Goal: Task Accomplishment & Management: Complete application form

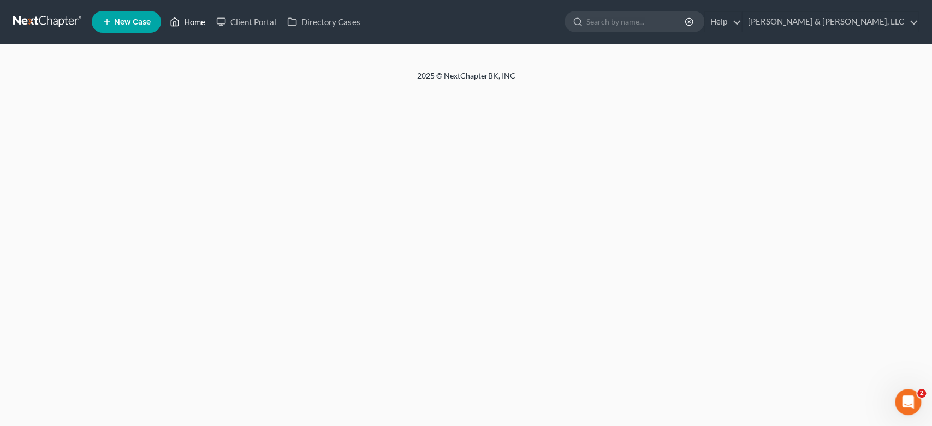
click at [183, 16] on link "Home" at bounding box center [187, 22] width 46 height 20
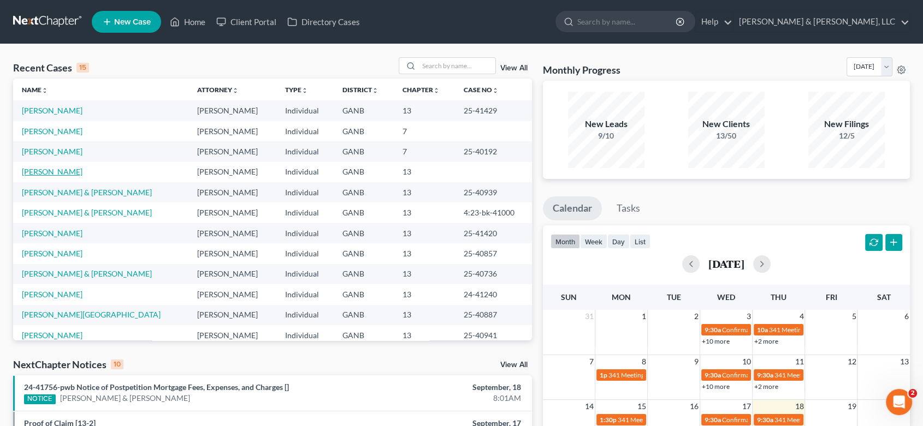
click at [75, 175] on link "[PERSON_NAME]" at bounding box center [52, 171] width 61 height 9
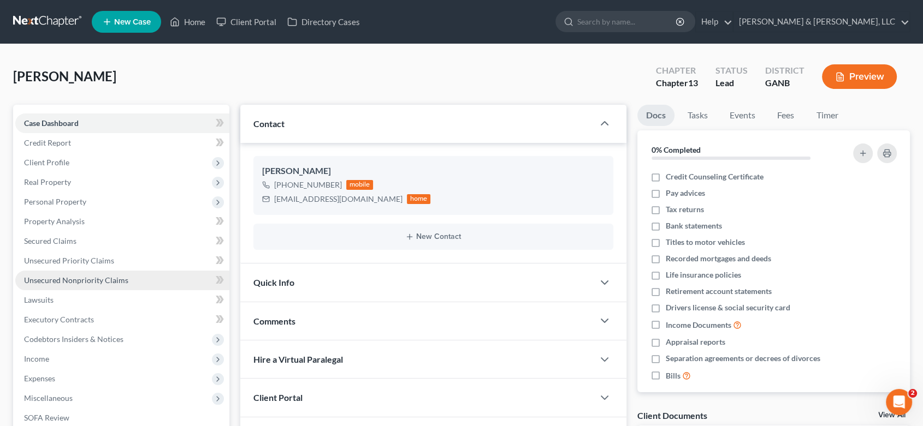
click at [87, 274] on link "Unsecured Nonpriority Claims" at bounding box center [122, 281] width 214 height 20
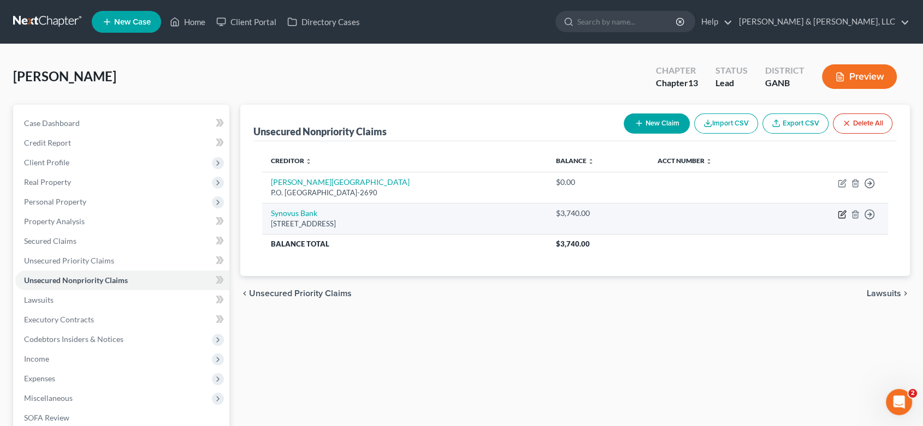
click at [839, 212] on icon "button" at bounding box center [841, 214] width 9 height 9
select select "10"
select select "2"
select select "0"
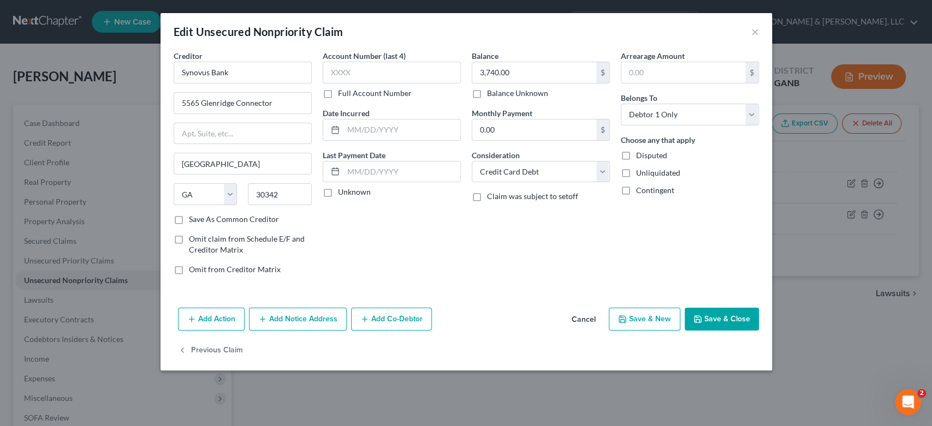
click at [646, 313] on button "Save & New" at bounding box center [645, 319] width 72 height 23
type input "0"
select select "0"
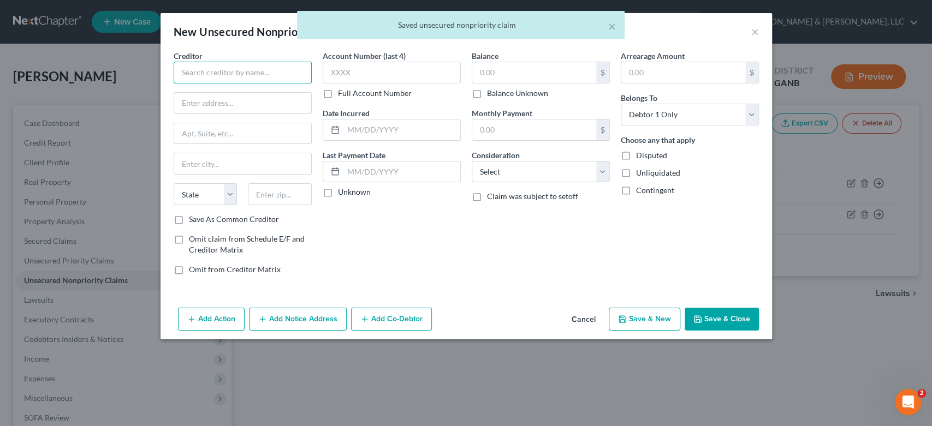
click at [251, 69] on input "text" at bounding box center [243, 73] width 138 height 22
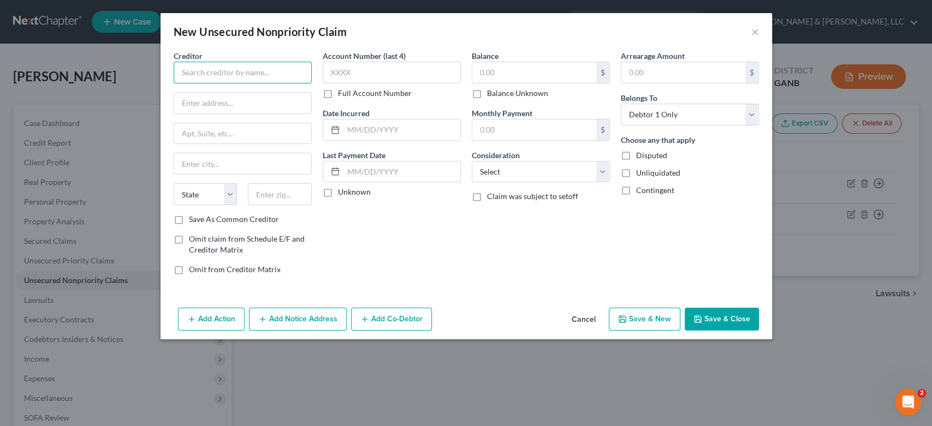
click at [221, 69] on input "text" at bounding box center [243, 73] width 138 height 22
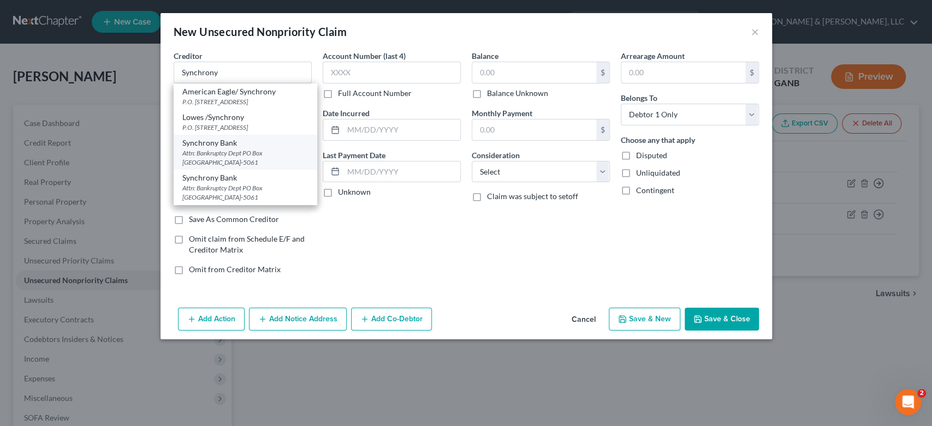
click at [262, 153] on div "Attn: Bankruptcy Dept PO Box [GEOGRAPHIC_DATA]-5061" at bounding box center [245, 157] width 126 height 19
type input "Synchrony Bank"
type input "Attn: Bankruptcy Dept"
type input "PO Box 965061"
type input "Orlando"
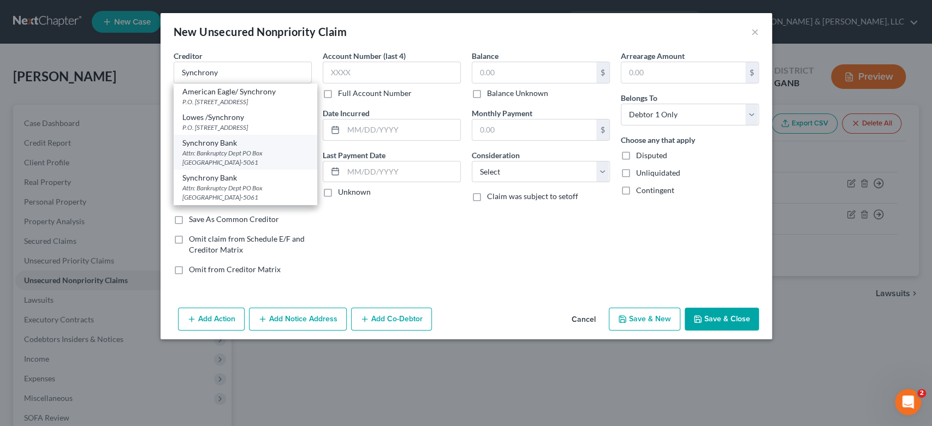
select select "9"
type input "32896-5061"
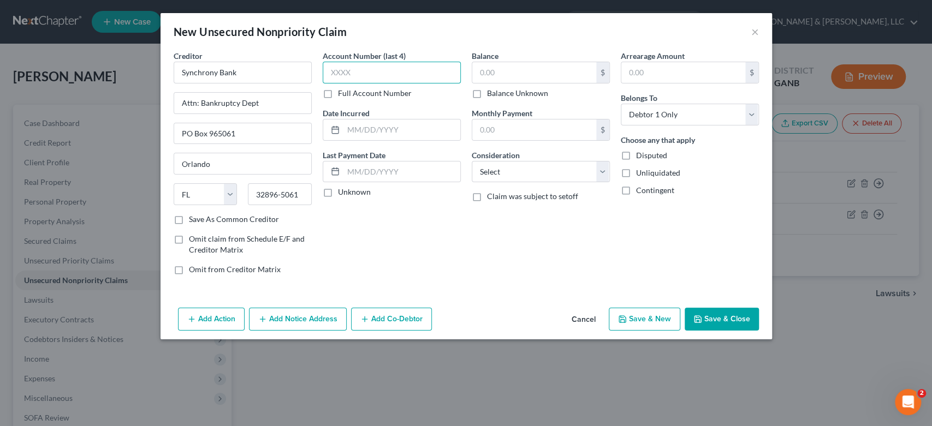
drag, startPoint x: 390, startPoint y: 81, endPoint x: 409, endPoint y: 74, distance: 19.7
click at [392, 79] on input "text" at bounding box center [392, 73] width 138 height 22
click at [516, 77] on input "text" at bounding box center [534, 72] width 124 height 21
type input "1,501.00"
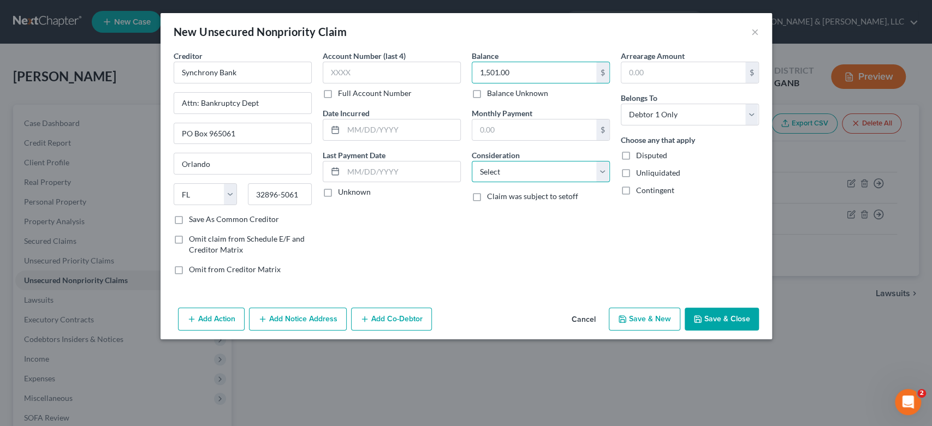
click at [606, 173] on select "Select Cable / Satellite Services Collection Agency Credit Card Debt Debt Couns…" at bounding box center [541, 172] width 138 height 22
select select "14"
click at [472, 161] on select "Select Cable / Satellite Services Collection Agency Credit Card Debt Debt Couns…" at bounding box center [541, 172] width 138 height 22
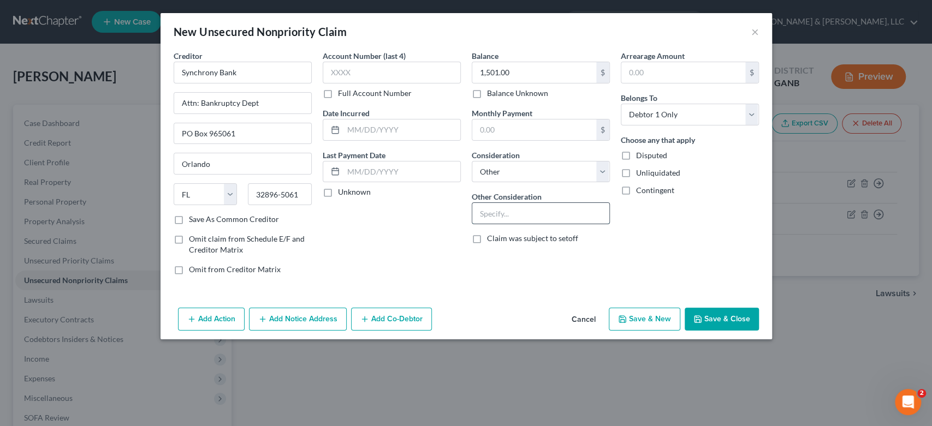
click at [500, 217] on input "text" at bounding box center [540, 213] width 137 height 21
type input "Care Credit"
click at [634, 314] on button "Save & New" at bounding box center [645, 319] width 72 height 23
select select "0"
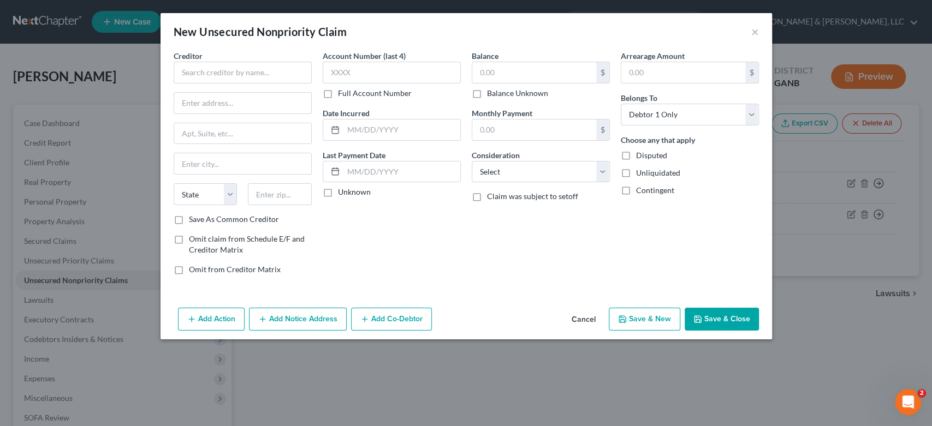
type input "0.00"
click at [201, 69] on input "text" at bounding box center [243, 73] width 138 height 22
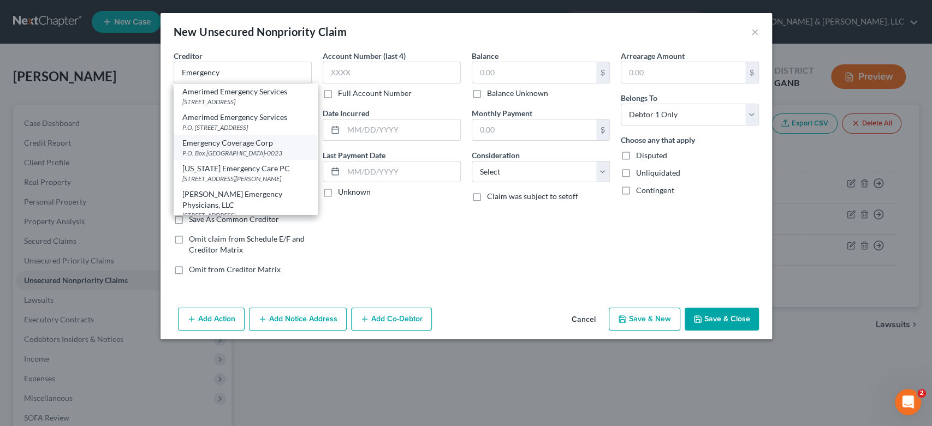
click at [247, 158] on div "P.O. Box [GEOGRAPHIC_DATA]-0023" at bounding box center [245, 152] width 126 height 9
type input "Emergency Coverage Corp"
type input "P.O. Box 740023"
type input "[GEOGRAPHIC_DATA]"
select select "36"
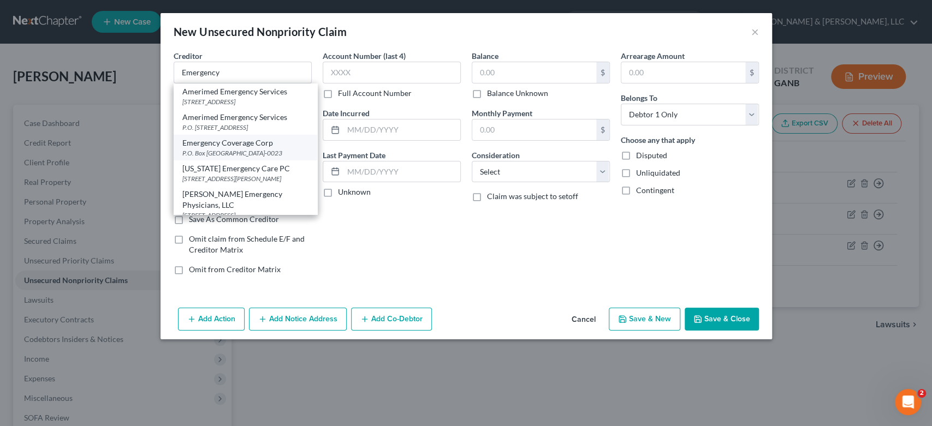
type input "45274-0023"
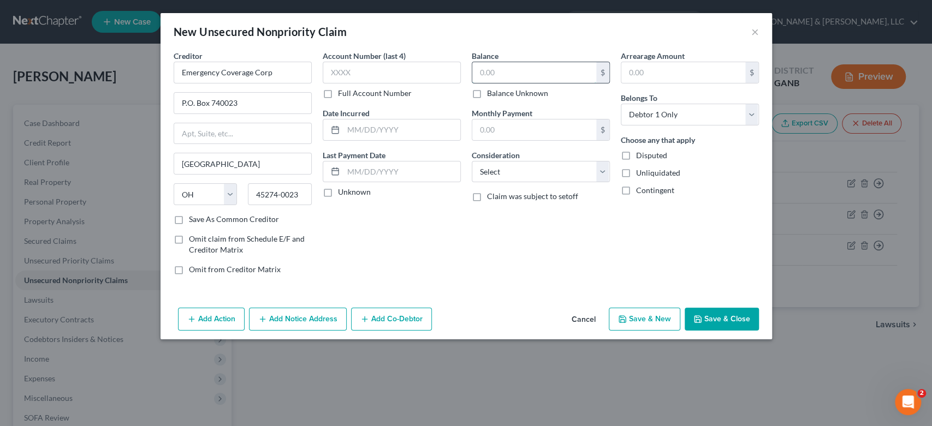
click at [506, 74] on input "text" at bounding box center [534, 72] width 124 height 21
type input "1,474.00"
click at [603, 169] on select "Select Cable / Satellite Services Collection Agency Credit Card Debt Debt Couns…" at bounding box center [541, 172] width 138 height 22
select select "9"
click at [472, 161] on select "Select Cable / Satellite Services Collection Agency Credit Card Debt Debt Couns…" at bounding box center [541, 172] width 138 height 22
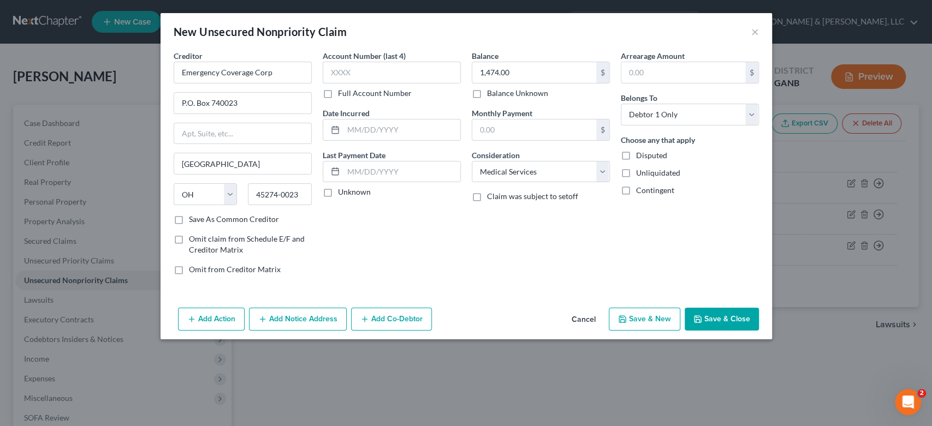
click at [283, 325] on button "Add Notice Address" at bounding box center [298, 319] width 98 height 23
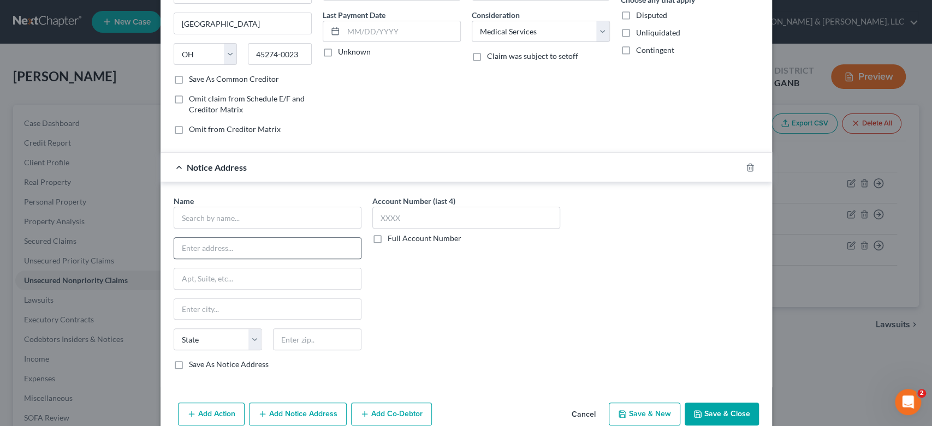
scroll to position [160, 0]
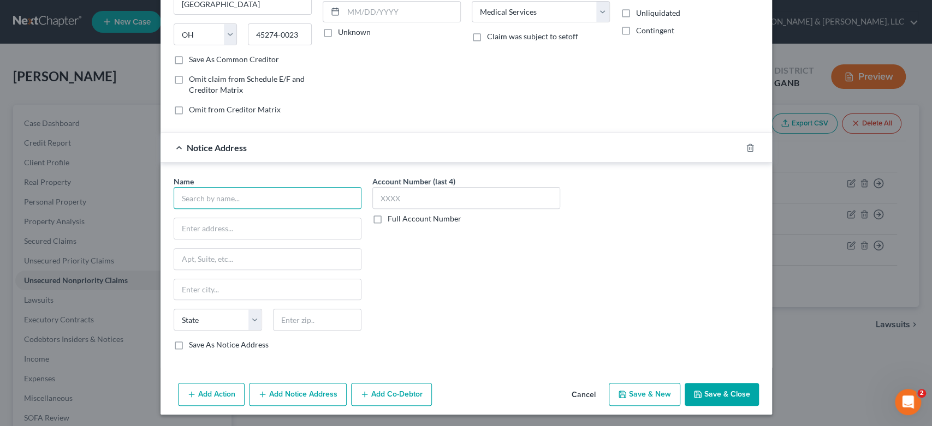
click at [195, 200] on input "text" at bounding box center [268, 198] width 188 height 22
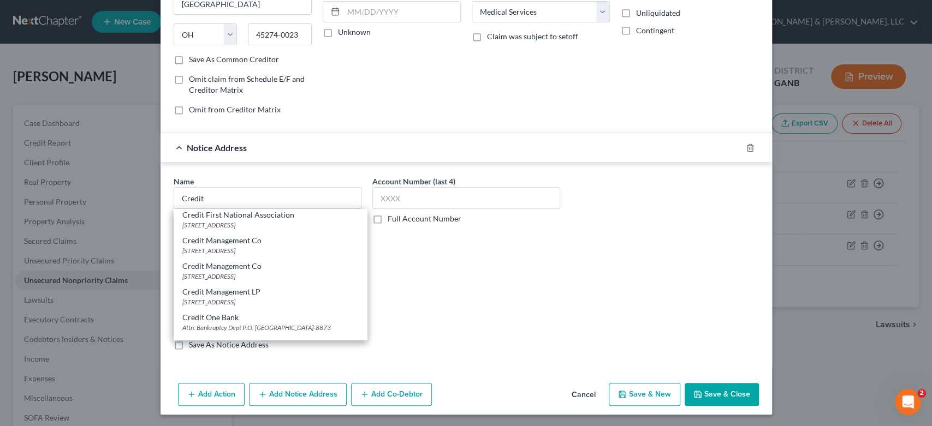
scroll to position [611, 0]
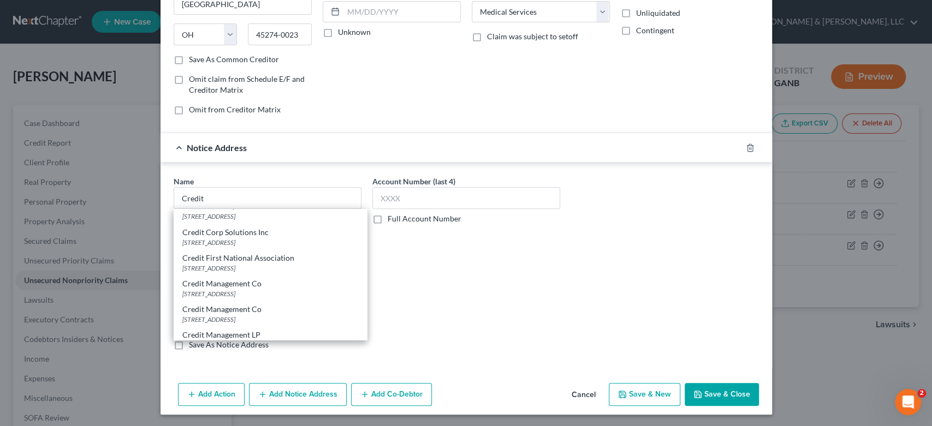
click at [361, 332] on div "Achieva Credit Union P.O. [STREET_ADDRESS] Ally Credit Card P.O. [STREET_ADDRES…" at bounding box center [270, 274] width 193 height 131
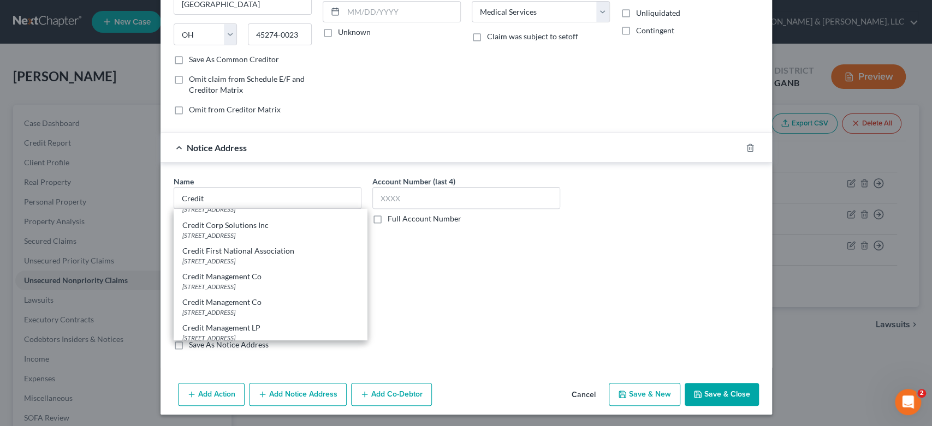
scroll to position [0, 0]
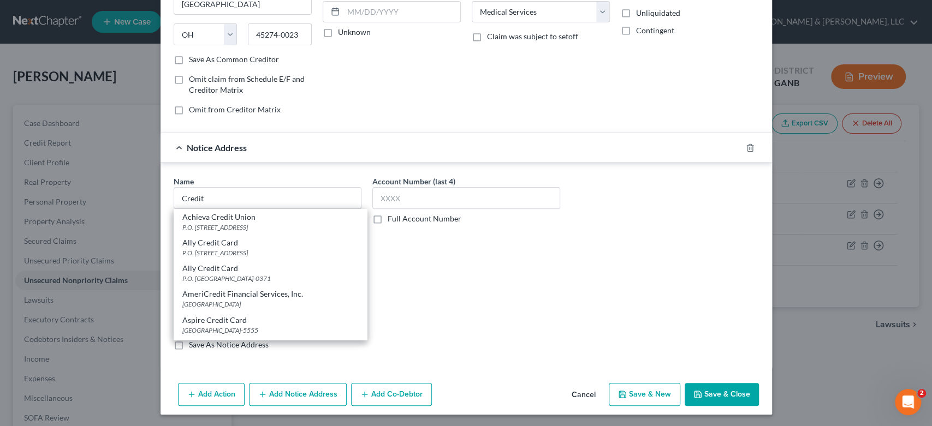
click at [361, 332] on div "Name * Credit Achieva Credit Union P.O. [STREET_ADDRESS] Ally Credit Card P.O. …" at bounding box center [466, 267] width 596 height 183
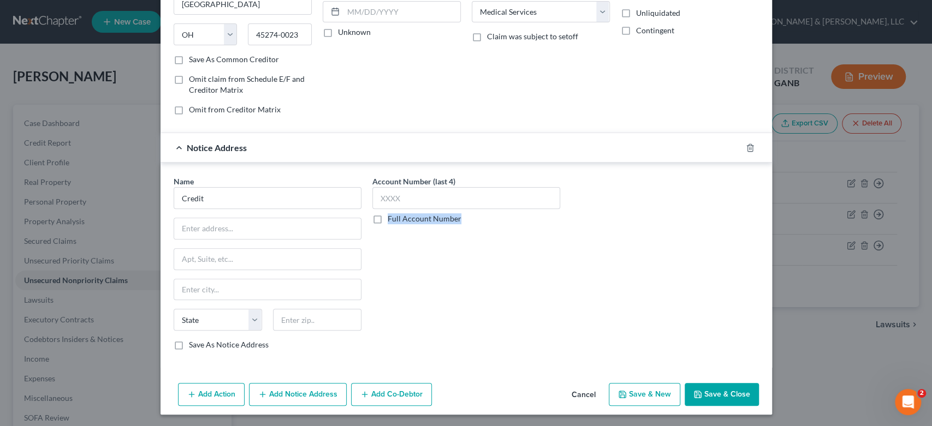
click at [367, 332] on div "Account Number (last 4) Full Account Number" at bounding box center [466, 267] width 199 height 183
click at [244, 194] on input "Credit" at bounding box center [268, 198] width 188 height 22
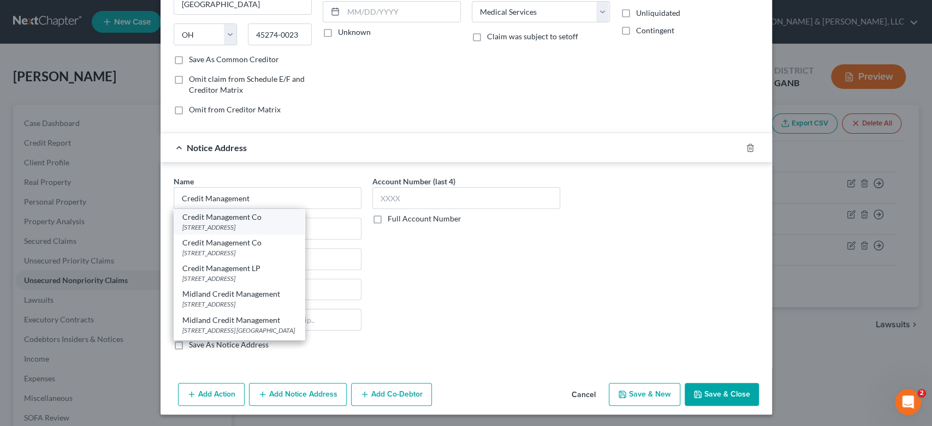
click at [249, 218] on div "Credit Management Co" at bounding box center [239, 217] width 114 height 11
type input "Credit Management Co"
type input "[STREET_ADDRESS]"
type input "[GEOGRAPHIC_DATA]"
select select "35"
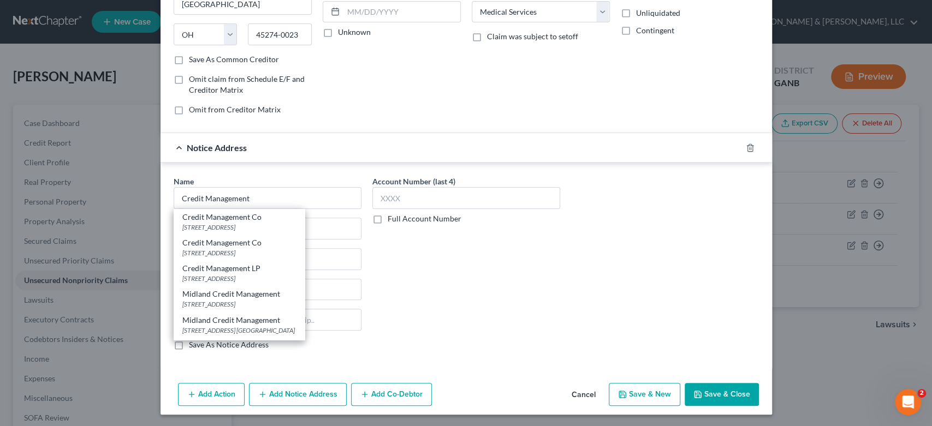
type input "10601"
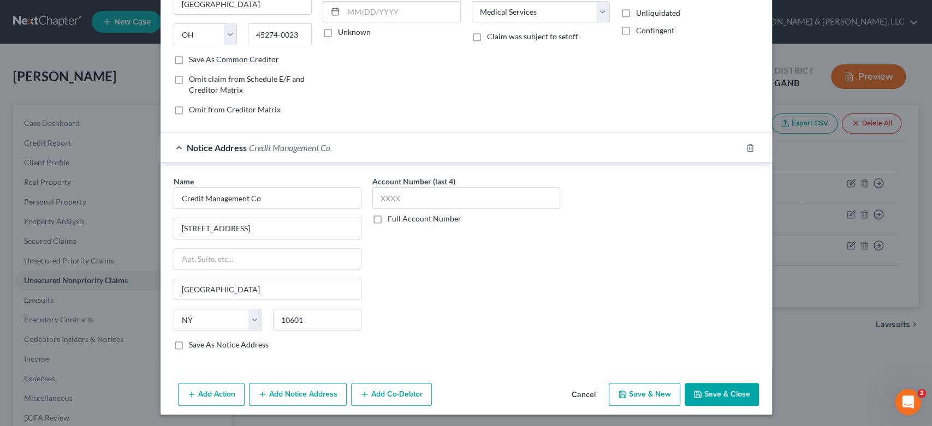
click at [655, 396] on button "Save & New" at bounding box center [645, 394] width 72 height 23
select select "0"
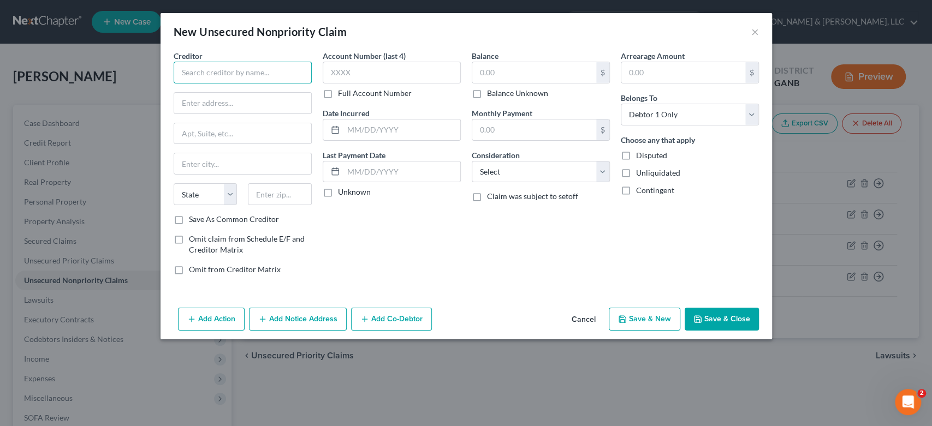
click at [221, 74] on input "text" at bounding box center [243, 73] width 138 height 22
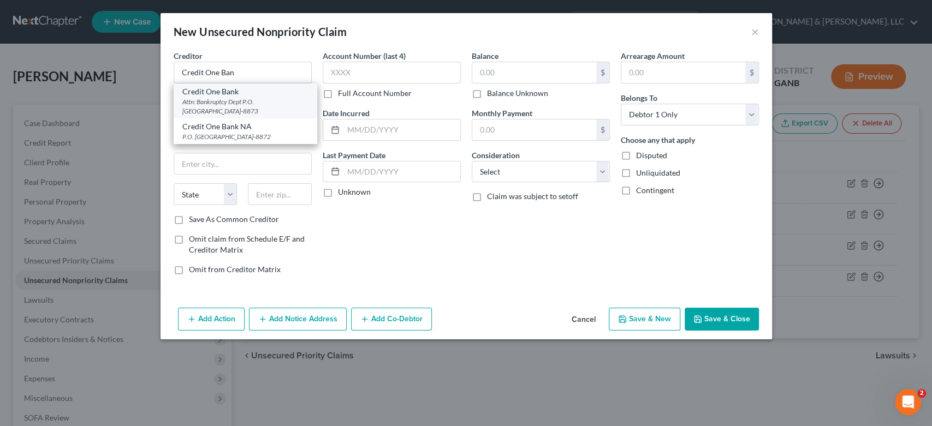
click at [244, 93] on div "Credit One Bank" at bounding box center [245, 91] width 126 height 11
type input "Credit One Bank"
type input "Attn: Bankruptcy Dept"
type input "P.O. Box 98873"
type input "[GEOGRAPHIC_DATA]"
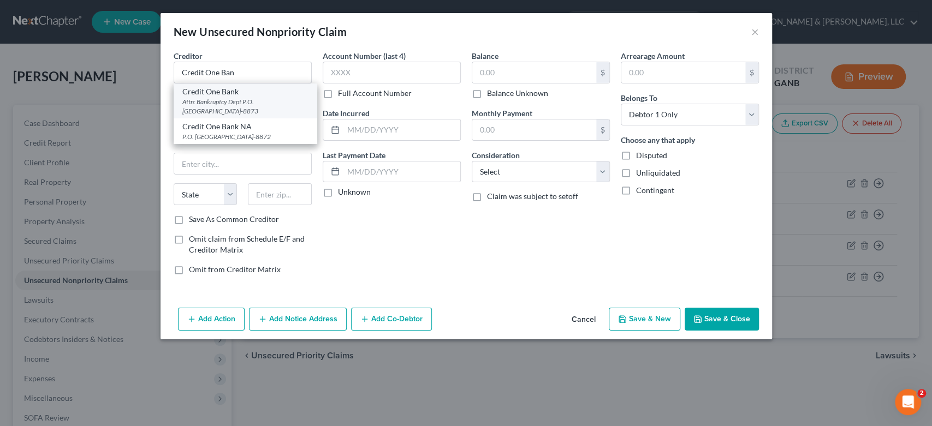
select select "31"
type input "89193-8873"
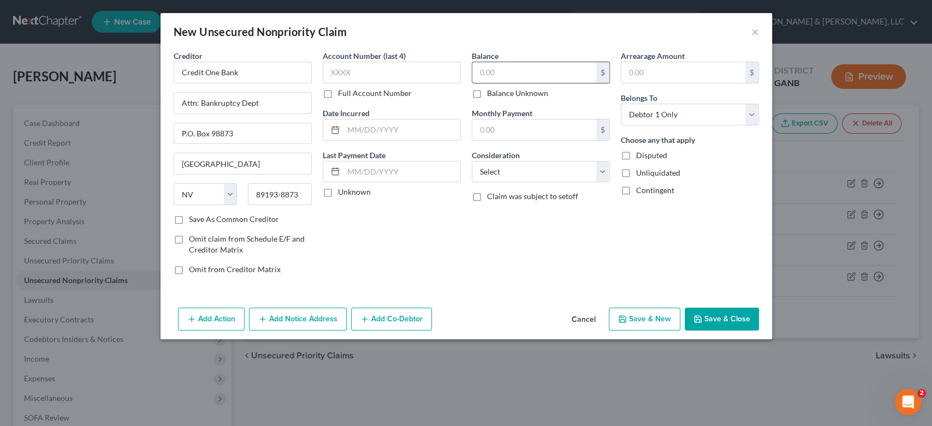
click at [544, 72] on input "text" at bounding box center [534, 72] width 124 height 21
click at [548, 72] on input "text" at bounding box center [534, 72] width 124 height 21
type input "964.00"
click at [599, 172] on select "Select Cable / Satellite Services Collection Agency Credit Card Debt Debt Couns…" at bounding box center [541, 172] width 138 height 22
select select "2"
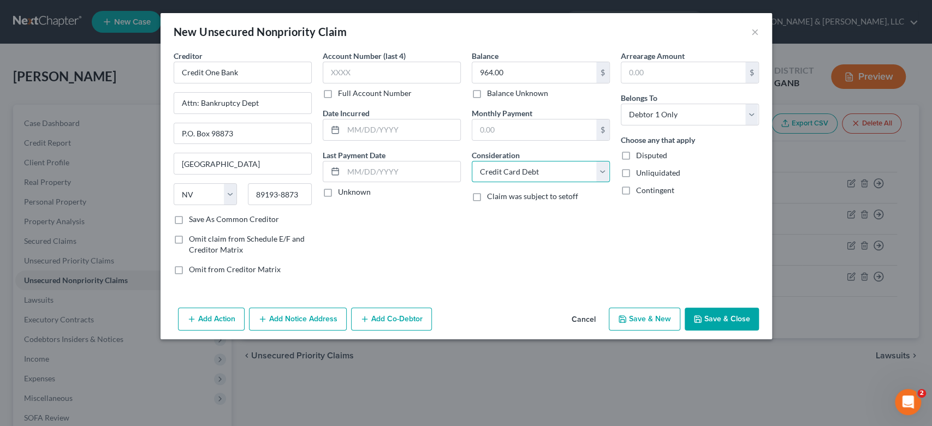
click at [472, 161] on select "Select Cable / Satellite Services Collection Agency Credit Card Debt Debt Couns…" at bounding box center [541, 172] width 138 height 22
click at [626, 317] on icon "button" at bounding box center [622, 319] width 9 height 9
select select "0"
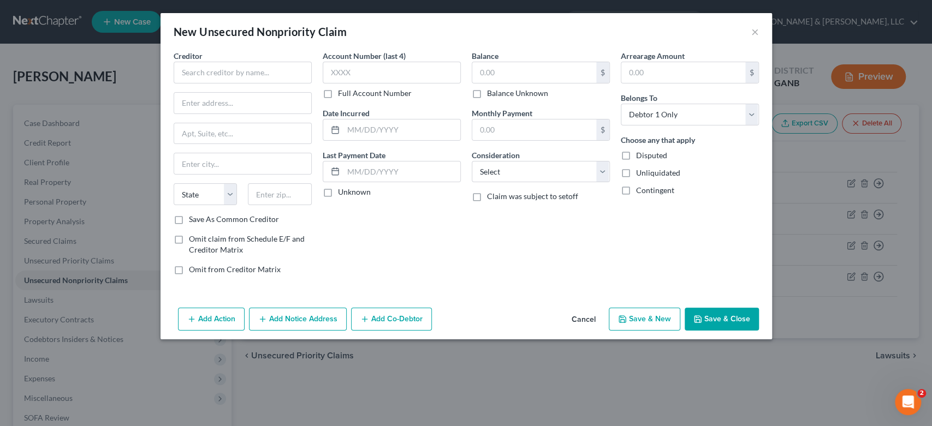
type input "0.00"
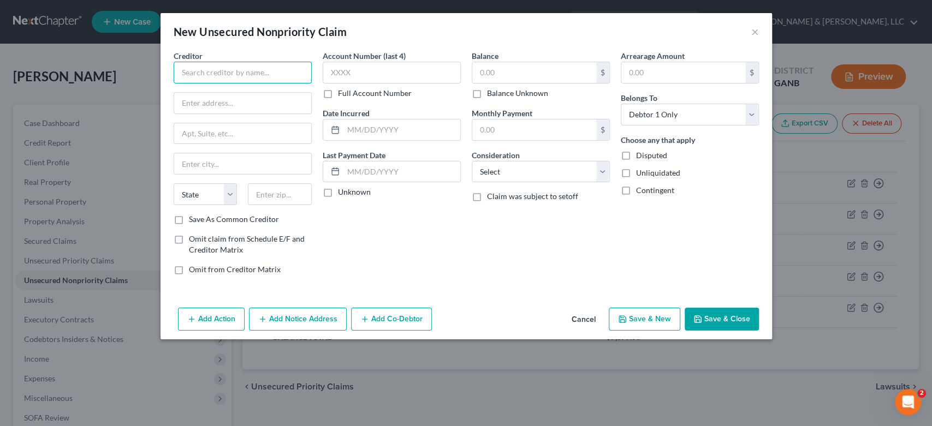
click at [207, 76] on input "text" at bounding box center [243, 73] width 138 height 22
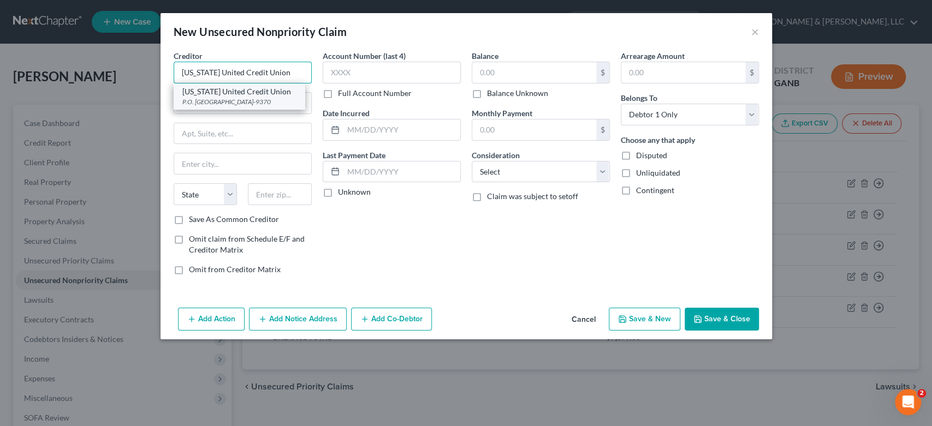
type input "[US_STATE] United Credit Union"
click at [242, 104] on div "P.O. [GEOGRAPHIC_DATA]-9370" at bounding box center [239, 101] width 114 height 9
type input "P.O. Box 100070"
type input "Duluth"
select select "10"
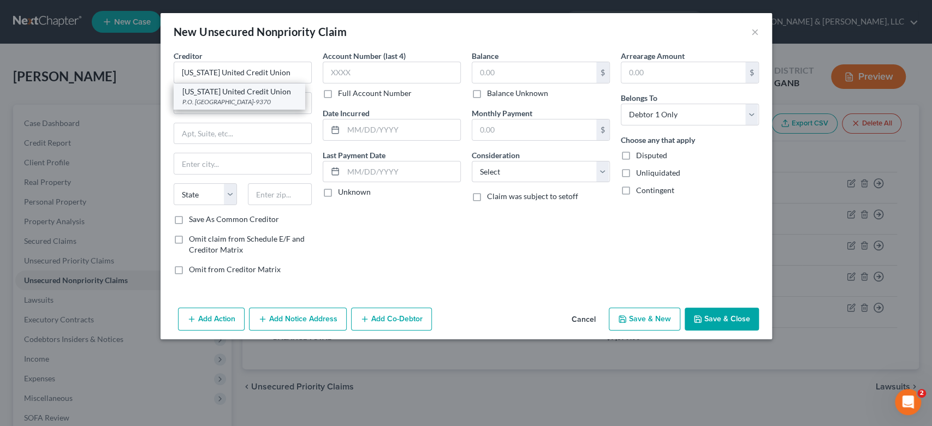
type input "30096-9370"
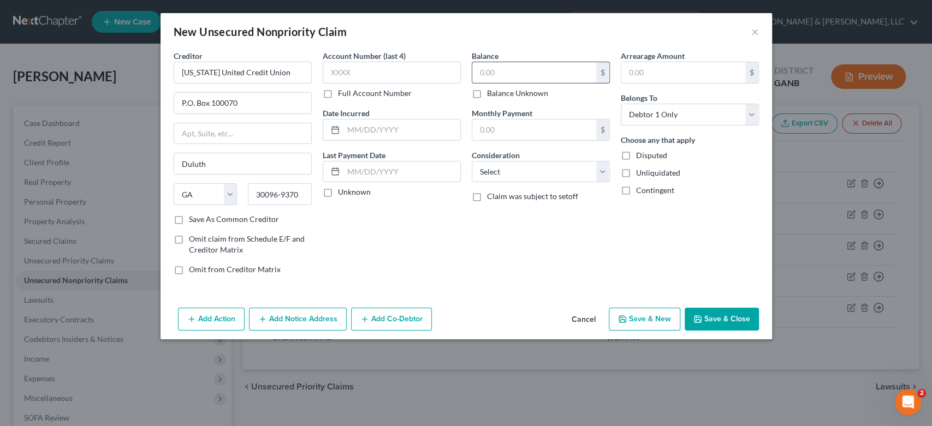
click at [521, 69] on input "text" at bounding box center [534, 72] width 124 height 21
type input "12,598.00"
click at [603, 174] on select "Select Cable / Satellite Services Collection Agency Credit Card Debt Debt Couns…" at bounding box center [541, 172] width 138 height 22
select select "10"
click at [472, 161] on select "Select Cable / Satellite Services Collection Agency Credit Card Debt Debt Couns…" at bounding box center [541, 172] width 138 height 22
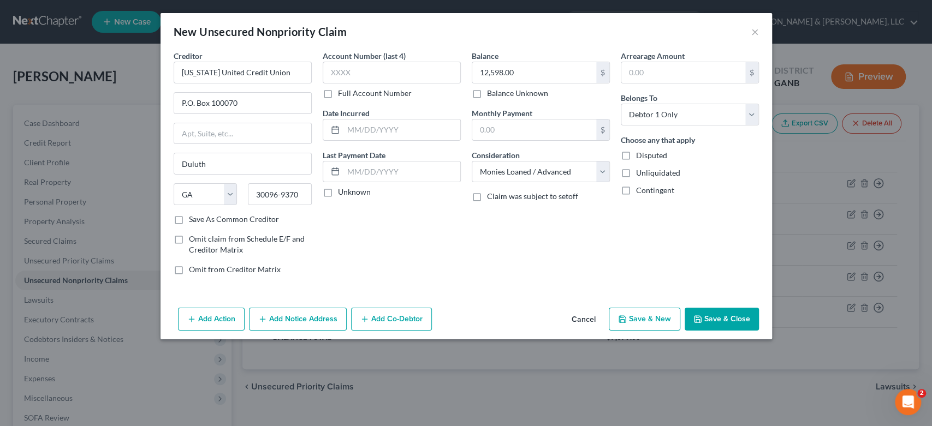
click at [633, 327] on button "Save & New" at bounding box center [645, 319] width 72 height 23
type input "0.00"
select select "0"
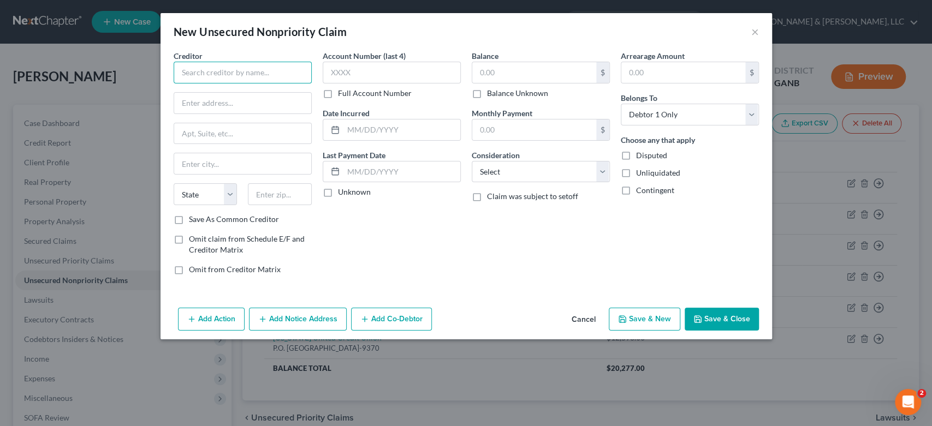
click at [201, 76] on input "text" at bounding box center [243, 73] width 138 height 22
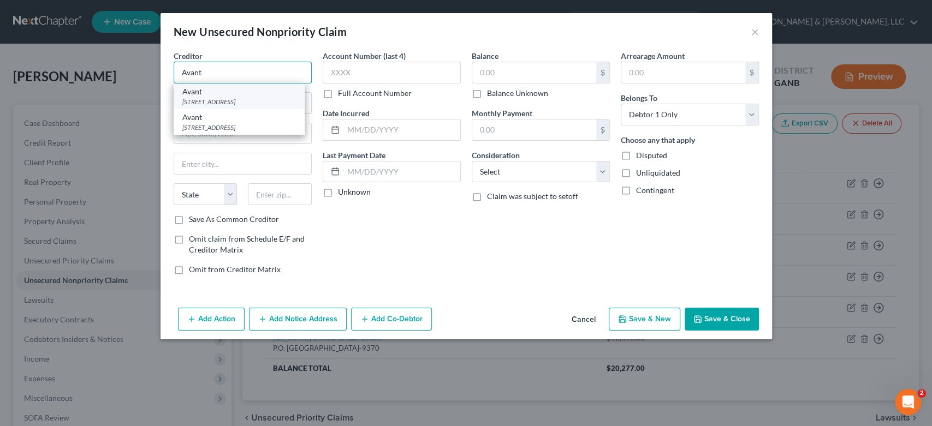
type input "Avant"
click at [229, 103] on div "[STREET_ADDRESS]" at bounding box center [239, 101] width 114 height 9
type input "[STREET_ADDRESS]"
type input "Suite 1600"
type input "[GEOGRAPHIC_DATA]"
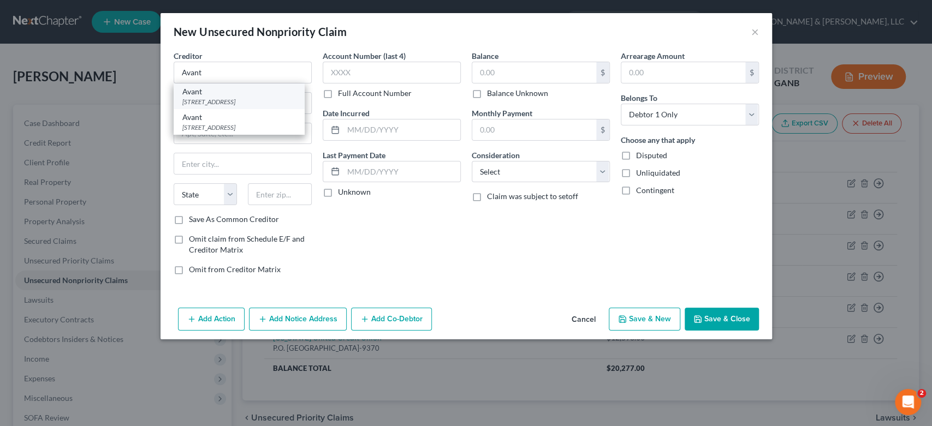
select select "14"
type input "60601"
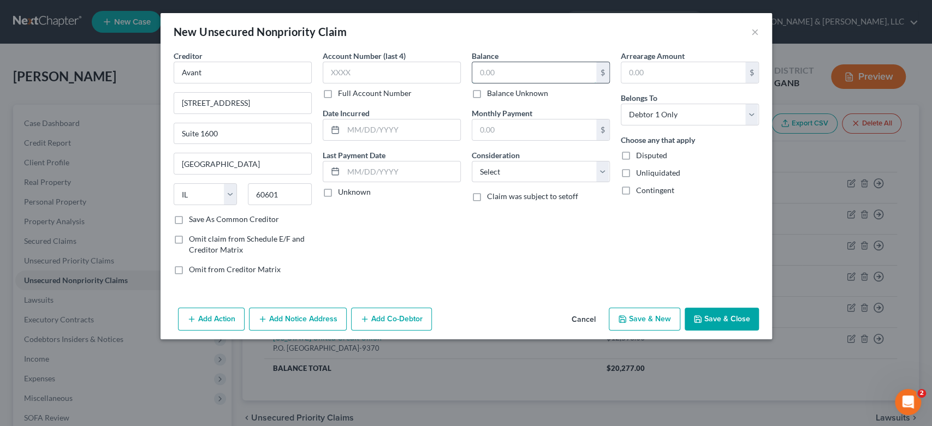
click at [519, 69] on input "text" at bounding box center [534, 72] width 124 height 21
type input "1,484.00"
click at [601, 172] on select "Select Cable / Satellite Services Collection Agency Credit Card Debt Debt Couns…" at bounding box center [541, 172] width 138 height 22
select select "10"
click at [472, 161] on select "Select Cable / Satellite Services Collection Agency Credit Card Debt Debt Couns…" at bounding box center [541, 172] width 138 height 22
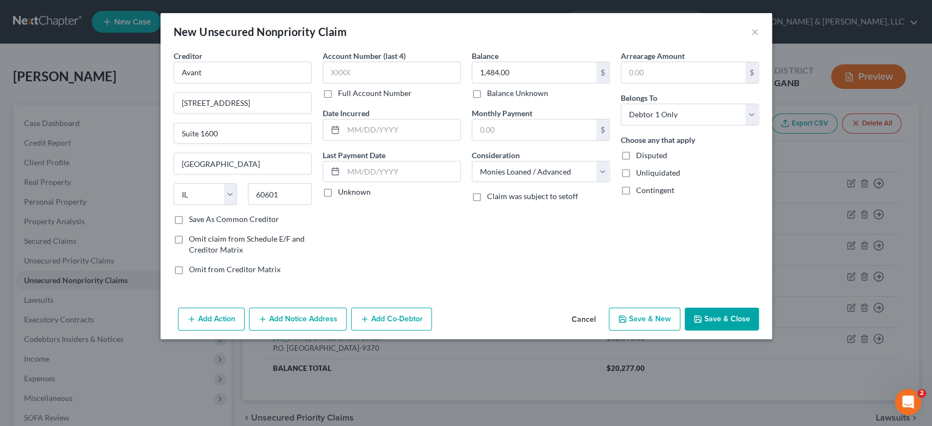
click at [655, 317] on button "Save & New" at bounding box center [645, 319] width 72 height 23
select select "0"
type input "0.00"
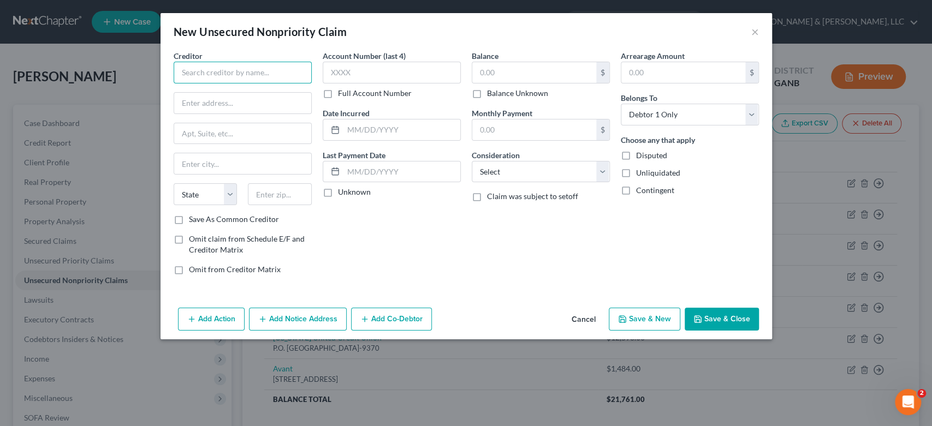
click at [248, 74] on input "text" at bounding box center [243, 73] width 138 height 22
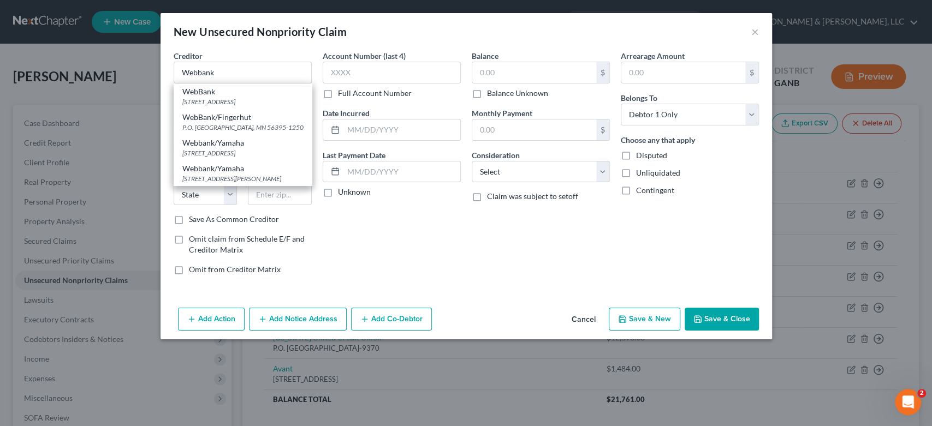
click at [210, 99] on div "[STREET_ADDRESS]" at bounding box center [242, 101] width 121 height 9
type input "WebBank"
type input "PO Box 757"
type input "[GEOGRAPHIC_DATA]"
select select "32"
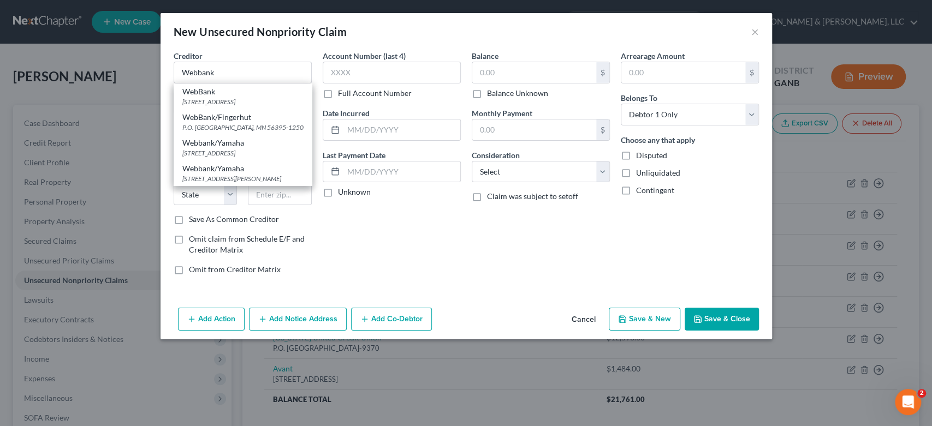
type input "03802"
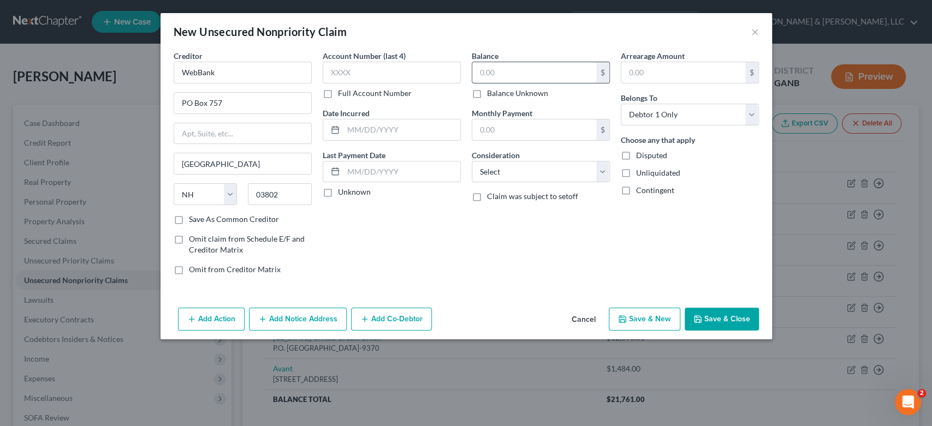
click at [515, 78] on input "text" at bounding box center [534, 72] width 124 height 21
type input "119.00"
click at [603, 177] on select "Select Cable / Satellite Services Collection Agency Credit Card Debt Debt Couns…" at bounding box center [541, 172] width 138 height 22
select select "10"
click at [472, 161] on select "Select Cable / Satellite Services Collection Agency Credit Card Debt Debt Couns…" at bounding box center [541, 172] width 138 height 22
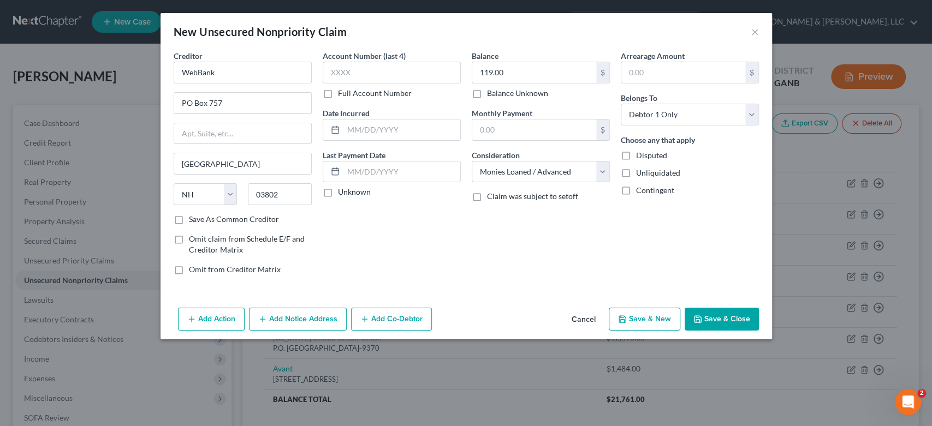
click at [658, 321] on button "Save & New" at bounding box center [645, 319] width 72 height 23
select select "0"
type input "0.00"
click at [751, 32] on button "×" at bounding box center [755, 31] width 8 height 13
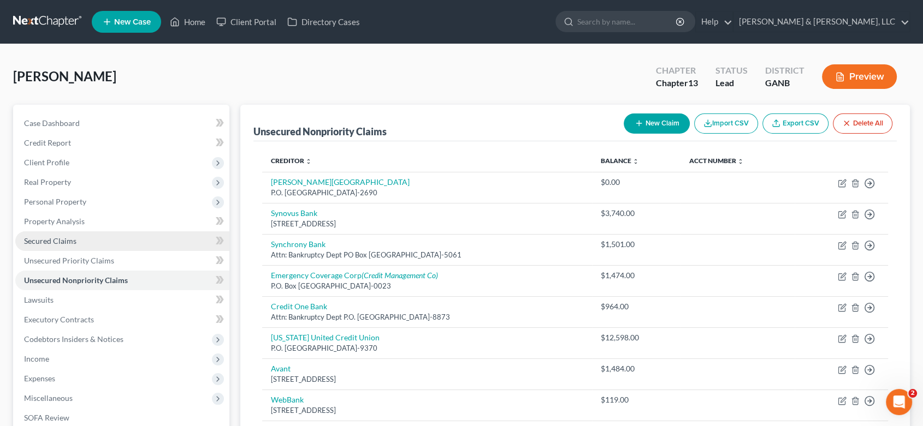
click at [66, 238] on span "Secured Claims" at bounding box center [50, 240] width 52 height 9
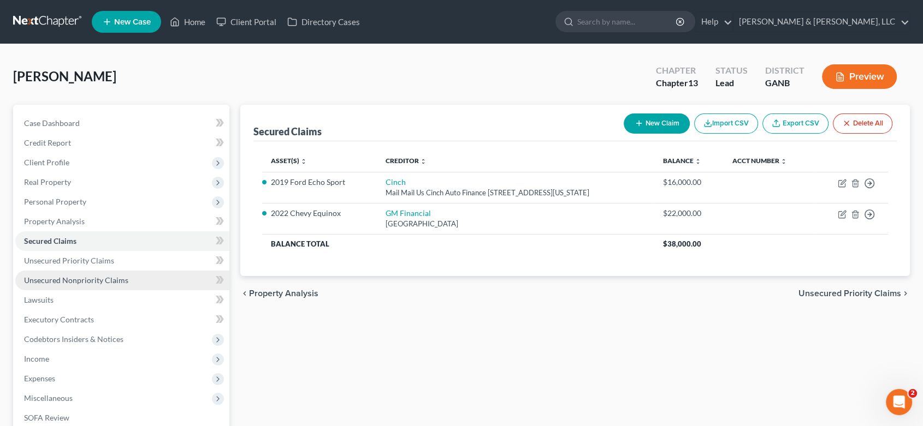
drag, startPoint x: 97, startPoint y: 275, endPoint x: 122, endPoint y: 258, distance: 30.0
click at [98, 274] on link "Unsecured Nonpriority Claims" at bounding box center [122, 281] width 214 height 20
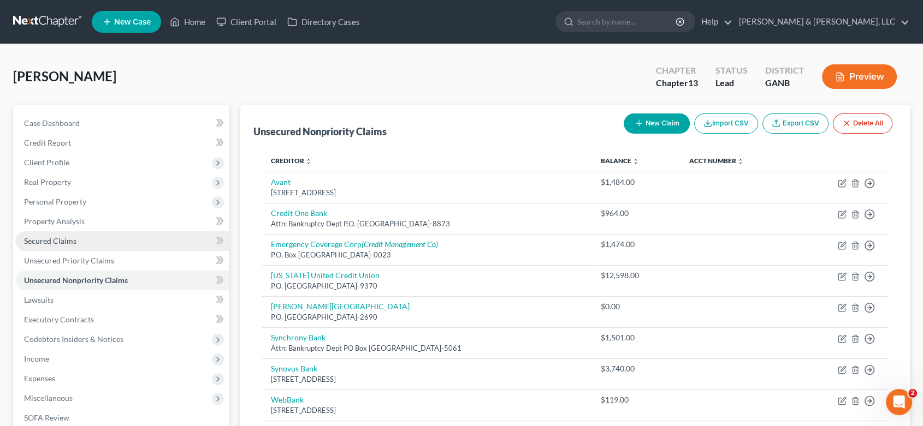
click at [72, 241] on span "Secured Claims" at bounding box center [50, 240] width 52 height 9
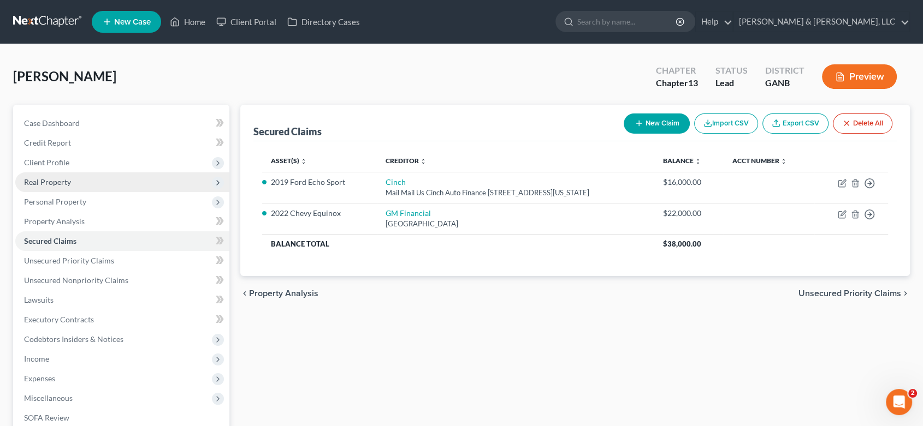
click at [63, 181] on span "Real Property" at bounding box center [47, 181] width 47 height 9
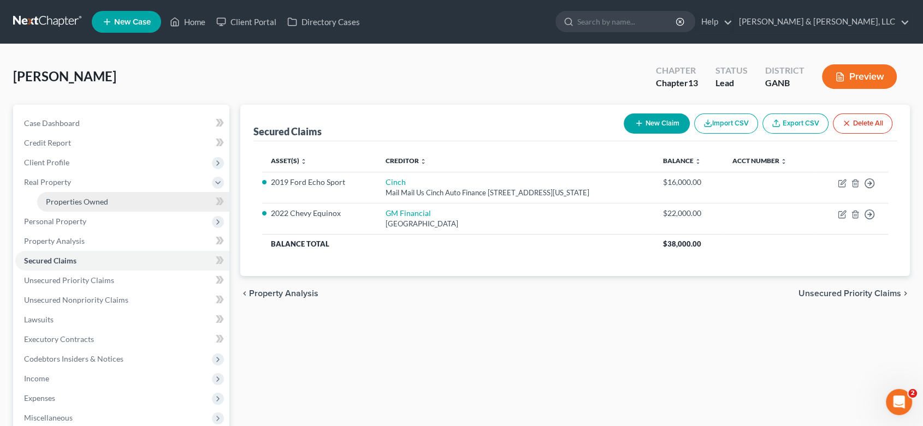
click at [73, 201] on span "Properties Owned" at bounding box center [77, 201] width 62 height 9
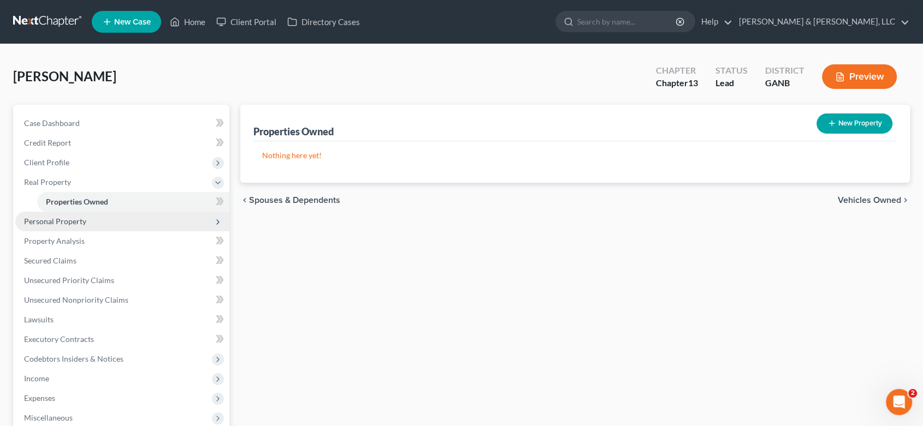
click at [62, 217] on span "Personal Property" at bounding box center [55, 221] width 62 height 9
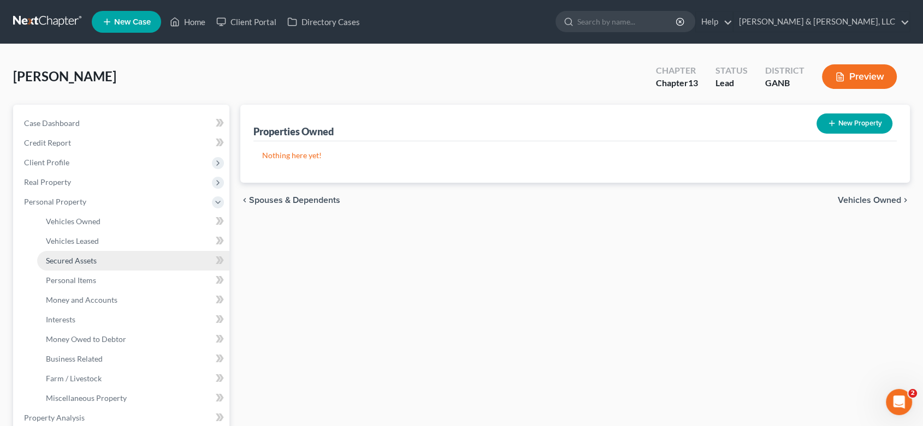
click at [85, 260] on span "Secured Assets" at bounding box center [71, 260] width 51 height 9
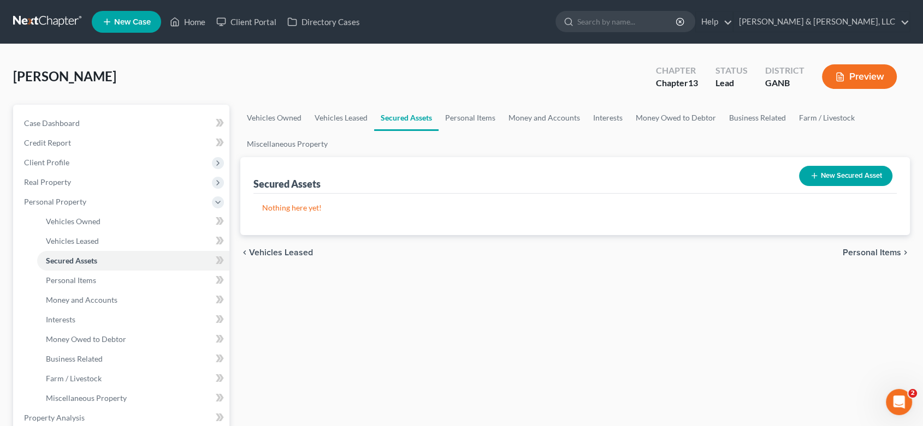
click at [824, 172] on button "New Secured Asset" at bounding box center [845, 176] width 93 height 20
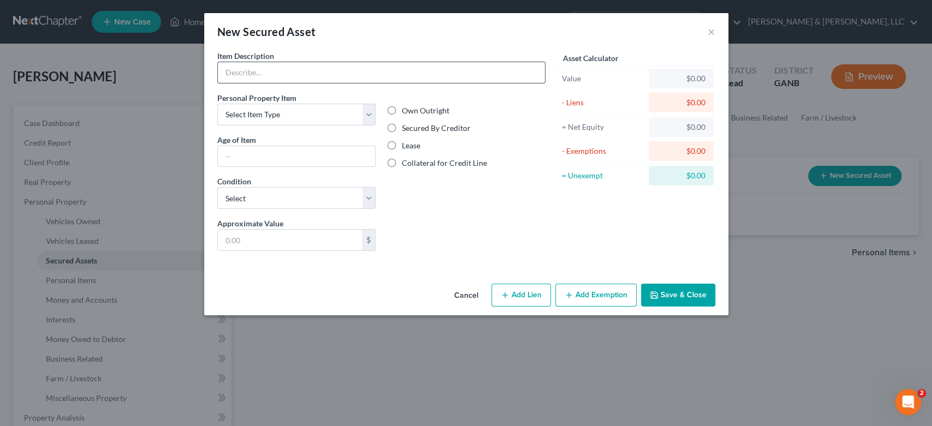
click at [283, 74] on input "text" at bounding box center [381, 72] width 327 height 21
click at [712, 29] on button "×" at bounding box center [712, 31] width 8 height 13
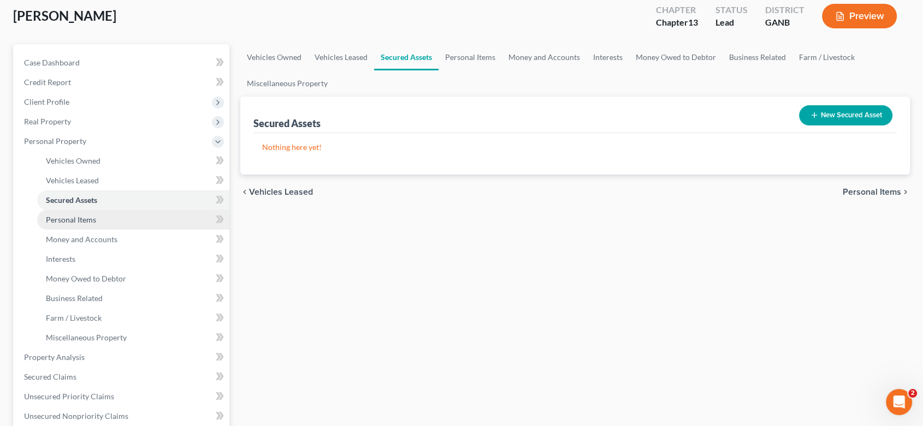
click at [91, 216] on span "Personal Items" at bounding box center [71, 219] width 50 height 9
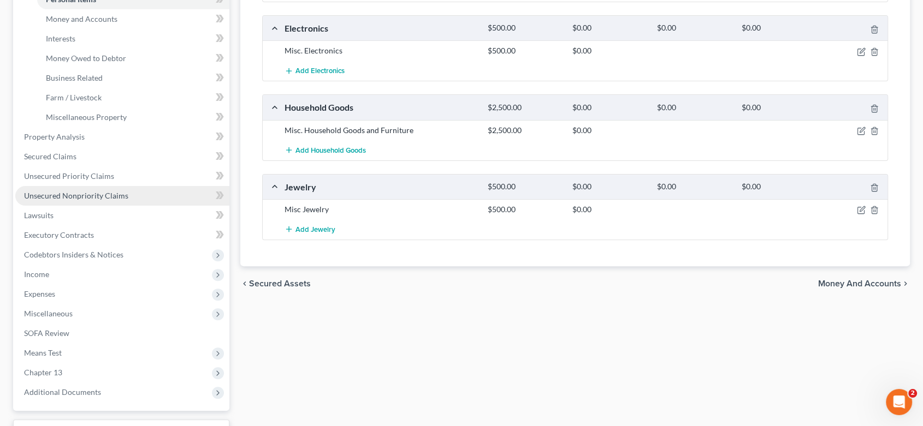
scroll to position [303, 0]
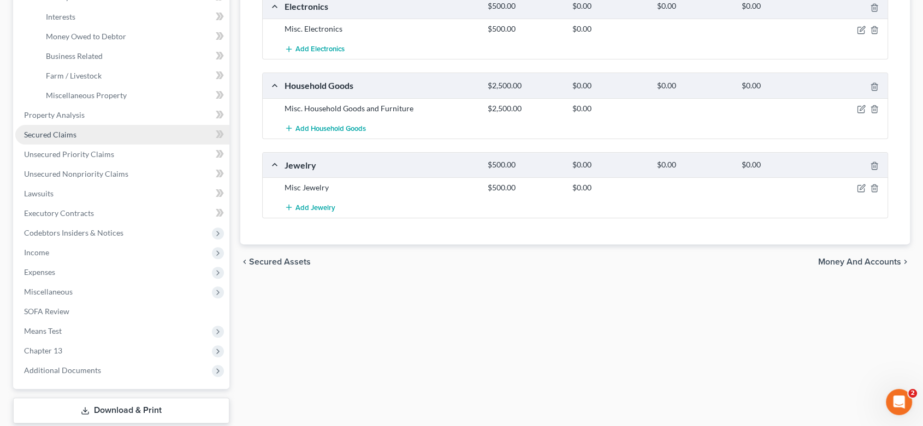
click at [61, 135] on span "Secured Claims" at bounding box center [50, 134] width 52 height 9
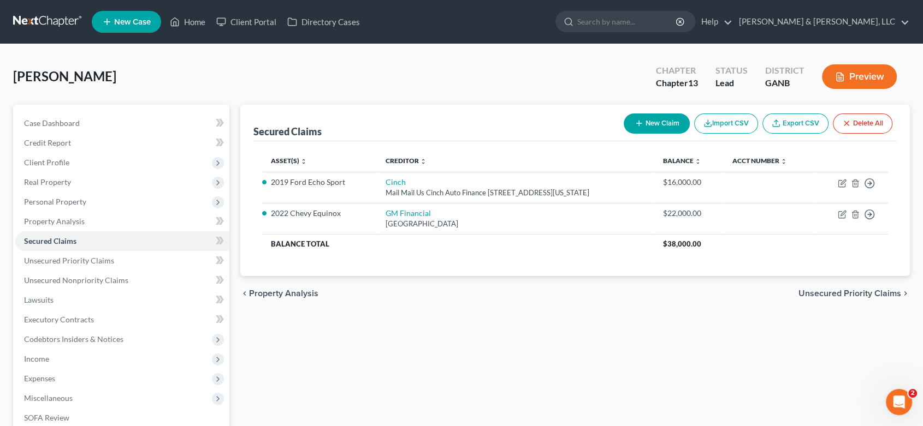
click at [662, 118] on button "New Claim" at bounding box center [656, 124] width 66 height 20
select select "0"
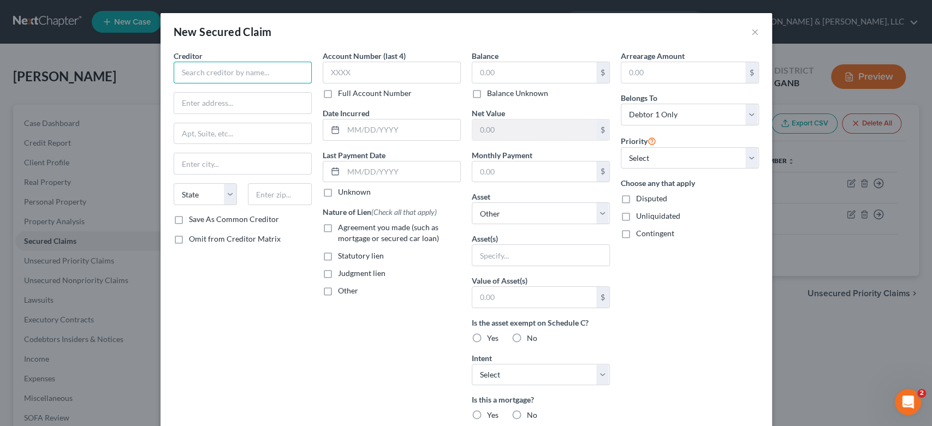
click at [205, 80] on input "text" at bounding box center [243, 73] width 138 height 22
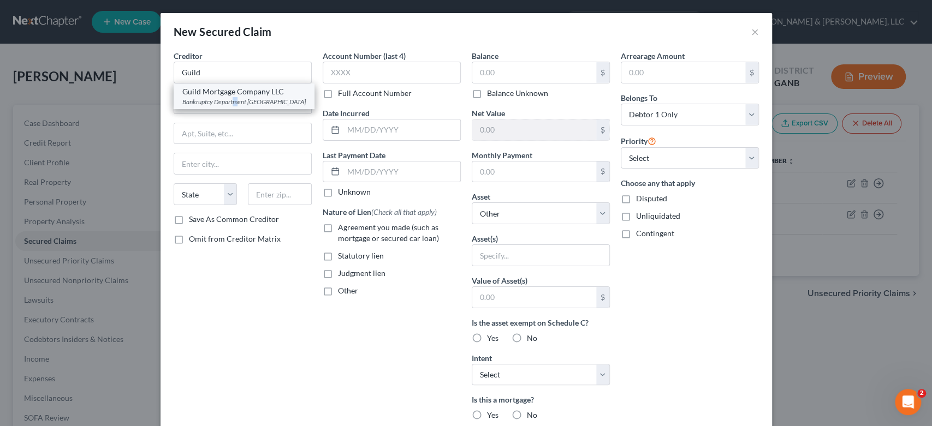
click at [234, 102] on div "Bankruptcy Department [GEOGRAPHIC_DATA]" at bounding box center [243, 101] width 123 height 9
type input "Guild Mortgage Company LLC"
type input "Bankruptcy Department"
type input "PO Box 85304"
type input "[GEOGRAPHIC_DATA]"
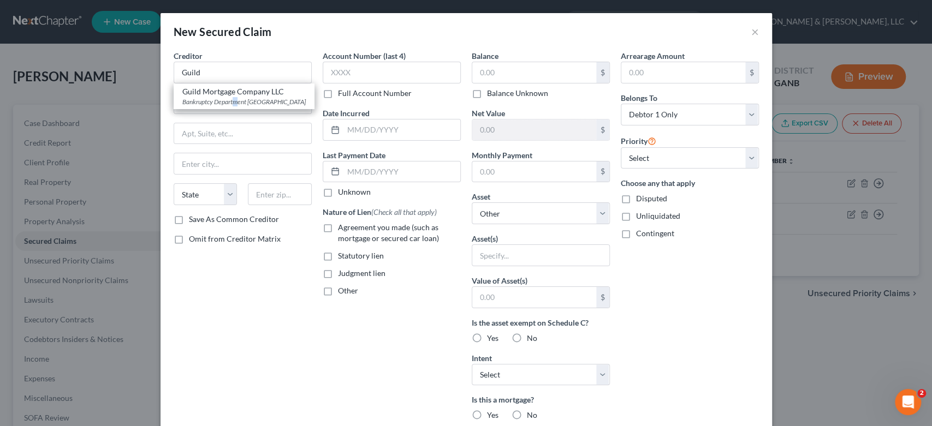
select select "4"
type input "92186"
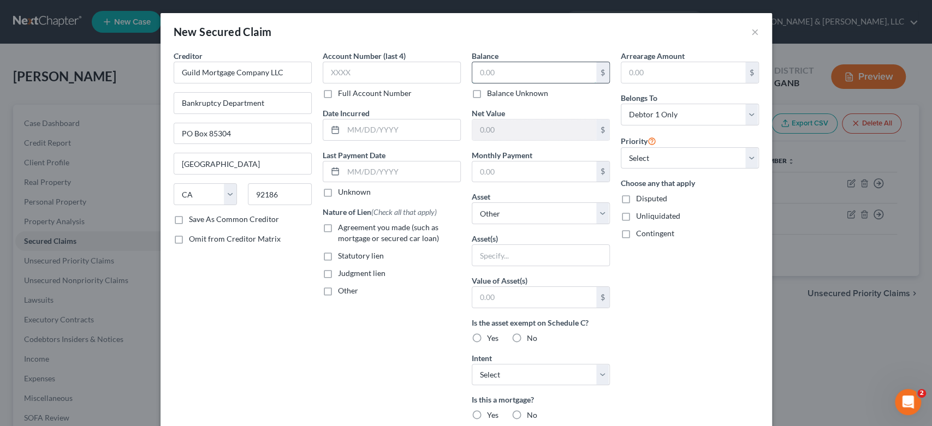
click at [522, 74] on input "text" at bounding box center [534, 72] width 124 height 21
type input "63,290.00"
click at [594, 217] on select "Select Other Multiple Assets 2022 Chevy Equinox - $0.0 2019 Ford Echo Sport - $…" at bounding box center [541, 214] width 138 height 22
click at [472, 203] on select "Select Other Multiple Assets 2022 Chevy Equinox - $0.0 2019 Ford Echo Sport - $…" at bounding box center [541, 214] width 138 height 22
drag, startPoint x: 490, startPoint y: 252, endPoint x: 516, endPoint y: 231, distance: 33.9
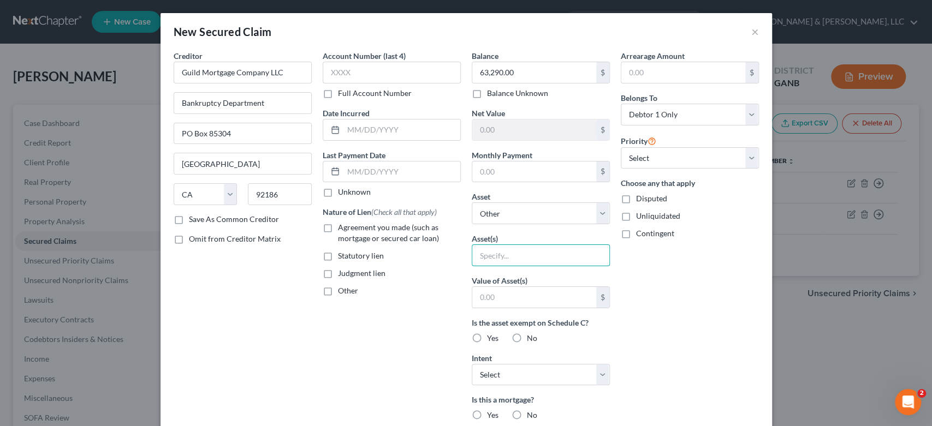
click at [494, 248] on input "text" at bounding box center [540, 255] width 137 height 21
type input "Mortgage"
click at [745, 151] on select "Select 1st 2nd 3rd 4th 5th 6th 7th 8th 9th 10th 11th 12th 13th 14th 15th 16th 1…" at bounding box center [690, 158] width 138 height 22
select select "0"
click at [621, 147] on select "Select 1st 2nd 3rd 4th 5th 6th 7th 8th 9th 10th 11th 12th 13th 14th 15th 16th 1…" at bounding box center [690, 158] width 138 height 22
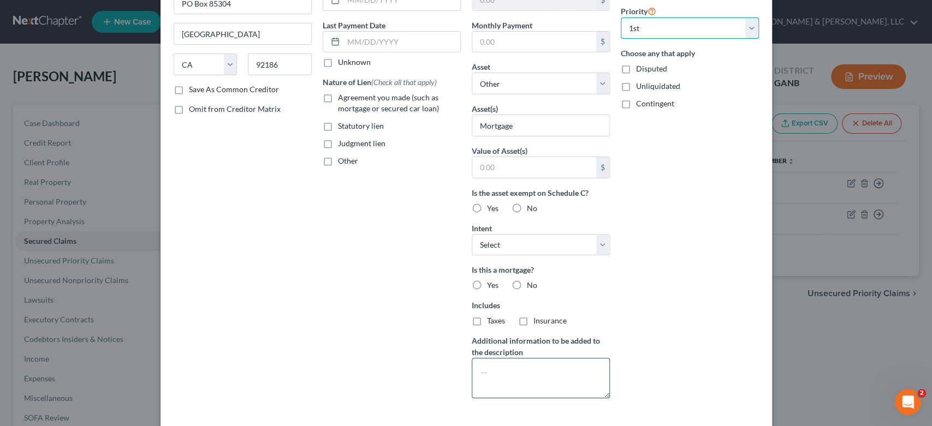
scroll to position [179, 0]
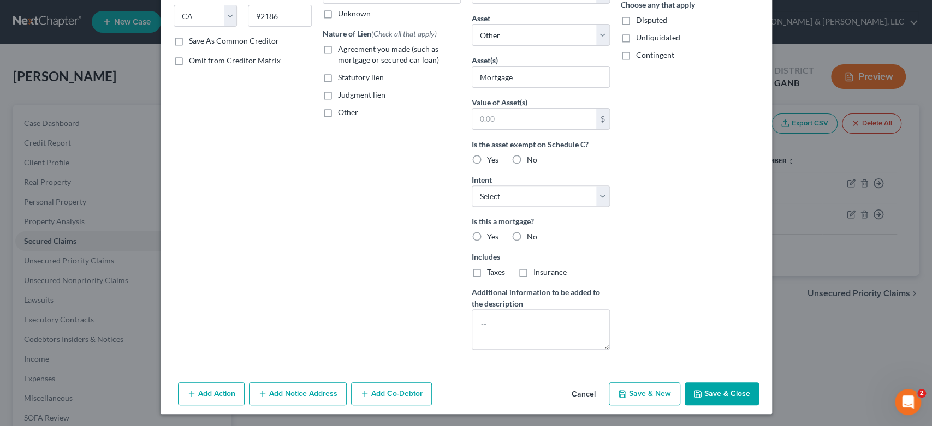
click at [487, 231] on label "Yes" at bounding box center [492, 236] width 11 height 11
click at [487, 270] on label "Taxes" at bounding box center [496, 272] width 18 height 11
click at [491, 270] on input "Taxes" at bounding box center [494, 270] width 7 height 7
checkbox input "true"
click at [487, 235] on label "Yes" at bounding box center [492, 236] width 11 height 11
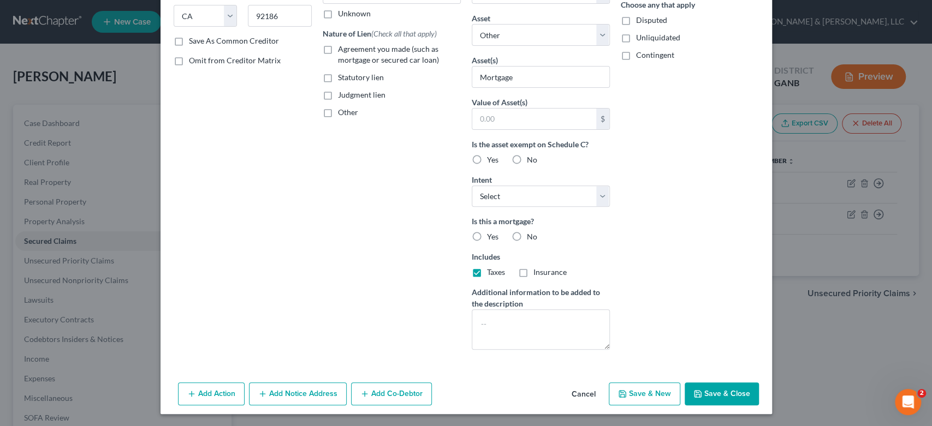
click at [491, 235] on input "Yes" at bounding box center [494, 234] width 7 height 7
radio input "true"
click at [597, 195] on select "Select Surrender Redeem Reaffirm Avoid Other" at bounding box center [541, 197] width 138 height 22
select select "2"
click at [472, 186] on select "Select Surrender Redeem Reaffirm Avoid Other" at bounding box center [541, 197] width 138 height 22
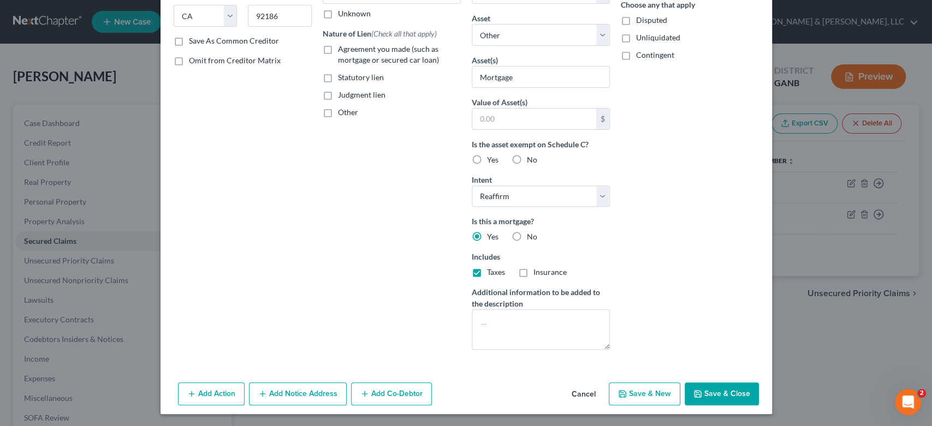
click at [724, 392] on button "Save & Close" at bounding box center [722, 394] width 74 height 23
select select
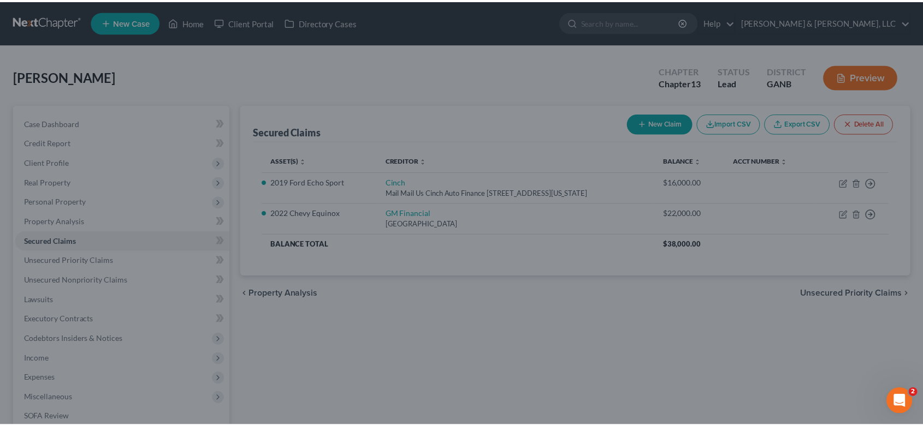
scroll to position [59, 0]
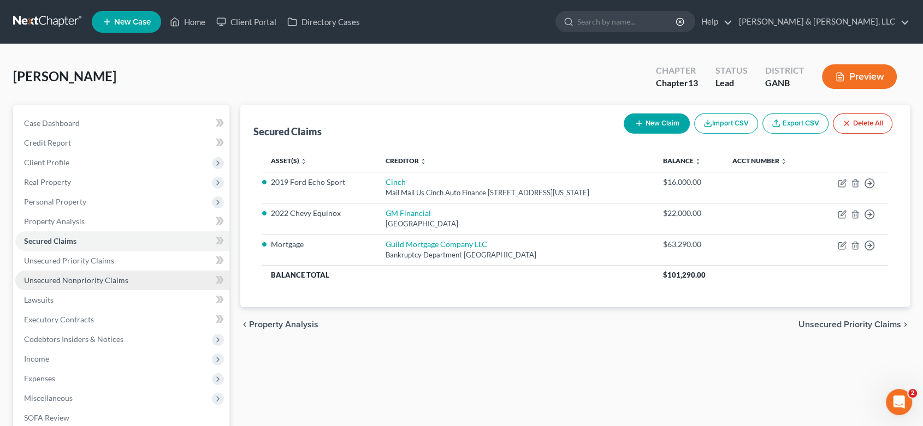
click at [85, 280] on span "Unsecured Nonpriority Claims" at bounding box center [76, 280] width 104 height 9
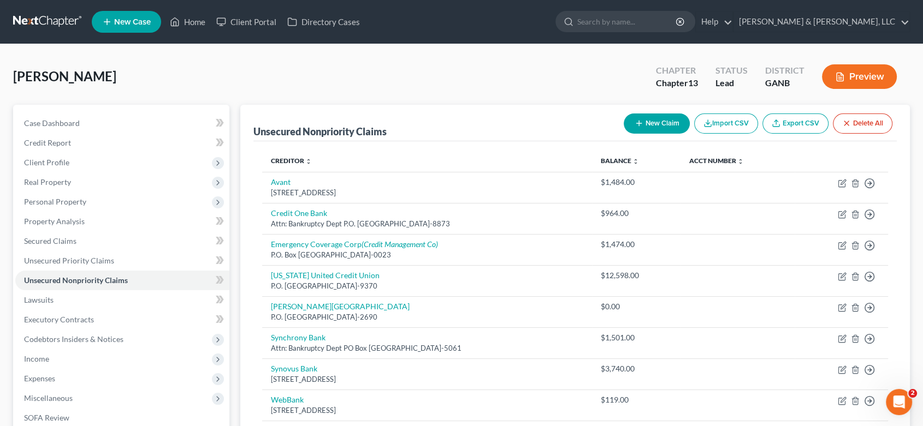
click at [651, 122] on button "New Claim" at bounding box center [656, 124] width 66 height 20
select select "0"
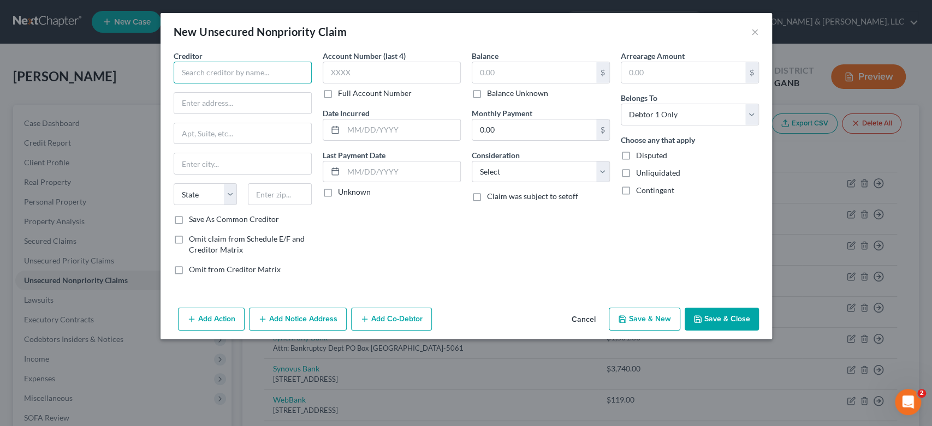
click at [236, 72] on input "text" at bounding box center [243, 73] width 138 height 22
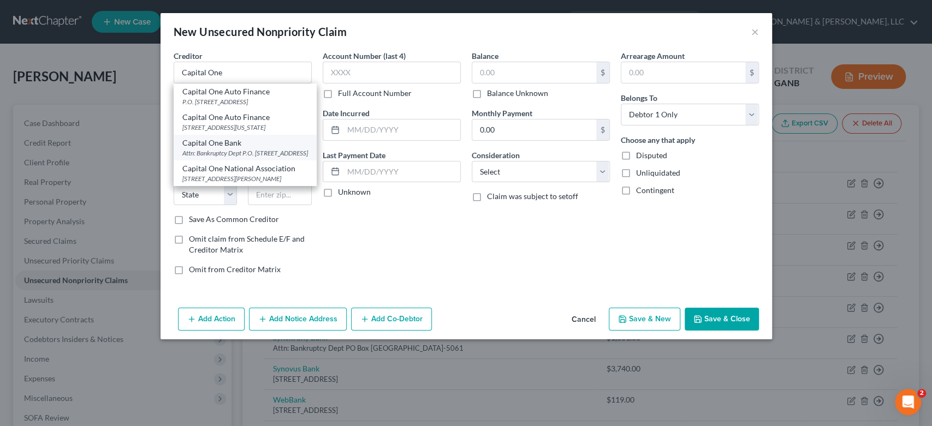
click at [249, 158] on div "Attn: Bankruptcy Dept P.O. [STREET_ADDRESS]" at bounding box center [245, 152] width 126 height 9
type input "Capital One Bank"
type input "Attn: Bankruptcy Dept"
type input "P.O. Box 30285"
type input "[GEOGRAPHIC_DATA]"
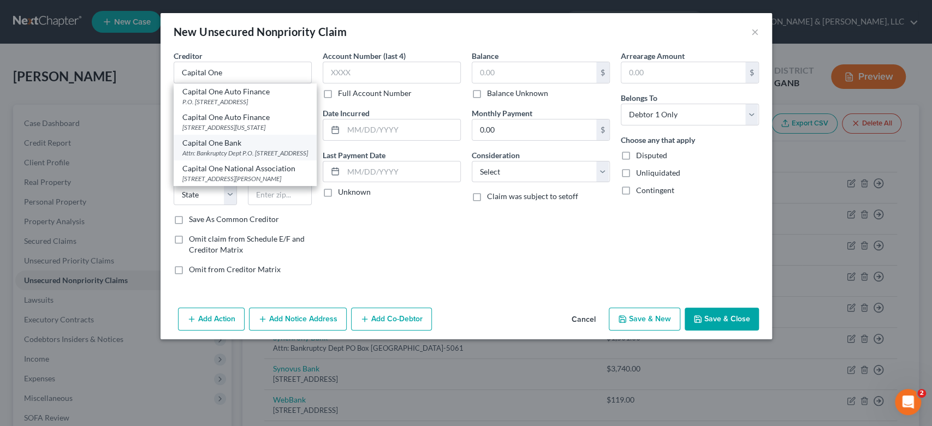
select select "46"
type input "84130-0285"
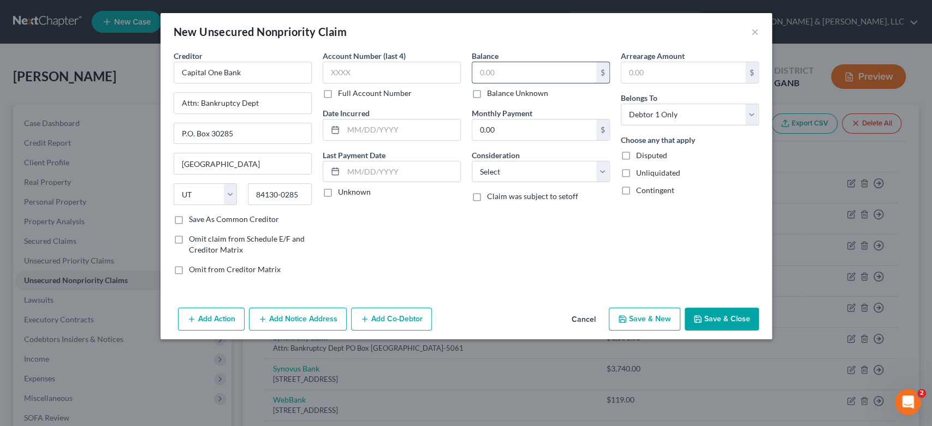
click at [516, 72] on input "text" at bounding box center [534, 72] width 124 height 21
type input "4,685.00"
click at [604, 173] on select "Select Cable / Satellite Services Collection Agency Credit Card Debt Debt Couns…" at bounding box center [541, 172] width 138 height 22
select select "2"
click at [472, 161] on select "Select Cable / Satellite Services Collection Agency Credit Card Debt Debt Couns…" at bounding box center [541, 172] width 138 height 22
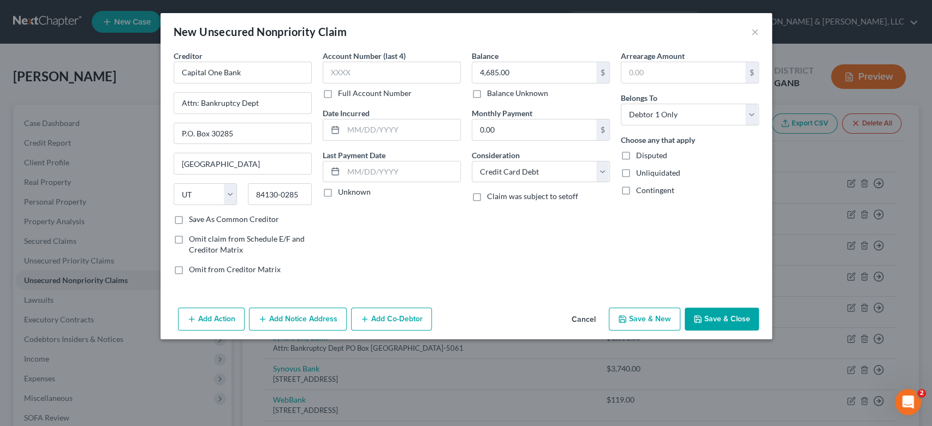
click at [634, 317] on button "Save & New" at bounding box center [645, 319] width 72 height 23
select select "0"
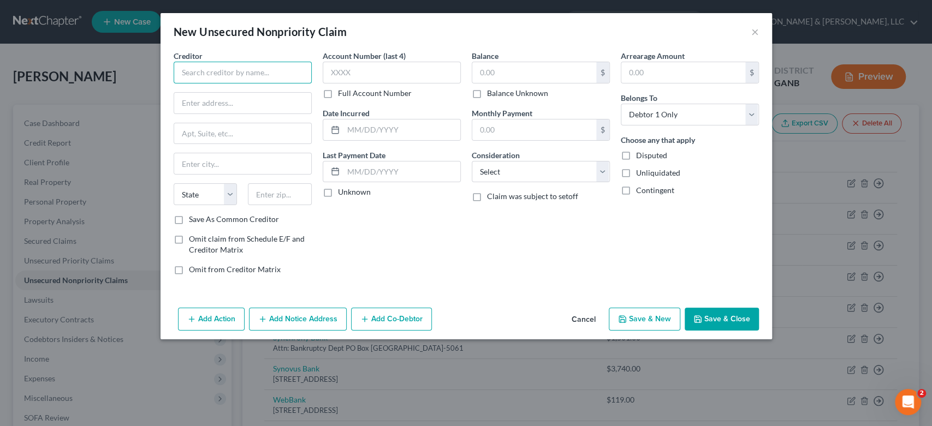
click at [183, 78] on input "text" at bounding box center [243, 73] width 138 height 22
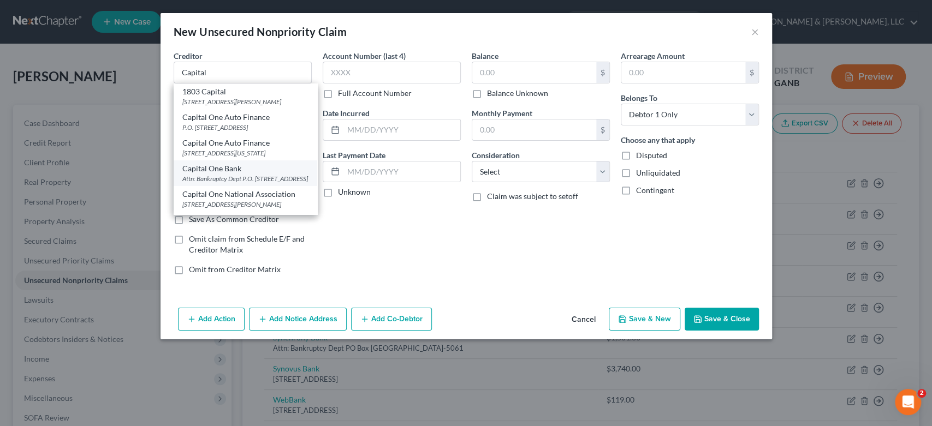
click at [245, 174] on div "Capital One Bank" at bounding box center [245, 168] width 126 height 11
type input "Capital One Bank"
type input "Attn: Bankruptcy Dept"
type input "P.O. Box 30285"
type input "[GEOGRAPHIC_DATA]"
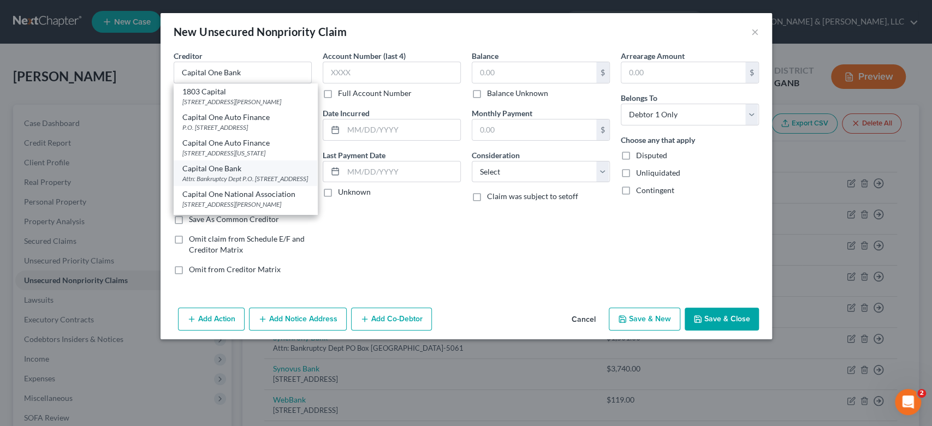
select select "46"
type input "84130-0285"
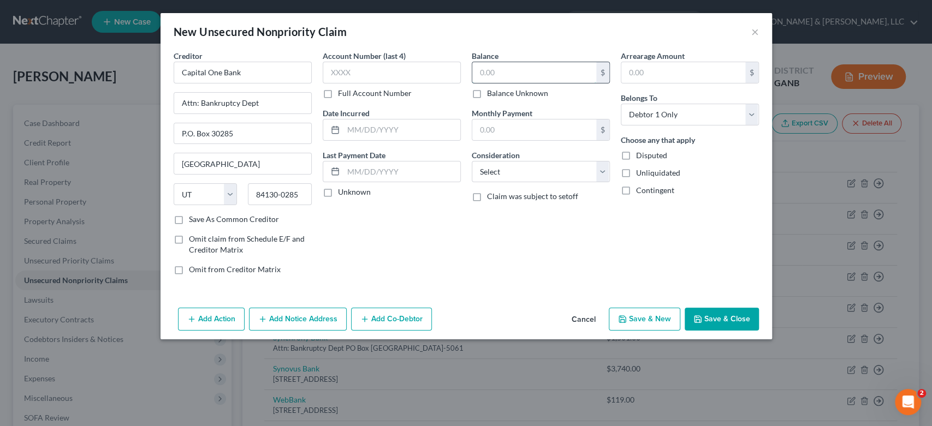
drag, startPoint x: 516, startPoint y: 76, endPoint x: 526, endPoint y: 68, distance: 12.8
click at [516, 76] on input "text" at bounding box center [534, 72] width 124 height 21
type input "3,751.00"
drag, startPoint x: 606, startPoint y: 173, endPoint x: 599, endPoint y: 174, distance: 6.6
click at [605, 173] on select "Select Cable / Satellite Services Collection Agency Credit Card Debt Debt Couns…" at bounding box center [541, 172] width 138 height 22
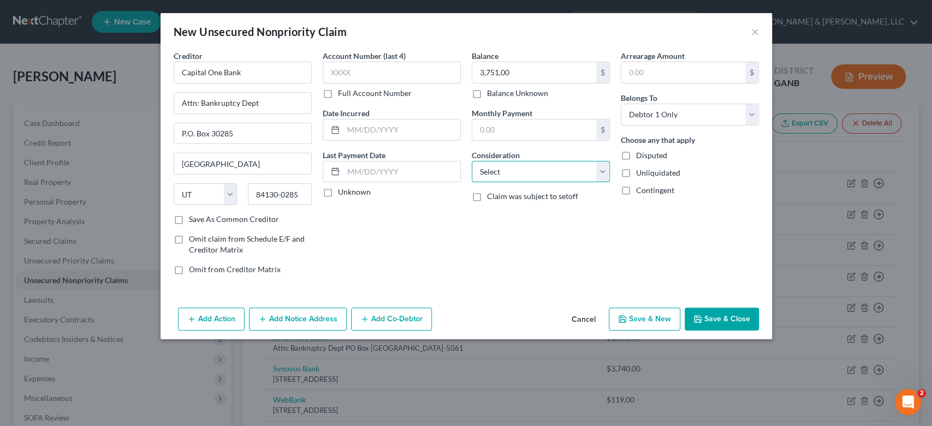
select select "2"
click at [472, 161] on select "Select Cable / Satellite Services Collection Agency Credit Card Debt Debt Couns…" at bounding box center [541, 172] width 138 height 22
click at [633, 325] on button "Save & New" at bounding box center [645, 319] width 72 height 23
select select "0"
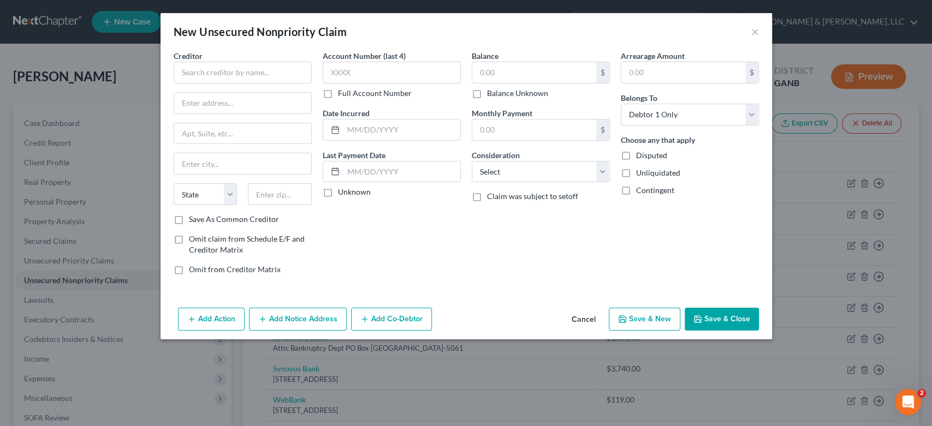
type input "0.00"
click at [753, 32] on button "×" at bounding box center [755, 31] width 8 height 13
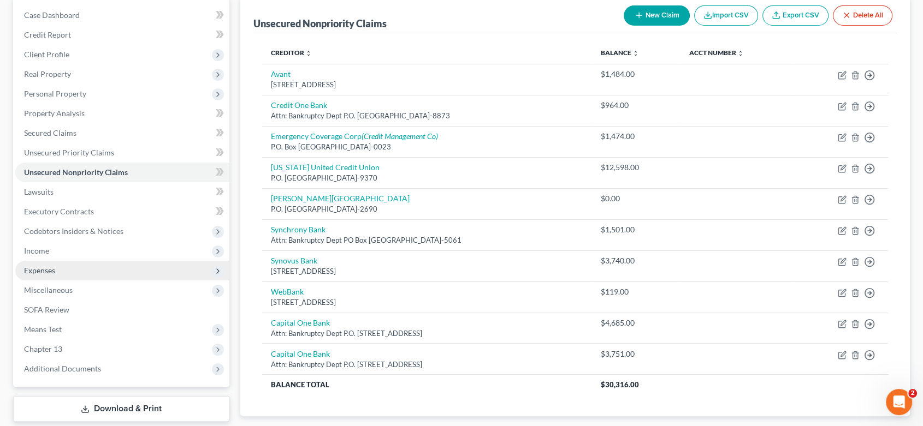
scroll to position [121, 0]
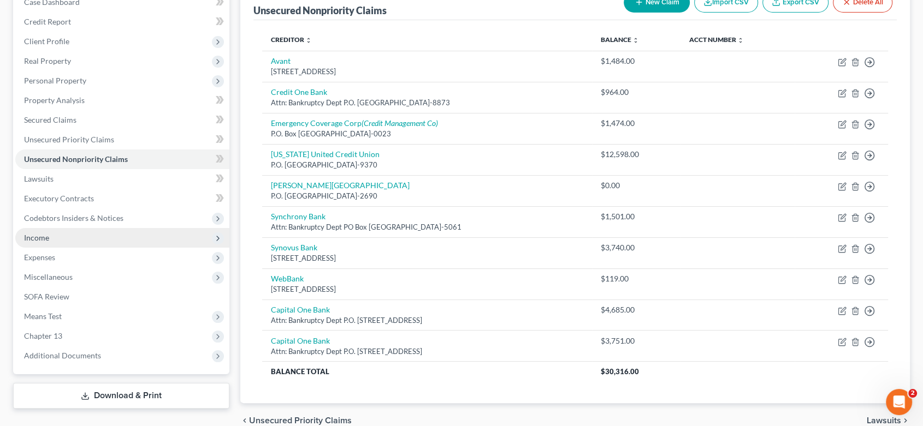
click at [42, 236] on span "Income" at bounding box center [36, 237] width 25 height 9
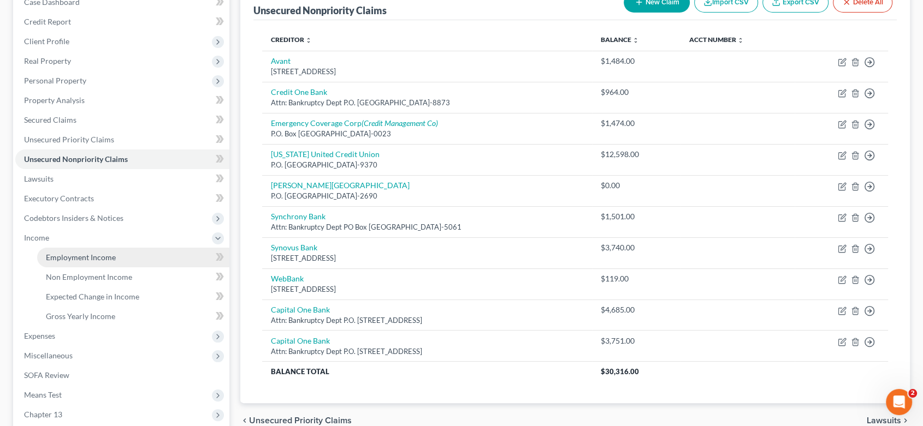
click at [82, 254] on span "Employment Income" at bounding box center [81, 257] width 70 height 9
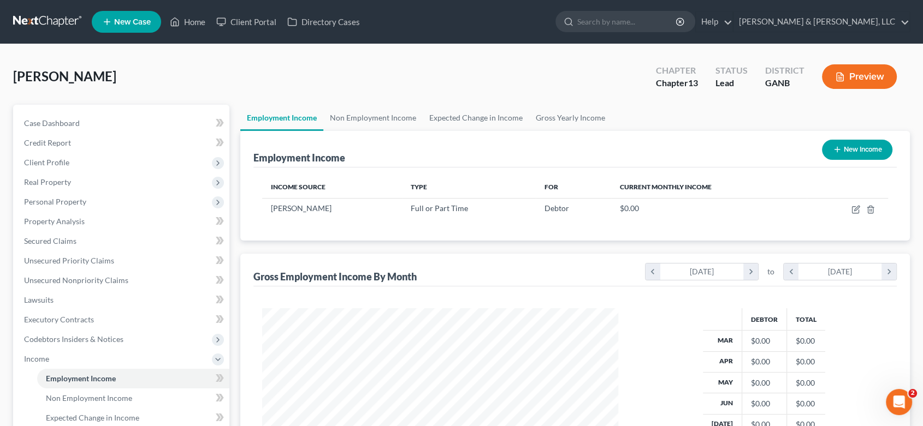
scroll to position [195, 377]
click at [189, 21] on link "Home" at bounding box center [187, 22] width 46 height 20
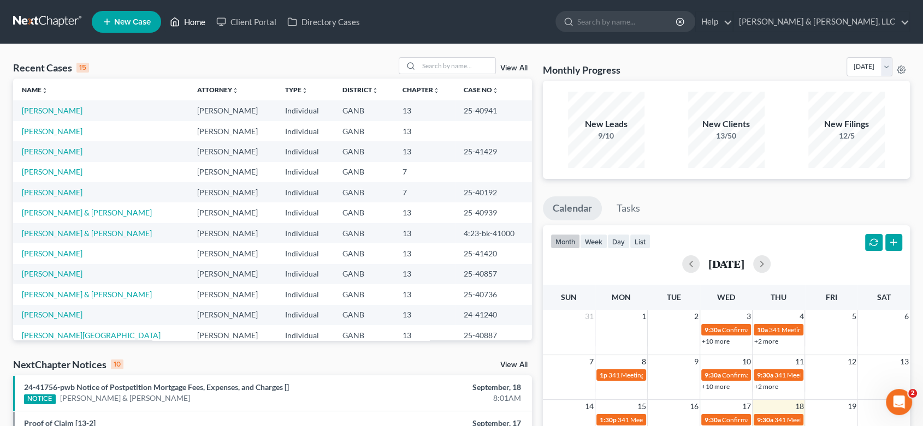
click at [185, 16] on link "Home" at bounding box center [187, 22] width 46 height 20
click at [124, 25] on span "New Case" at bounding box center [132, 22] width 37 height 8
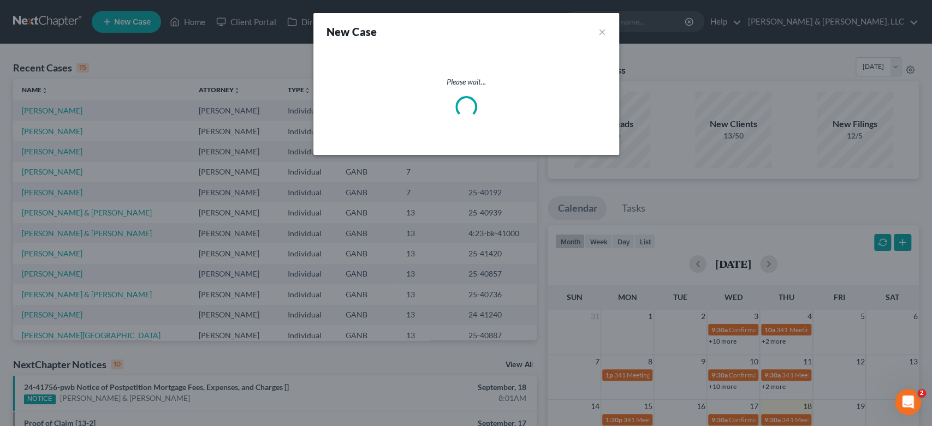
select select "19"
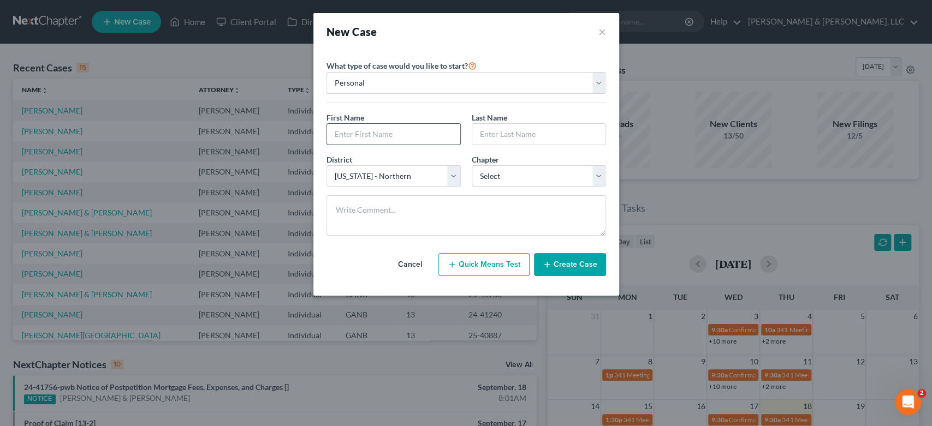
click at [380, 134] on input "text" at bounding box center [393, 134] width 133 height 21
type input "[PERSON_NAME]"
click at [590, 175] on select "Select 7 11 12 13" at bounding box center [539, 176] width 134 height 22
select select "3"
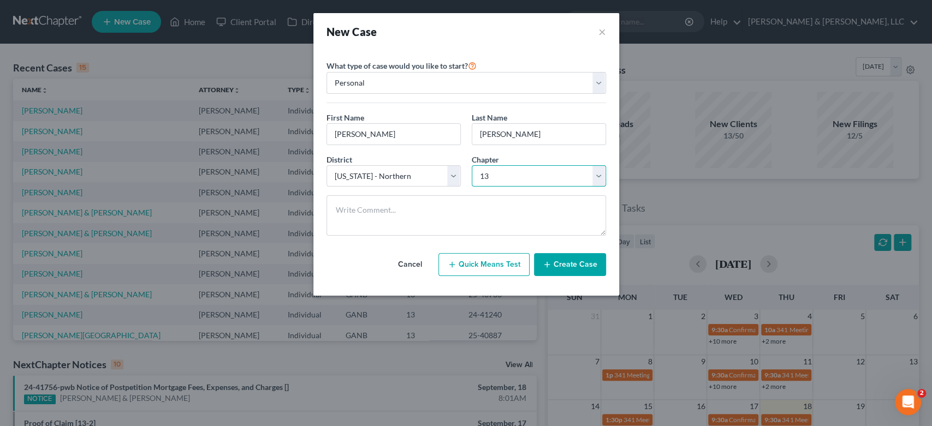
click at [472, 165] on select "Select 7 11 12 13" at bounding box center [539, 176] width 134 height 22
click at [565, 263] on button "Create Case" at bounding box center [570, 264] width 72 height 23
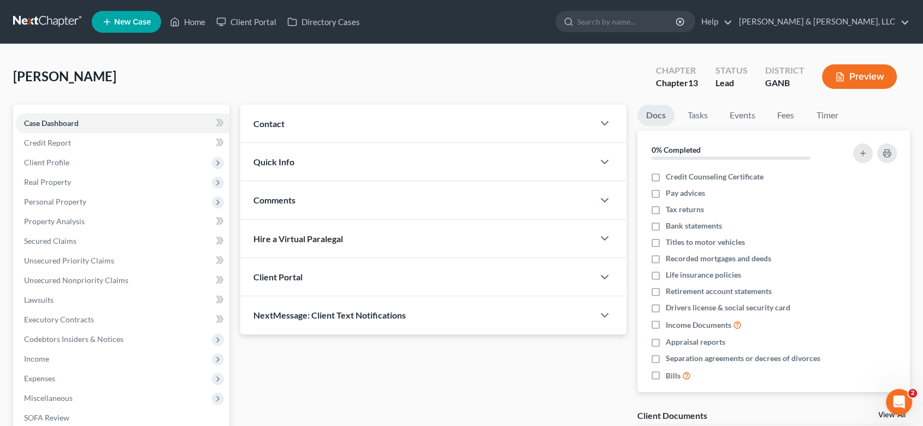
drag, startPoint x: 280, startPoint y: 120, endPoint x: 283, endPoint y: 114, distance: 6.4
click at [279, 119] on span "Contact" at bounding box center [268, 123] width 31 height 10
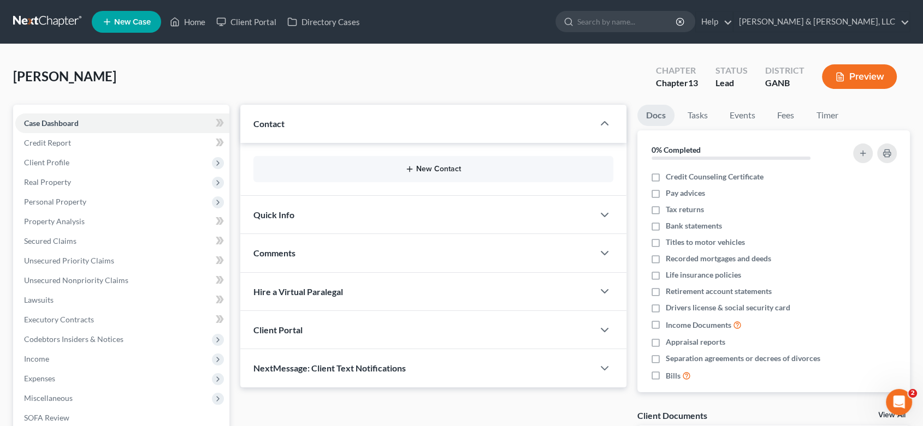
click at [444, 169] on button "New Contact" at bounding box center [433, 169] width 342 height 9
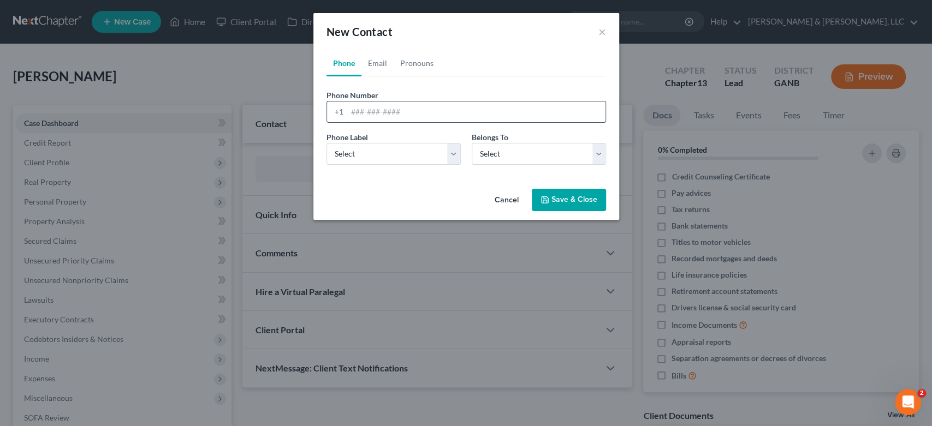
paste input "[PHONE_NUMBER]"
type input "[PHONE_NUMBER]"
click at [455, 154] on select "Select Mobile Home Work Other" at bounding box center [393, 154] width 134 height 22
select select "0"
click at [326, 143] on select "Select Mobile Home Work Other" at bounding box center [393, 154] width 134 height 22
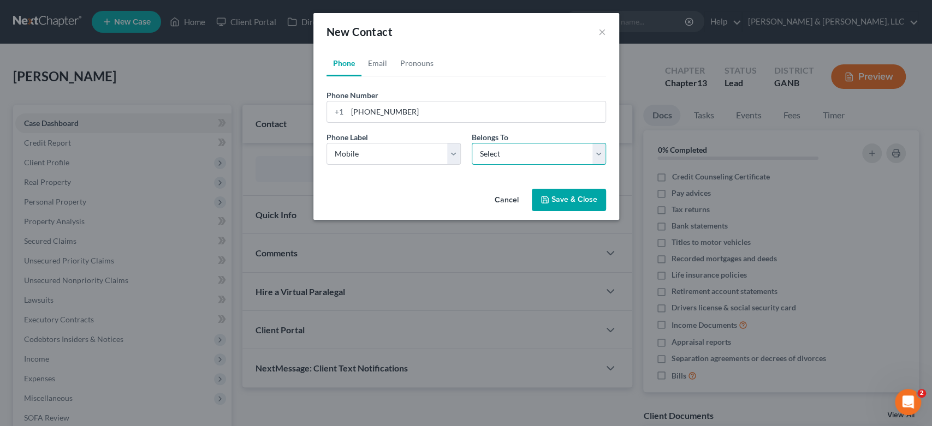
drag, startPoint x: 601, startPoint y: 150, endPoint x: 579, endPoint y: 156, distance: 22.3
click at [601, 150] on select "Select Client Other" at bounding box center [539, 154] width 134 height 22
select select "0"
click at [472, 143] on select "Select Client Other" at bounding box center [539, 154] width 134 height 22
select select "0"
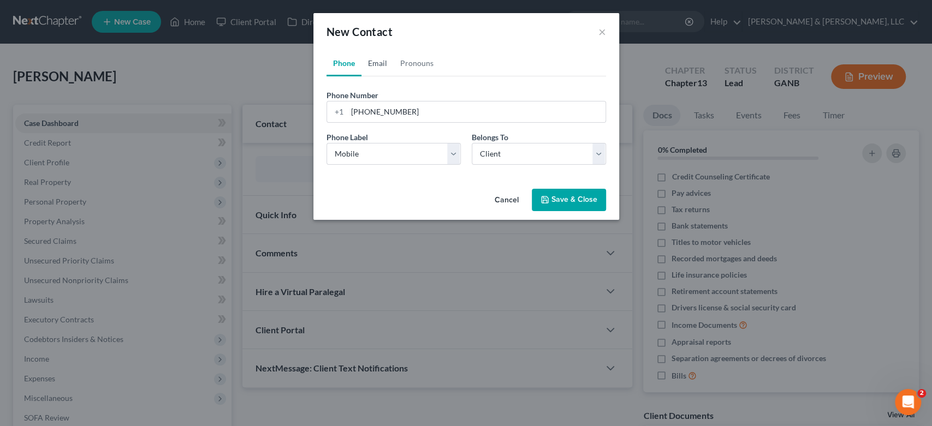
click at [376, 62] on link "Email" at bounding box center [377, 63] width 32 height 26
paste input "[EMAIL_ADDRESS][DOMAIN_NAME]"
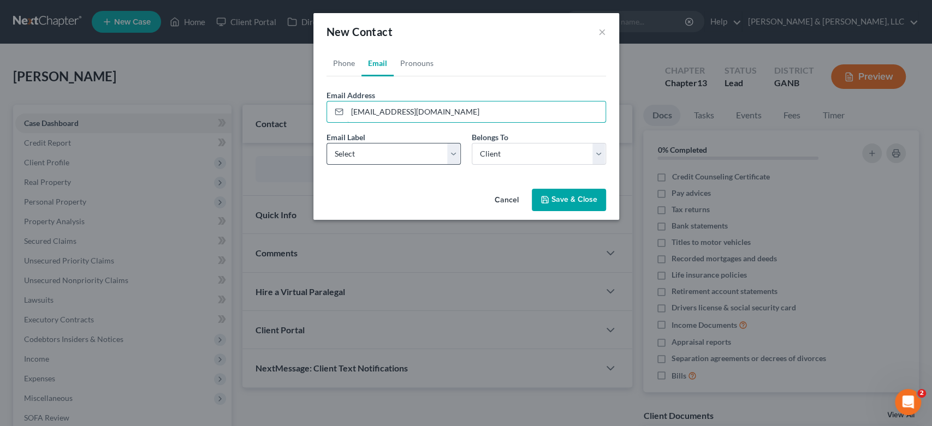
type input "[EMAIL_ADDRESS][DOMAIN_NAME]"
click at [370, 155] on select "Select Home Work Other" at bounding box center [393, 154] width 134 height 22
select select "0"
click at [326, 143] on select "Select Home Work Other" at bounding box center [393, 154] width 134 height 22
click at [561, 200] on button "Save & Close" at bounding box center [569, 200] width 74 height 23
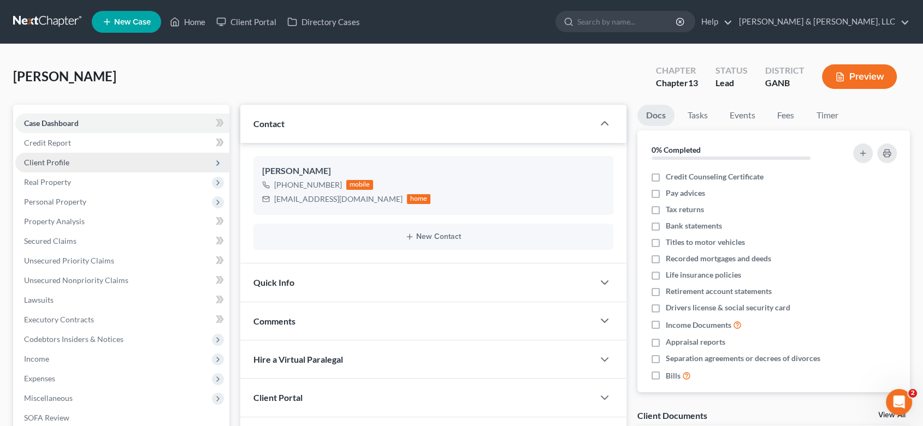
click at [54, 162] on span "Client Profile" at bounding box center [46, 162] width 45 height 9
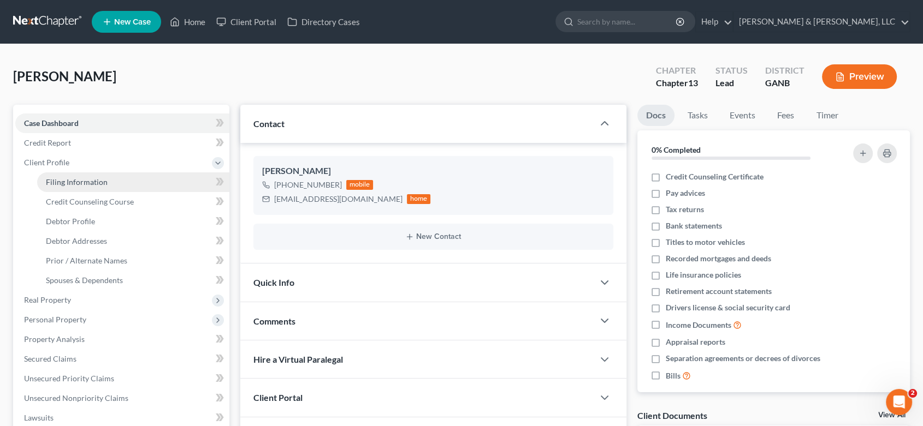
click at [72, 178] on span "Filing Information" at bounding box center [77, 181] width 62 height 9
select select "1"
select select "0"
select select "3"
select select "19"
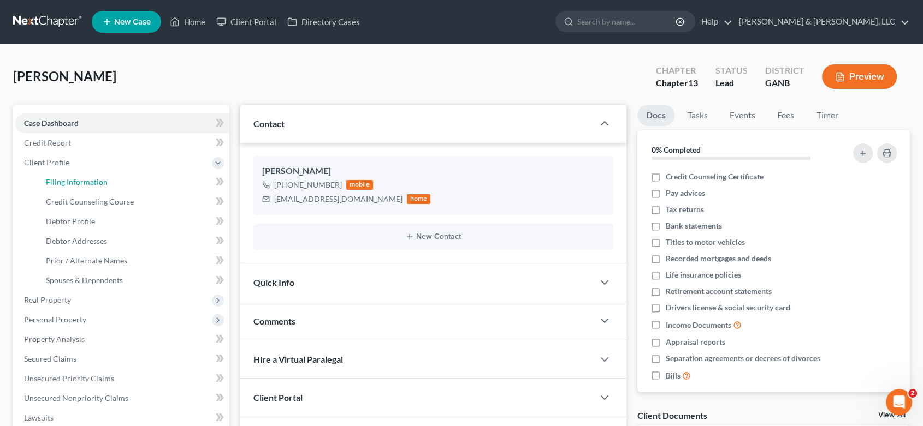
select select "10"
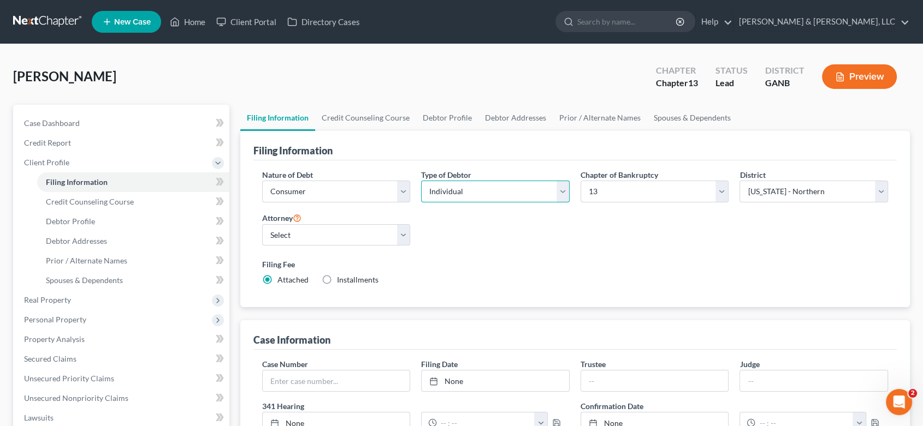
click at [561, 191] on select "Select Individual Joint" at bounding box center [495, 192] width 148 height 22
select select "1"
click at [421, 181] on select "Select Individual Joint" at bounding box center [495, 192] width 148 height 22
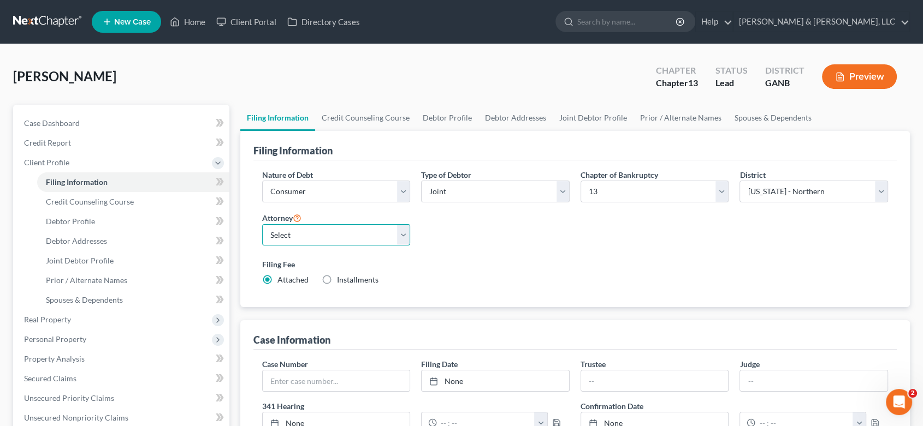
click at [399, 235] on select "Select [PERSON_NAME] - GANB [PERSON_NAME] - GANB" at bounding box center [336, 235] width 148 height 22
select select "0"
click at [262, 224] on select "Select [PERSON_NAME] - GANB [PERSON_NAME] - GANB" at bounding box center [336, 235] width 148 height 22
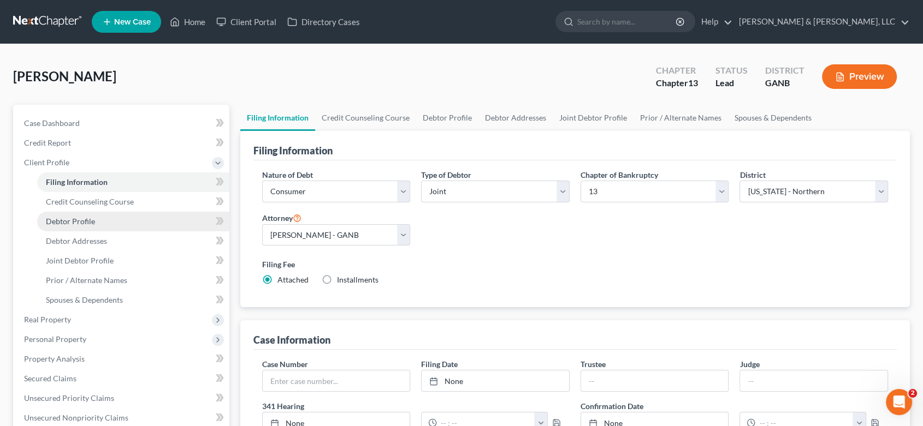
click at [84, 221] on span "Debtor Profile" at bounding box center [70, 221] width 49 height 9
select select "1"
select select "0"
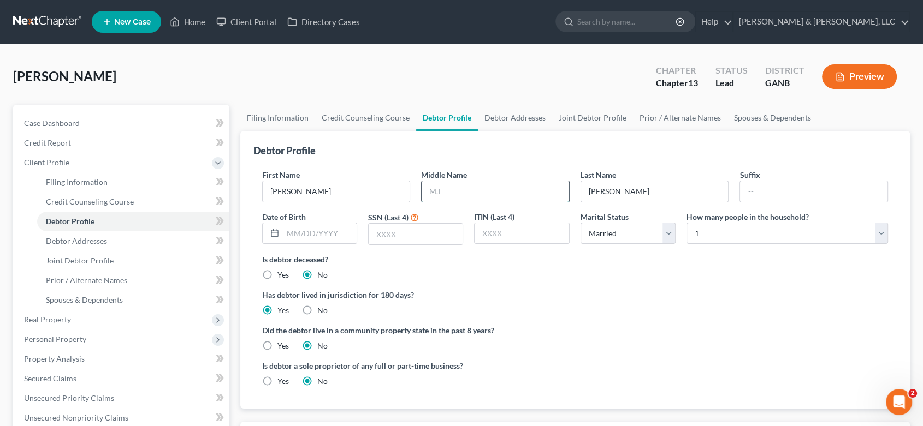
click at [455, 192] on input "text" at bounding box center [494, 191] width 147 height 21
type input "[PERSON_NAME]"
type input "[DATE]"
type input "9678"
click at [520, 117] on link "Debtor Addresses" at bounding box center [515, 118] width 74 height 26
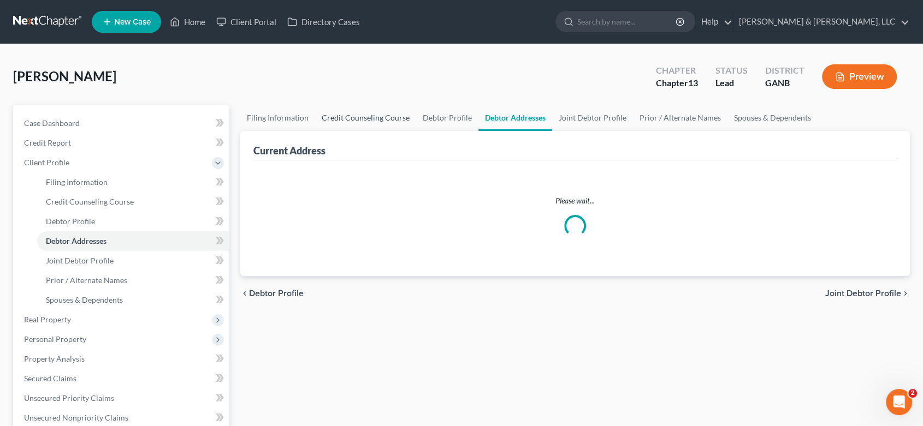
select select "0"
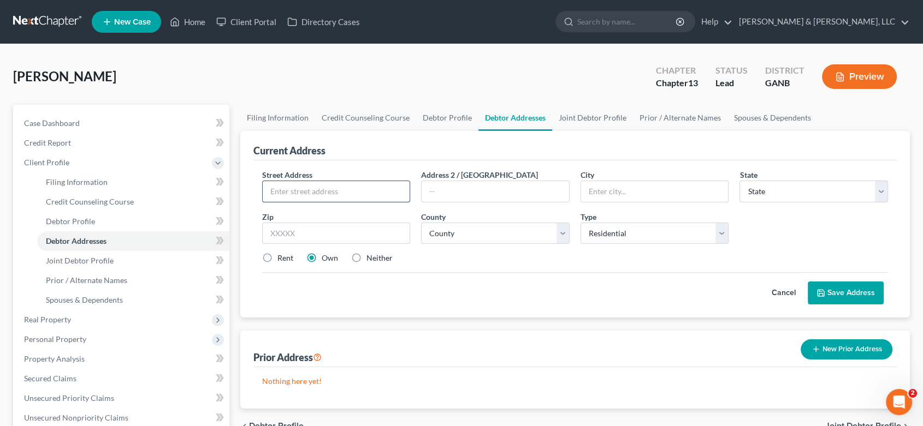
click at [298, 193] on input "text" at bounding box center [336, 191] width 147 height 21
paste input "[STREET_ADDRESS]"
type input "[STREET_ADDRESS]"
click at [508, 198] on input "text" at bounding box center [494, 191] width 147 height 21
click at [627, 191] on input "text" at bounding box center [654, 191] width 147 height 21
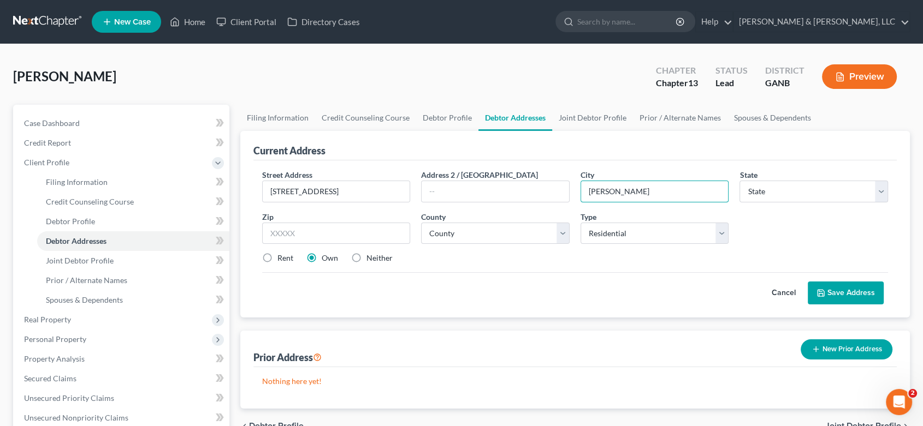
type input "[PERSON_NAME]"
select select "10"
type input "30721"
click at [563, 232] on select "County [GEOGRAPHIC_DATA] [GEOGRAPHIC_DATA] [GEOGRAPHIC_DATA] [GEOGRAPHIC_DATA] …" at bounding box center [495, 234] width 148 height 22
select select "154"
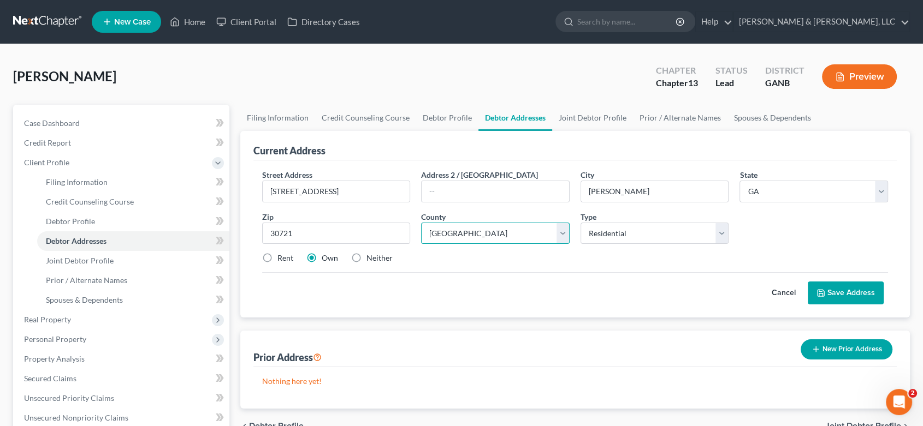
click at [421, 223] on select "County [GEOGRAPHIC_DATA] [GEOGRAPHIC_DATA] [GEOGRAPHIC_DATA] [GEOGRAPHIC_DATA] …" at bounding box center [495, 234] width 148 height 22
click at [277, 258] on label "Rent" at bounding box center [285, 258] width 16 height 11
click at [282, 258] on input "Rent" at bounding box center [285, 256] width 7 height 7
radio input "true"
drag, startPoint x: 843, startPoint y: 292, endPoint x: 716, endPoint y: 331, distance: 133.0
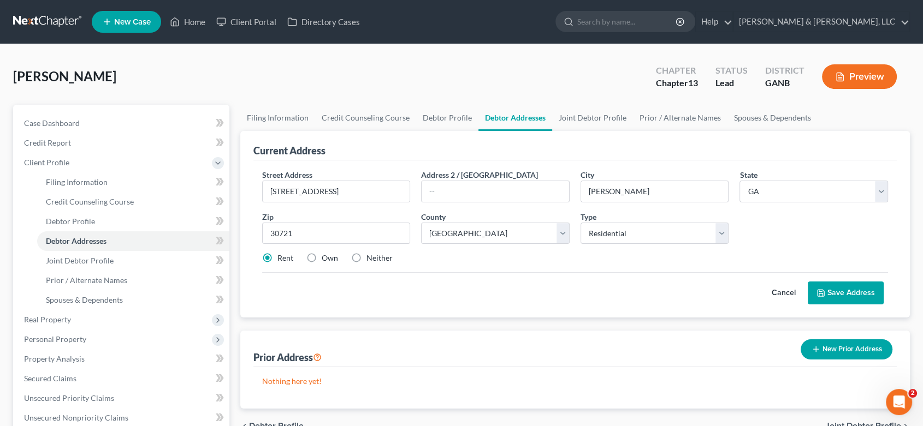
click at [844, 292] on button "Save Address" at bounding box center [845, 293] width 76 height 23
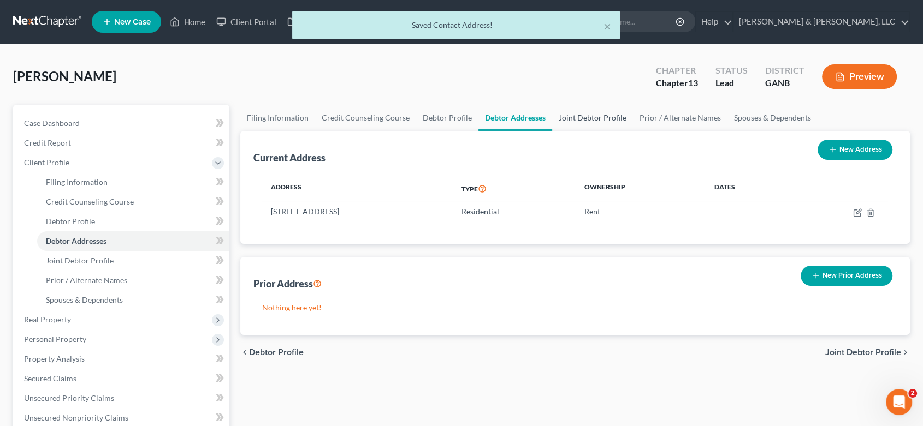
click at [586, 115] on link "Joint Debtor Profile" at bounding box center [592, 118] width 81 height 26
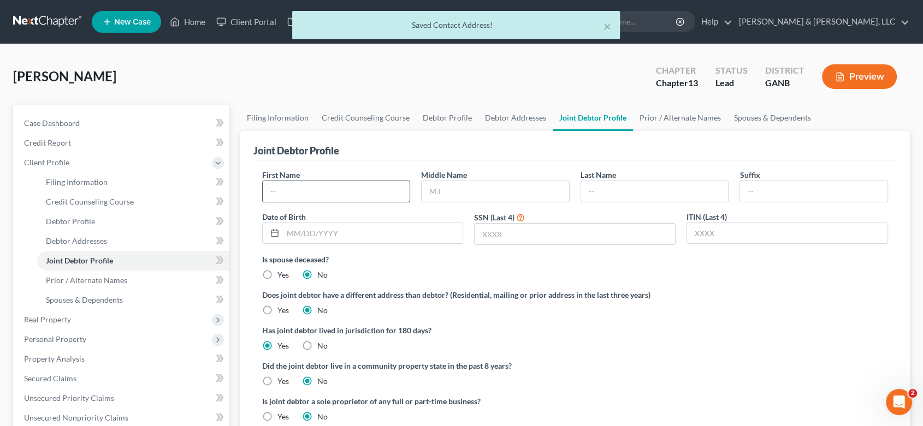
drag, startPoint x: 311, startPoint y: 191, endPoint x: 320, endPoint y: 183, distance: 12.4
click at [312, 189] on input "text" at bounding box center [336, 191] width 147 height 21
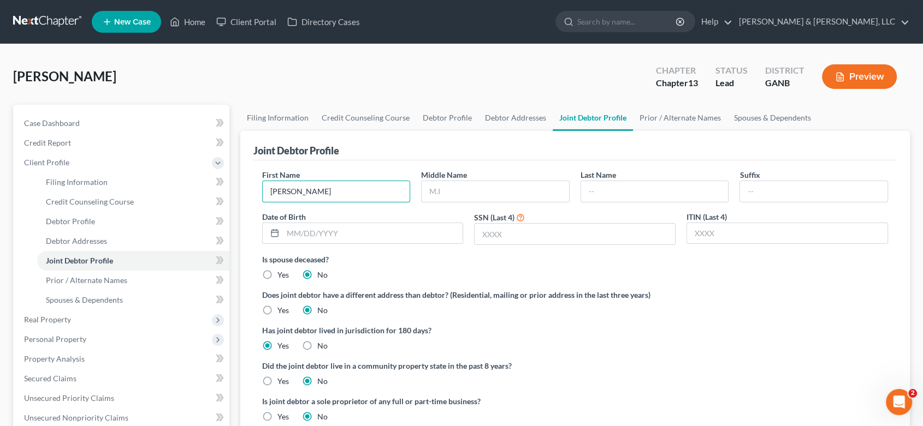
type input "[PERSON_NAME]"
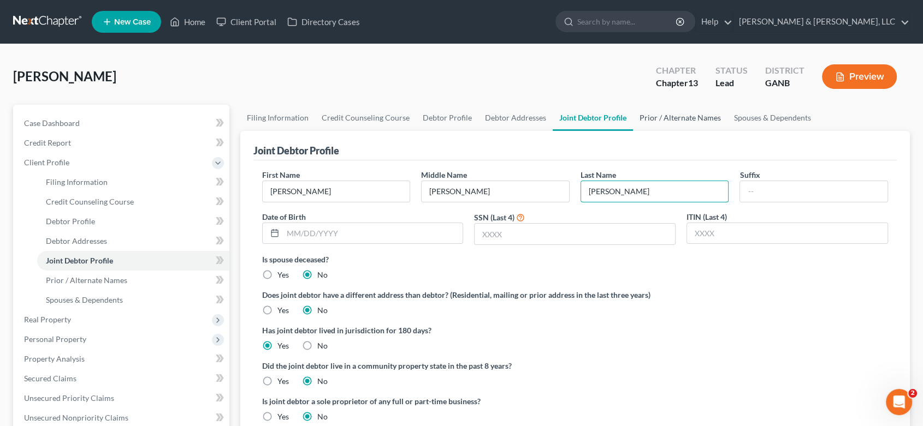
type input "[PERSON_NAME]"
type input "0"
type input "[DATE]"
type input "5066"
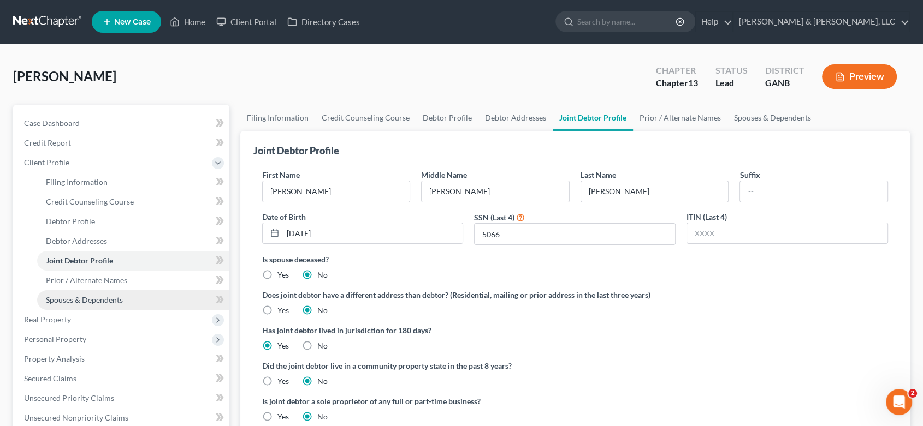
click at [108, 299] on span "Spouses & Dependents" at bounding box center [84, 299] width 77 height 9
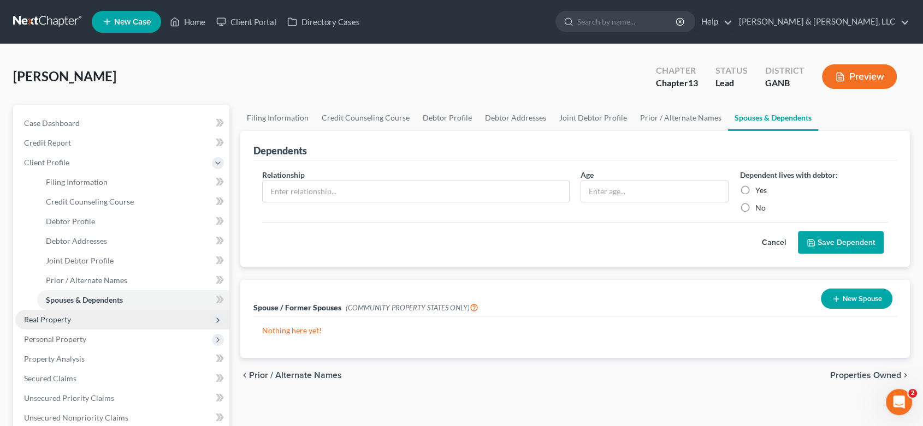
click at [57, 319] on span "Real Property" at bounding box center [47, 319] width 47 height 9
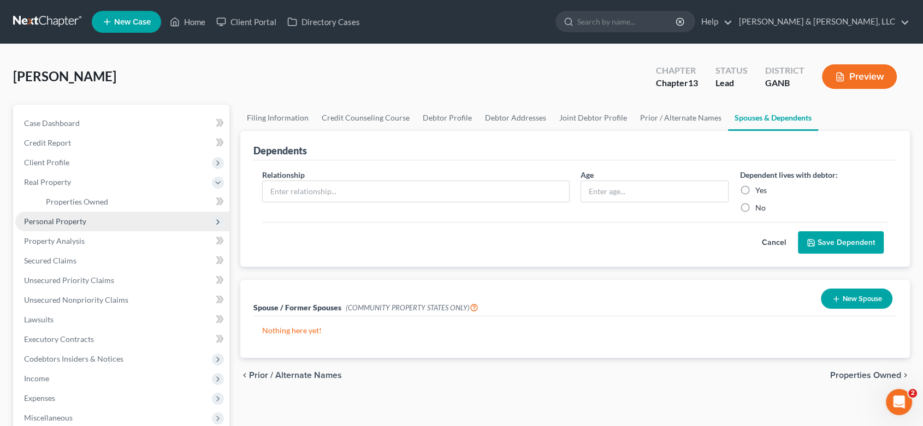
click at [77, 222] on span "Personal Property" at bounding box center [55, 221] width 62 height 9
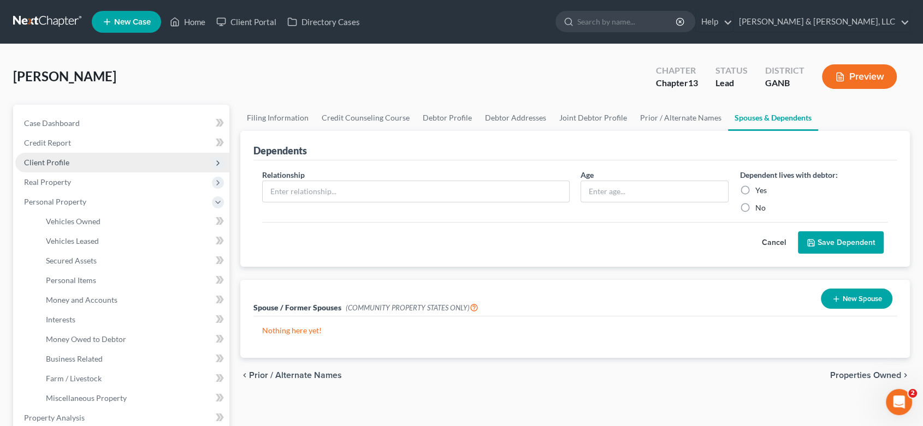
click at [67, 160] on span "Client Profile" at bounding box center [46, 162] width 45 height 9
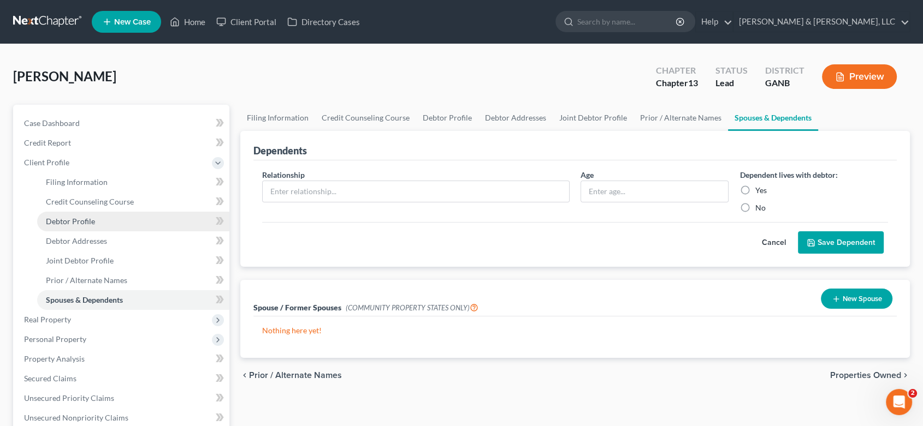
click at [92, 219] on span "Debtor Profile" at bounding box center [70, 221] width 49 height 9
select select "1"
select select "0"
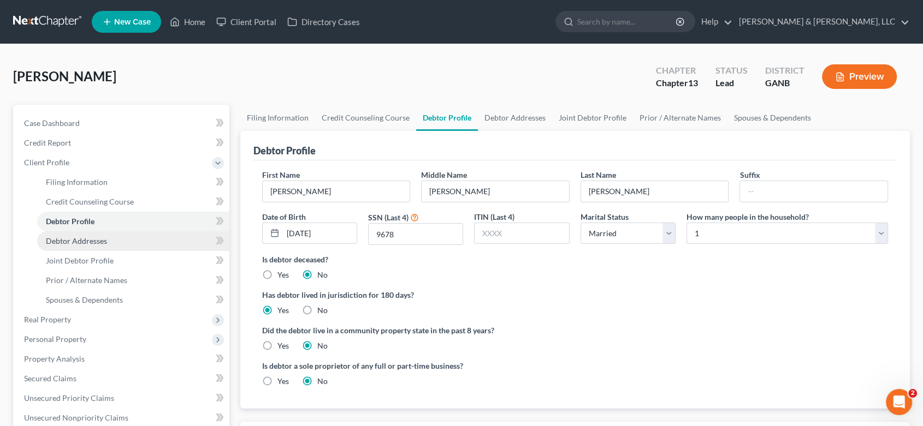
click at [97, 241] on span "Debtor Addresses" at bounding box center [76, 240] width 61 height 9
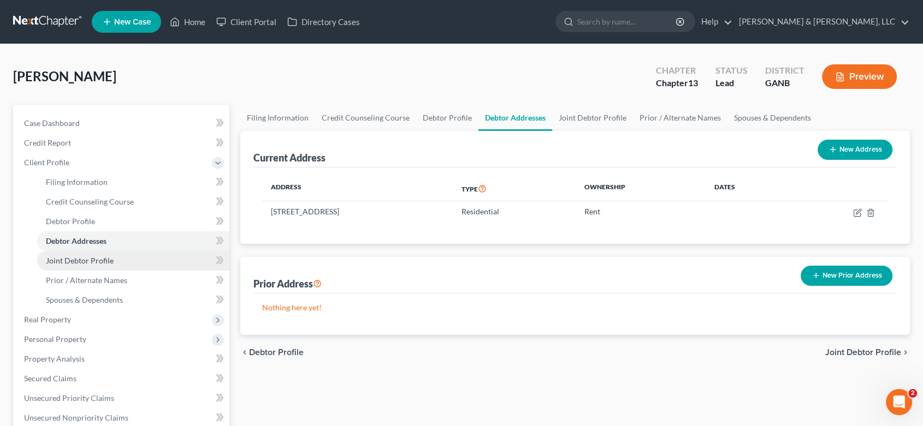
click at [106, 261] on span "Joint Debtor Profile" at bounding box center [80, 260] width 68 height 9
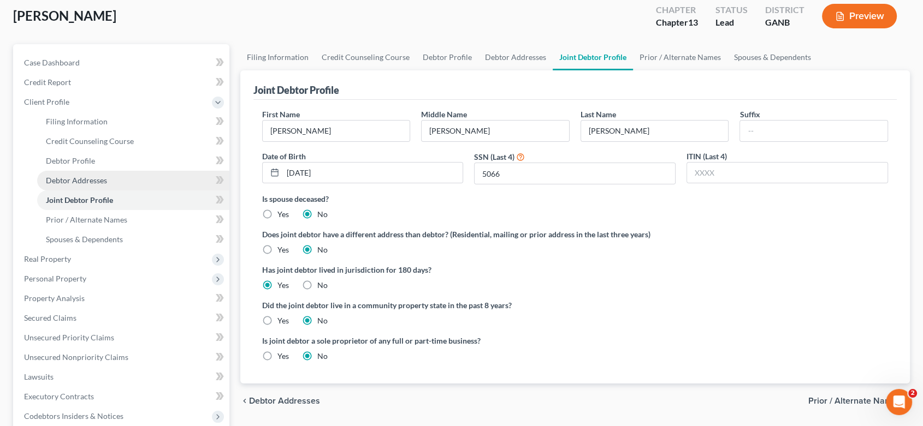
scroll to position [121, 0]
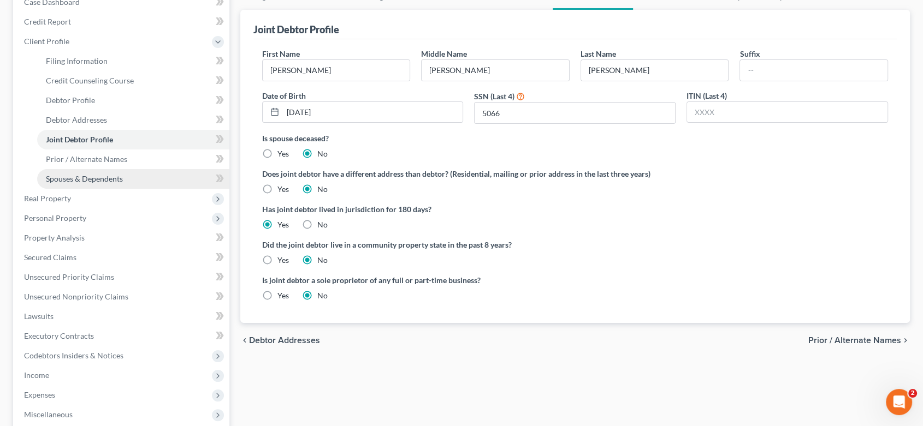
click at [96, 177] on span "Spouses & Dependents" at bounding box center [84, 178] width 77 height 9
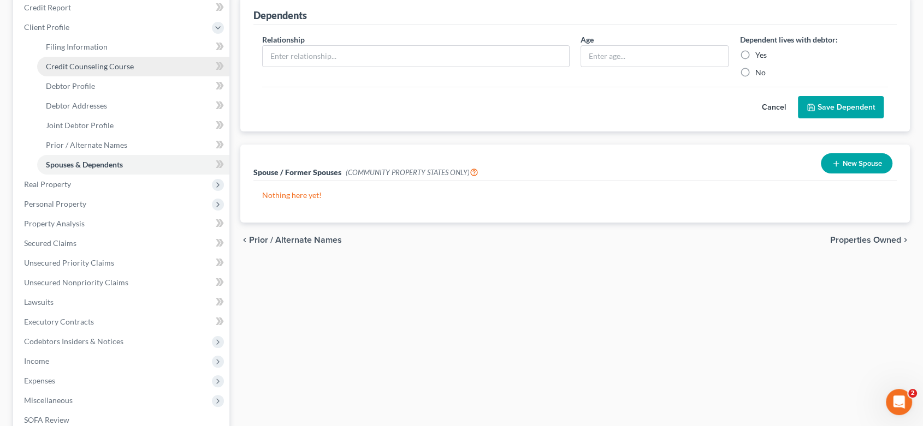
scroll to position [182, 0]
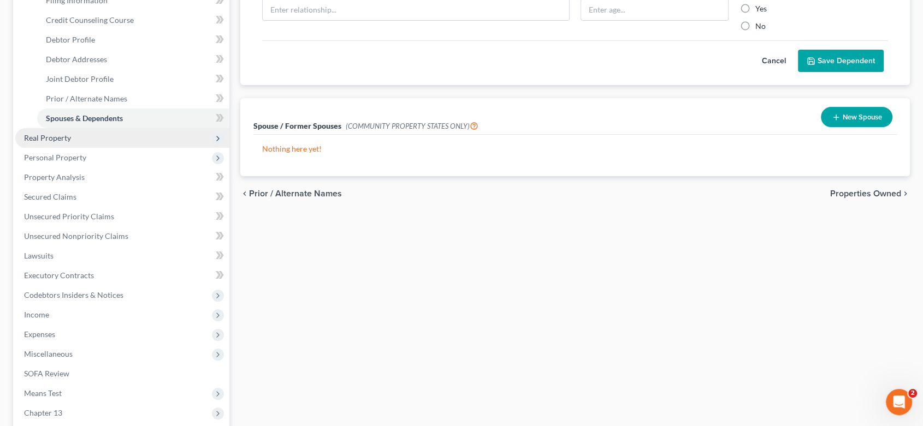
click at [42, 135] on span "Real Property" at bounding box center [47, 137] width 47 height 9
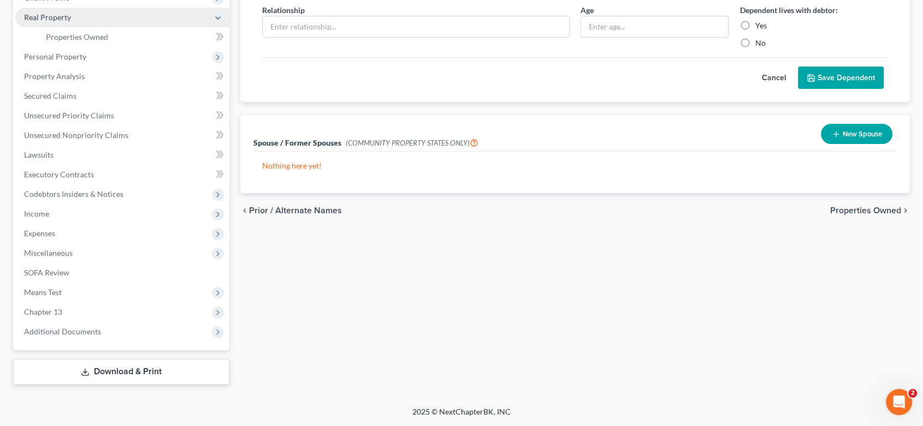
scroll to position [164, 0]
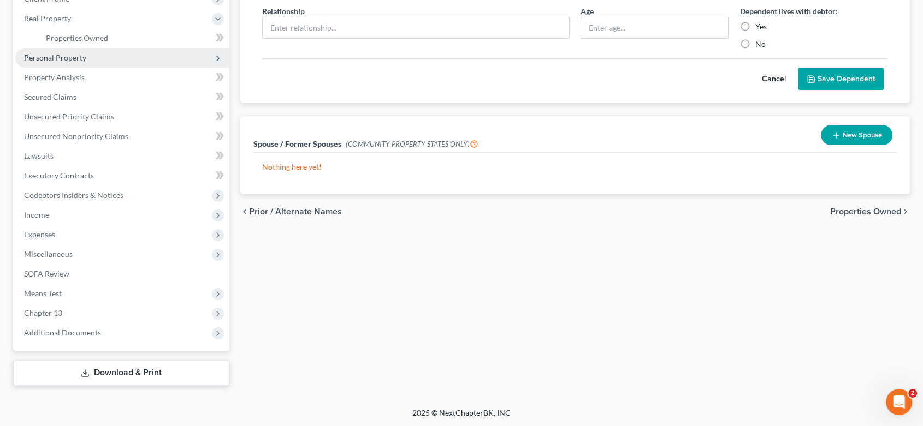
click at [78, 56] on span "Personal Property" at bounding box center [55, 57] width 62 height 9
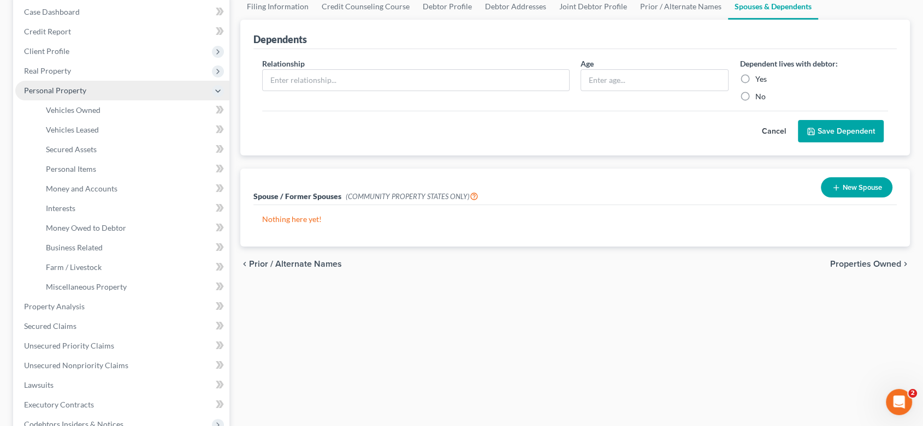
scroll to position [109, 0]
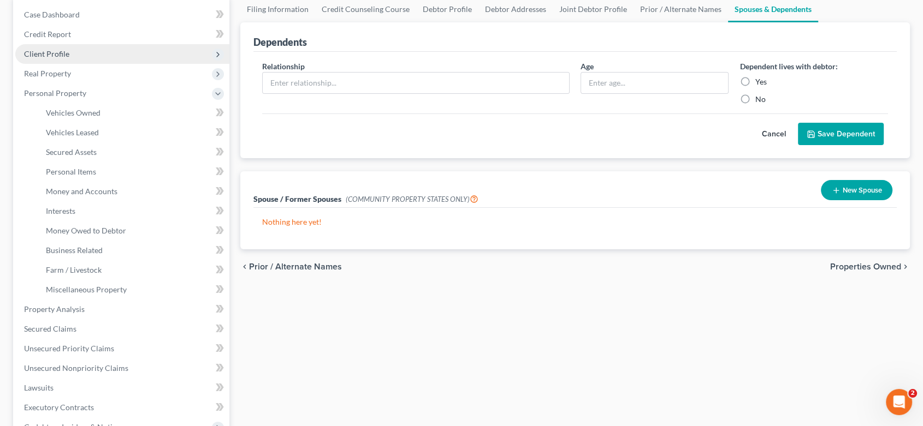
click at [40, 53] on span "Client Profile" at bounding box center [46, 53] width 45 height 9
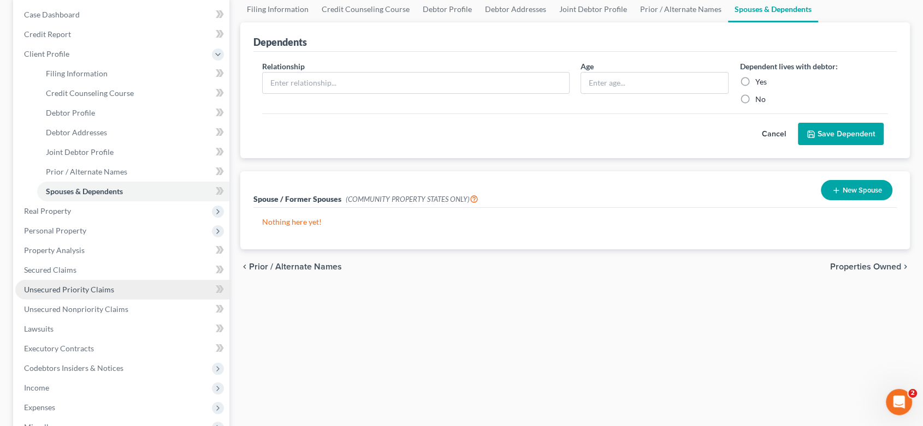
click at [85, 286] on span "Unsecured Priority Claims" at bounding box center [69, 289] width 90 height 9
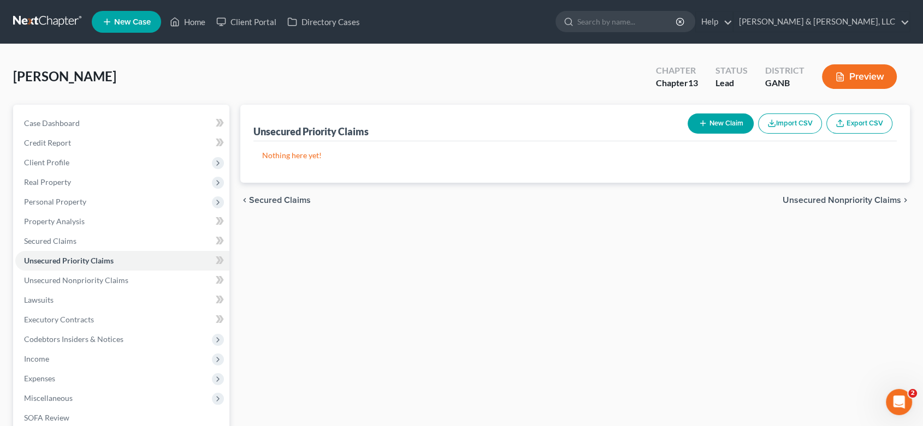
click at [719, 128] on button "New Claim" at bounding box center [720, 124] width 66 height 20
select select "2"
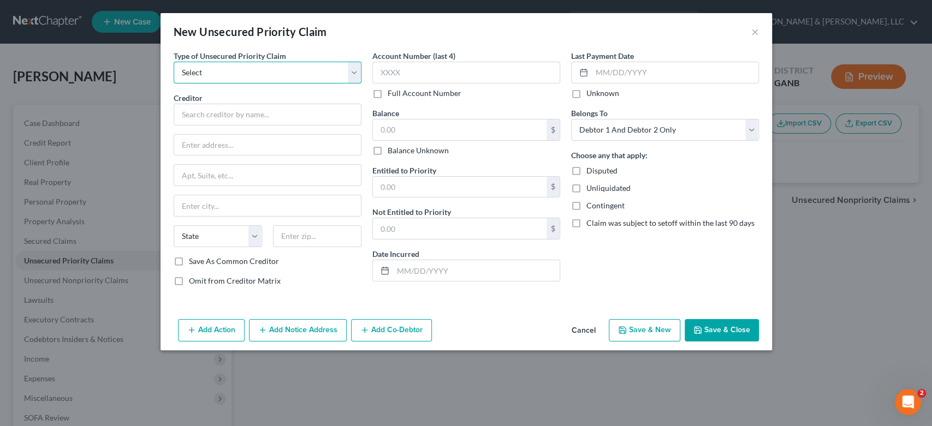
click at [352, 70] on select "Select Taxes & Other Government Units Domestic Support Obligations Extensions o…" at bounding box center [268, 73] width 188 height 22
select select "0"
click at [174, 62] on select "Select Taxes & Other Government Units Domestic Support Obligations Extensions o…" at bounding box center [268, 73] width 188 height 22
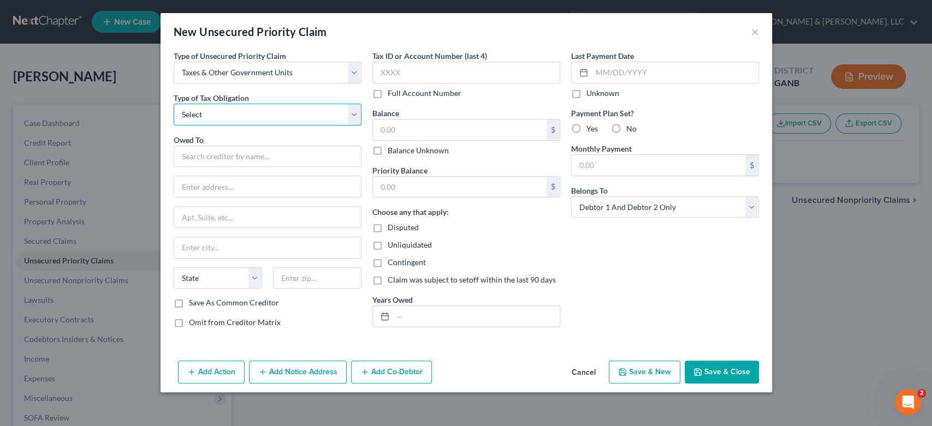
click at [355, 114] on select "Select Federal City State Franchise Tax Board Other" at bounding box center [268, 115] width 188 height 22
select select "0"
click at [174, 104] on select "Select Federal City State Franchise Tax Board Other" at bounding box center [268, 115] width 188 height 22
click at [205, 152] on input "text" at bounding box center [268, 157] width 188 height 22
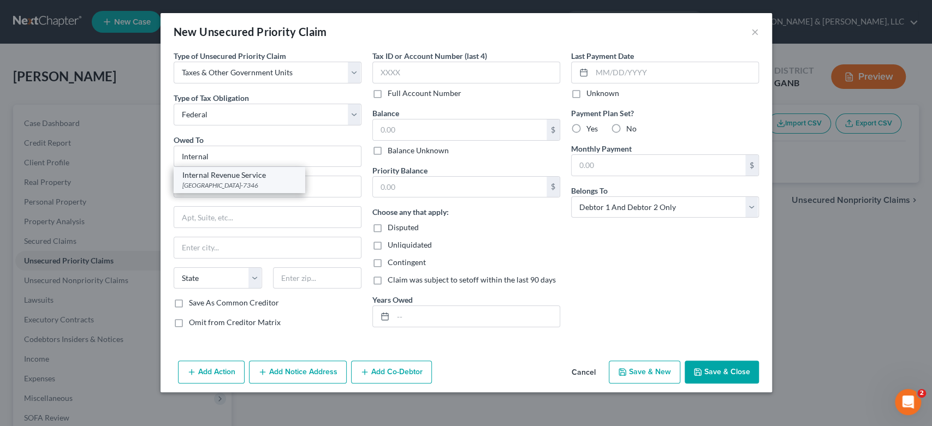
click at [252, 178] on div "Internal Revenue Service" at bounding box center [239, 175] width 114 height 11
type input "Internal Revenue Service"
type input "PO Box 7346"
type input "[GEOGRAPHIC_DATA]"
select select "39"
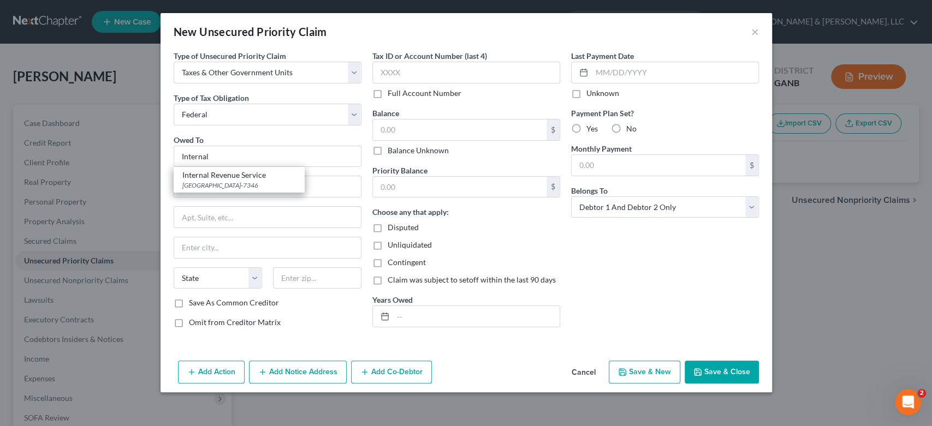
type input "19101-7346"
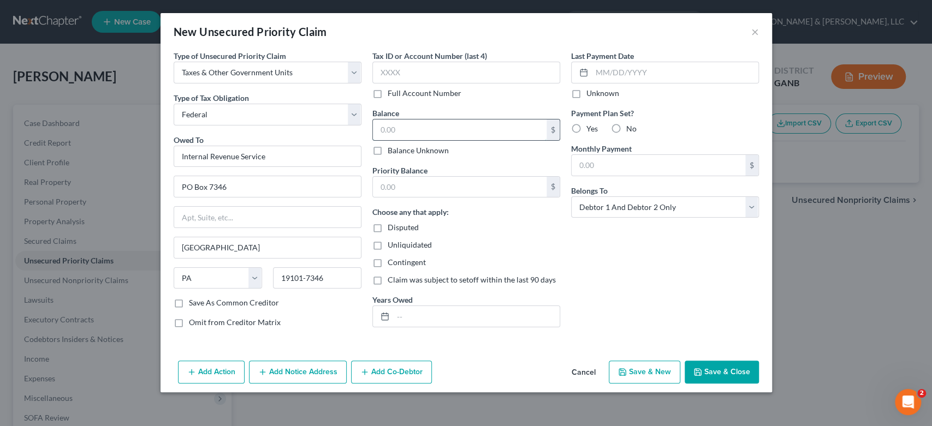
drag, startPoint x: 411, startPoint y: 133, endPoint x: 479, endPoint y: 119, distance: 70.1
click at [422, 132] on input "text" at bounding box center [460, 130] width 174 height 21
type input "0.00"
click at [404, 188] on input "text" at bounding box center [460, 187] width 174 height 21
type input "0.00"
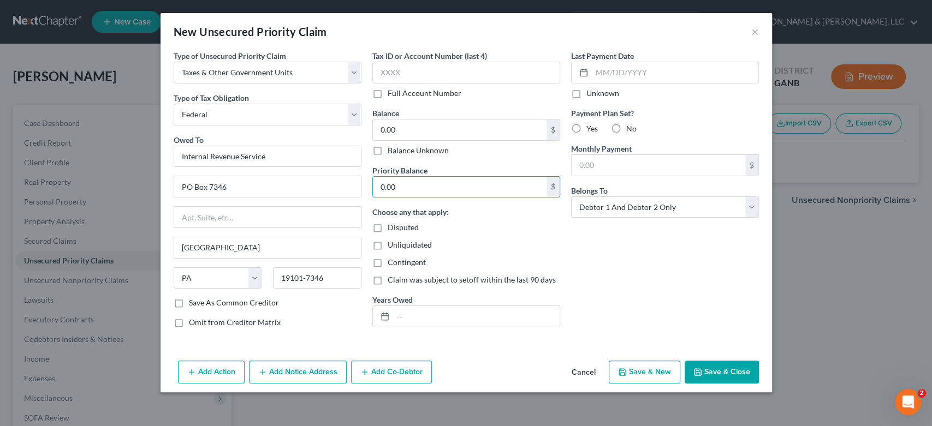
click at [633, 370] on button "Save & New" at bounding box center [645, 372] width 72 height 23
select select "2"
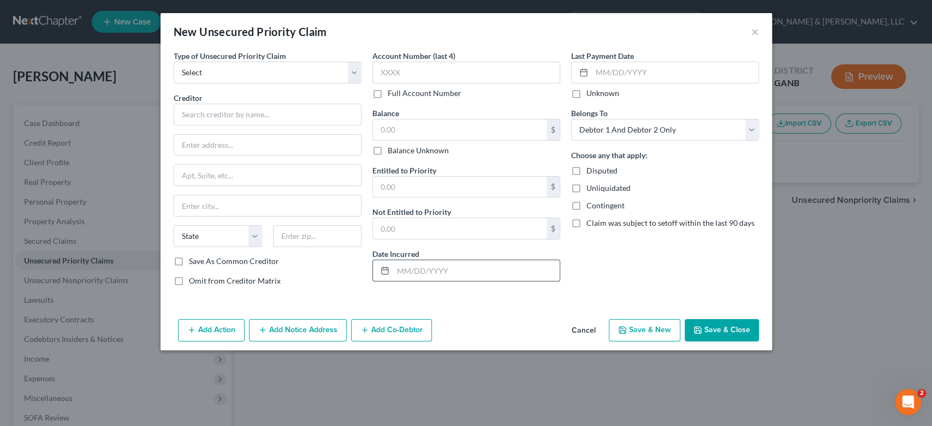
type input "0"
type input "0.00"
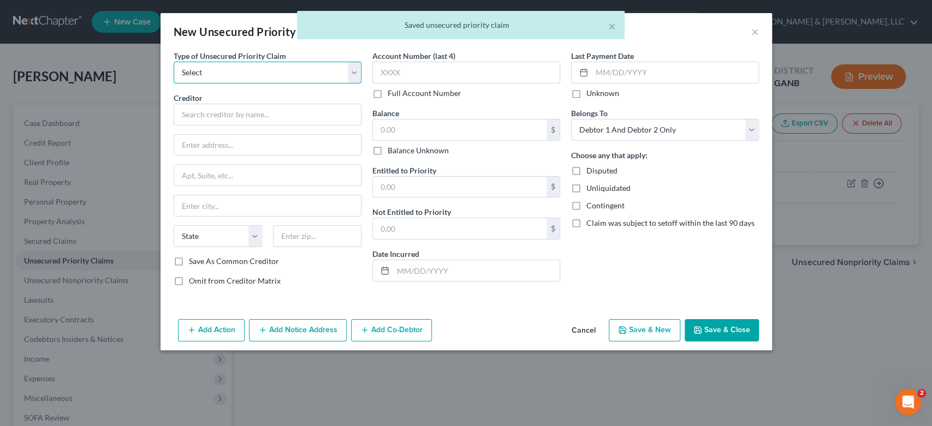
drag, startPoint x: 353, startPoint y: 75, endPoint x: 343, endPoint y: 75, distance: 9.8
click at [353, 75] on select "Select Taxes & Other Government Units Domestic Support Obligations Extensions o…" at bounding box center [268, 73] width 188 height 22
select select "0"
click at [174, 62] on select "Select Taxes & Other Government Units Domestic Support Obligations Extensions o…" at bounding box center [268, 73] width 188 height 22
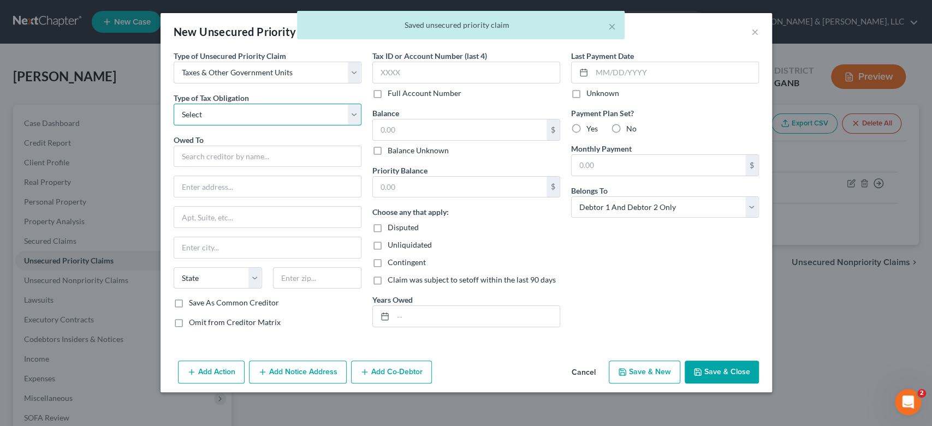
click at [352, 112] on select "Select Federal City State Franchise Tax Board Other" at bounding box center [268, 115] width 188 height 22
select select "2"
click at [174, 104] on select "Select Federal City State Franchise Tax Board Other" at bounding box center [268, 115] width 188 height 22
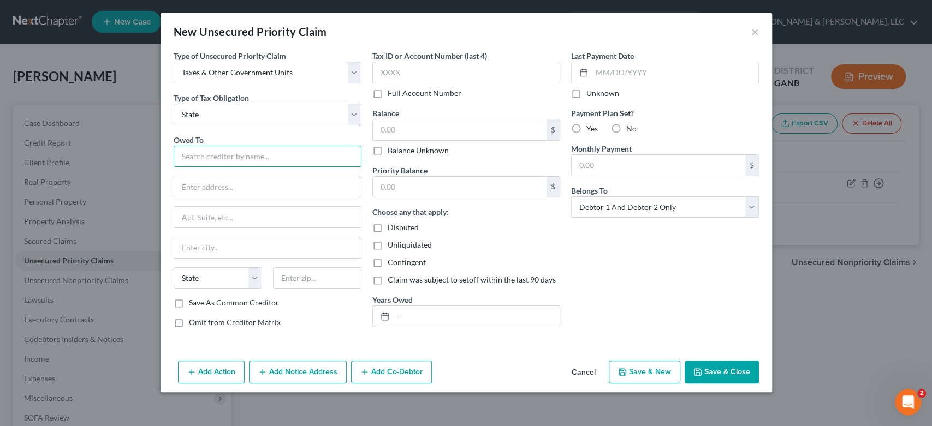
drag, startPoint x: 207, startPoint y: 157, endPoint x: 238, endPoint y: 136, distance: 37.3
click at [212, 152] on input "text" at bounding box center [268, 157] width 188 height 22
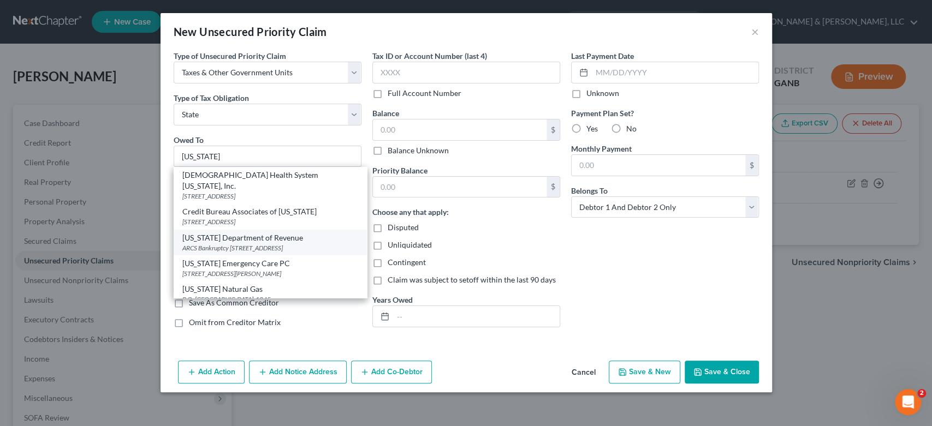
click at [238, 243] on div "ARCS Bankruptcy [STREET_ADDRESS]" at bounding box center [270, 247] width 176 height 9
type input "[US_STATE] Department of Revenue"
type input "ARCS Bankruptcy"
type input "[STREET_ADDRESS]"
type input "[GEOGRAPHIC_DATA]"
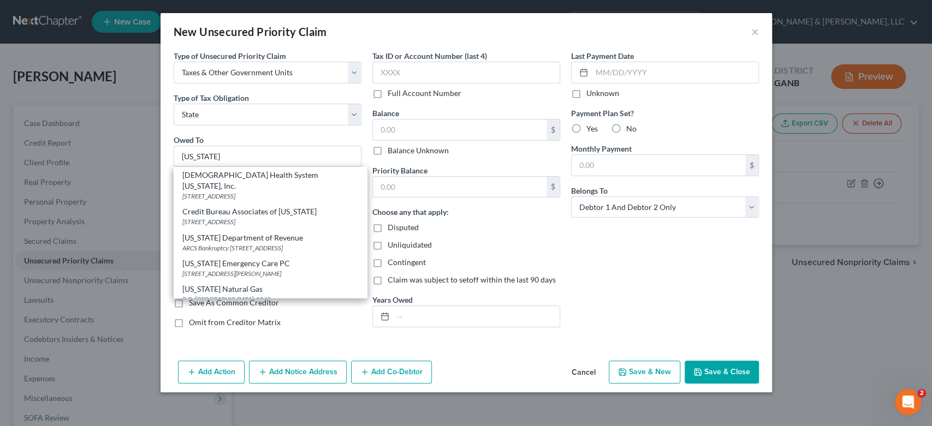
select select "10"
type input "30345-3202"
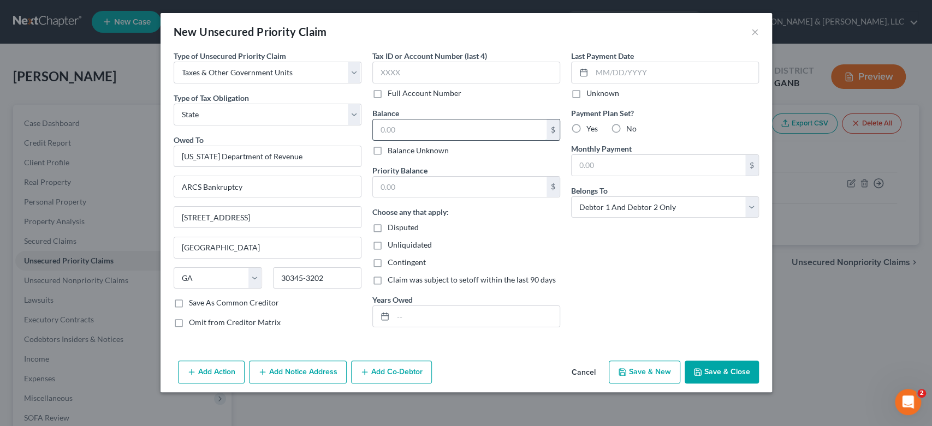
click at [419, 121] on input "text" at bounding box center [460, 130] width 174 height 21
type input "0.00"
click at [399, 187] on input "text" at bounding box center [460, 187] width 174 height 21
type input "0.00"
click at [665, 367] on button "Save & New" at bounding box center [645, 372] width 72 height 23
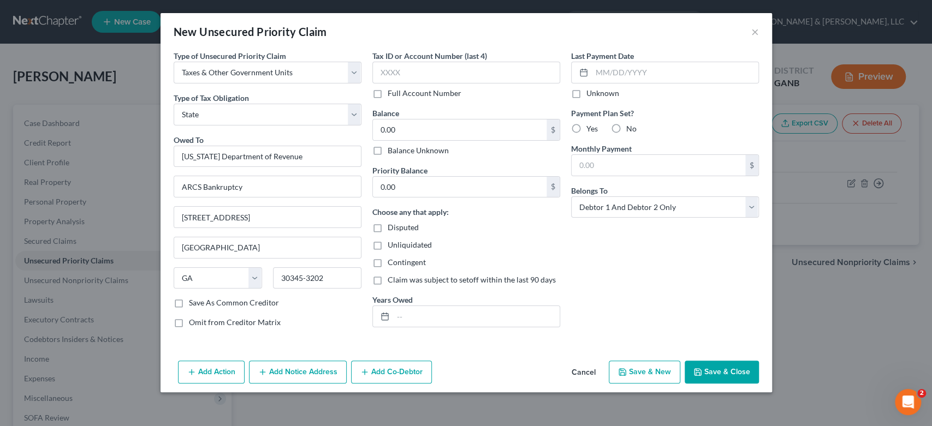
select select "2"
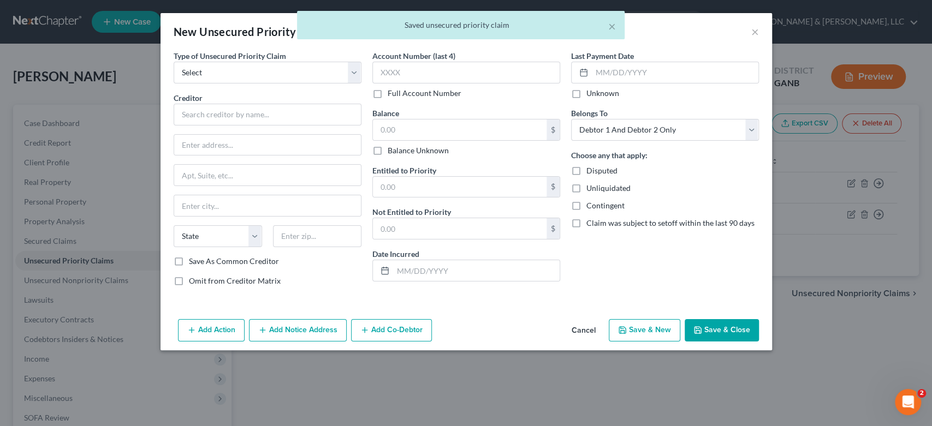
type input "0"
type input "0.00"
click at [756, 33] on div "× Saved unsecured priority claim" at bounding box center [461, 28] width 932 height 34
click at [608, 25] on button "×" at bounding box center [612, 26] width 8 height 13
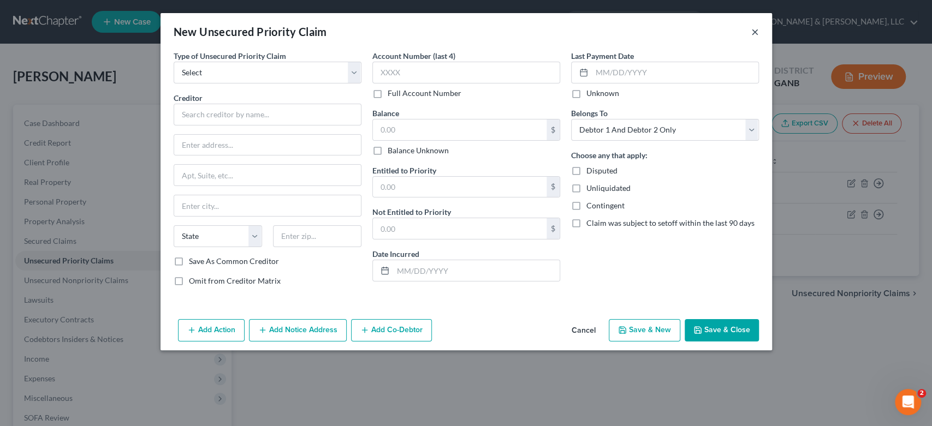
click at [756, 29] on button "×" at bounding box center [755, 31] width 8 height 13
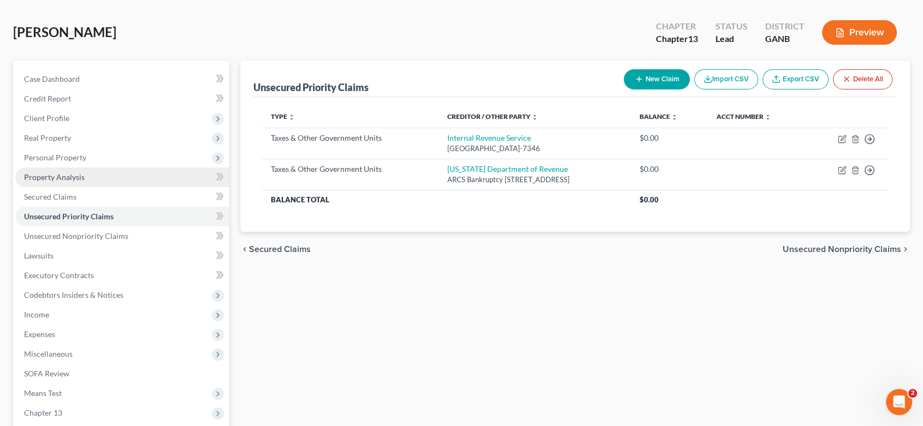
scroll to position [23, 0]
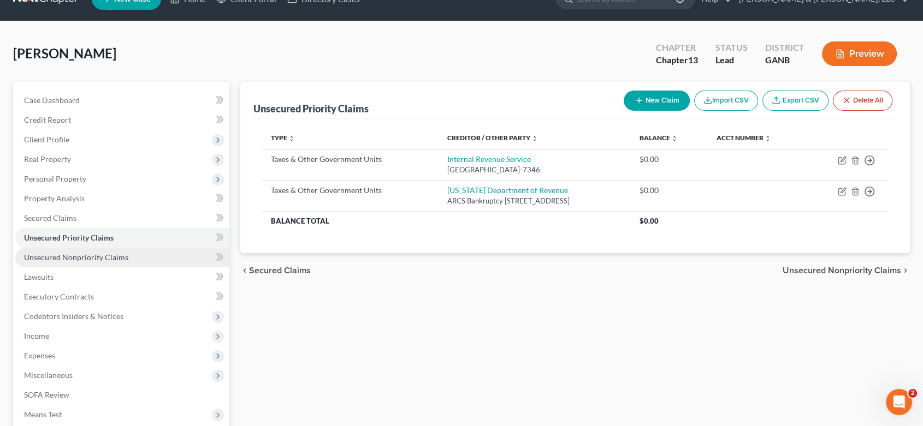
click at [81, 259] on span "Unsecured Nonpriority Claims" at bounding box center [76, 257] width 104 height 9
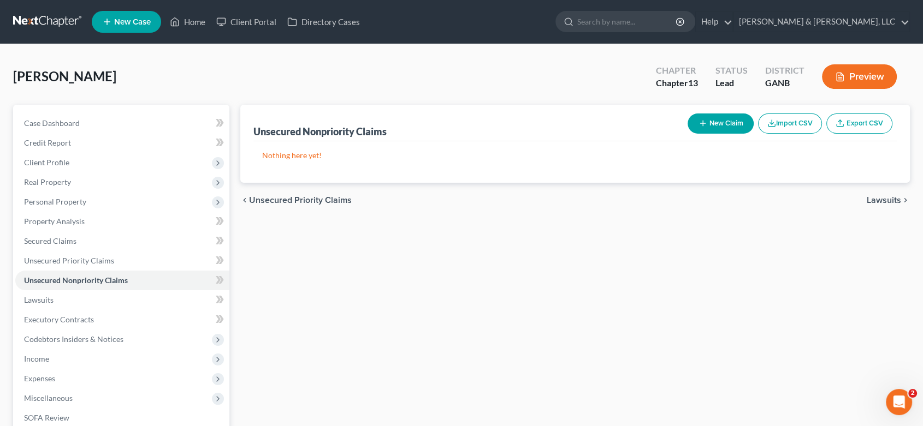
click at [717, 121] on button "New Claim" at bounding box center [720, 124] width 66 height 20
select select "2"
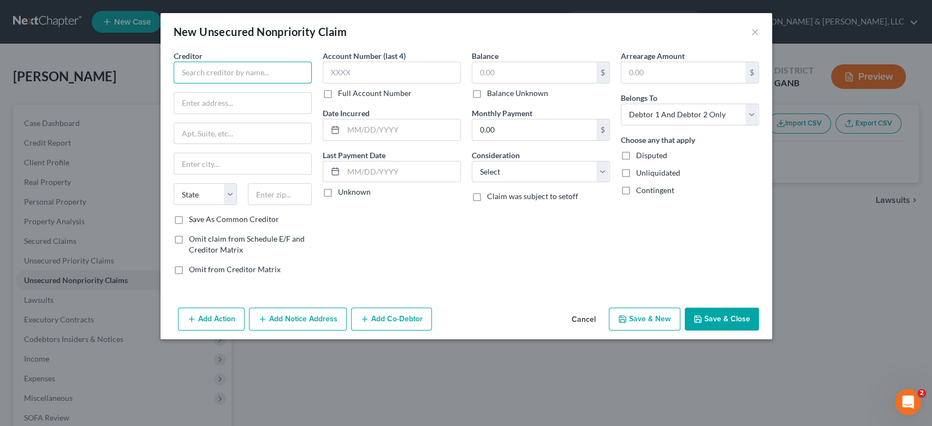
click at [207, 75] on input "text" at bounding box center [243, 73] width 138 height 22
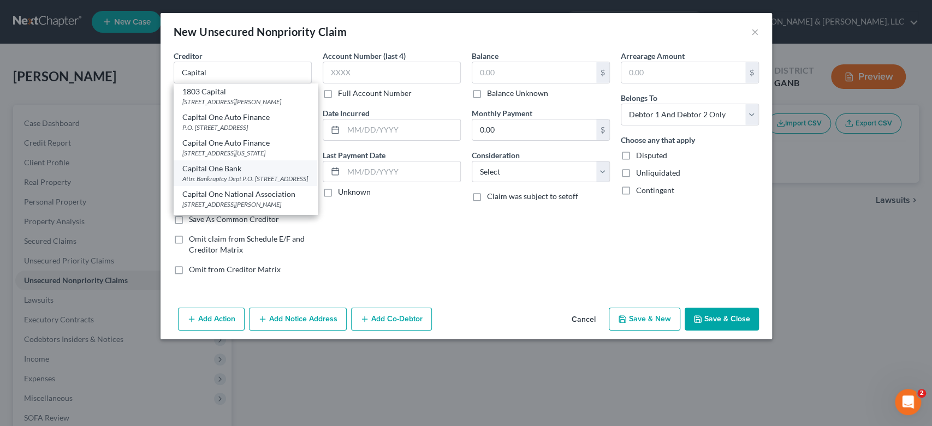
click at [223, 183] on div "Attn: Bankruptcy Dept P.O. [STREET_ADDRESS]" at bounding box center [245, 178] width 126 height 9
type input "Capital One Bank"
type input "Attn: Bankruptcy Dept"
type input "P.O. Box 30285"
type input "[GEOGRAPHIC_DATA]"
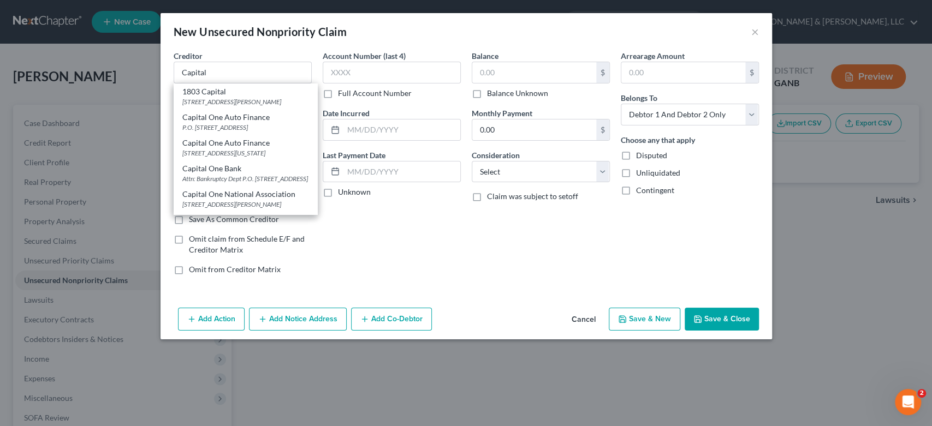
select select "46"
type input "84130-0285"
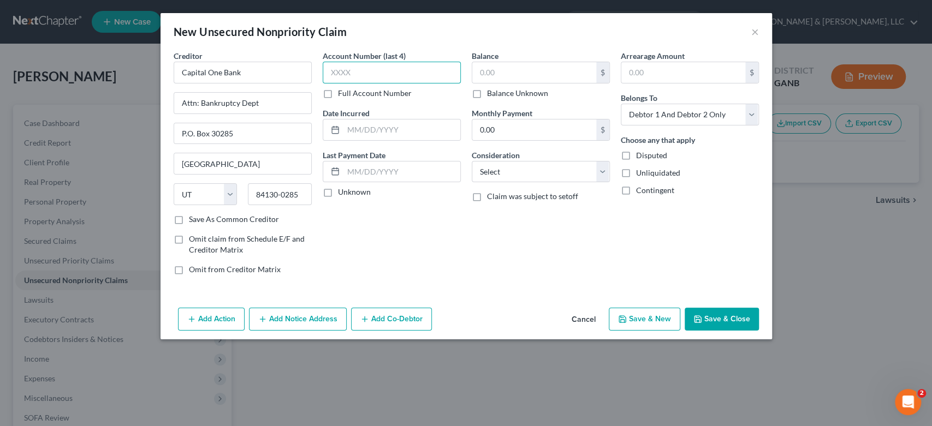
click at [383, 69] on input "text" at bounding box center [392, 73] width 138 height 22
type input "6353"
click at [516, 75] on input "text" at bounding box center [534, 72] width 124 height 21
type input "0.00"
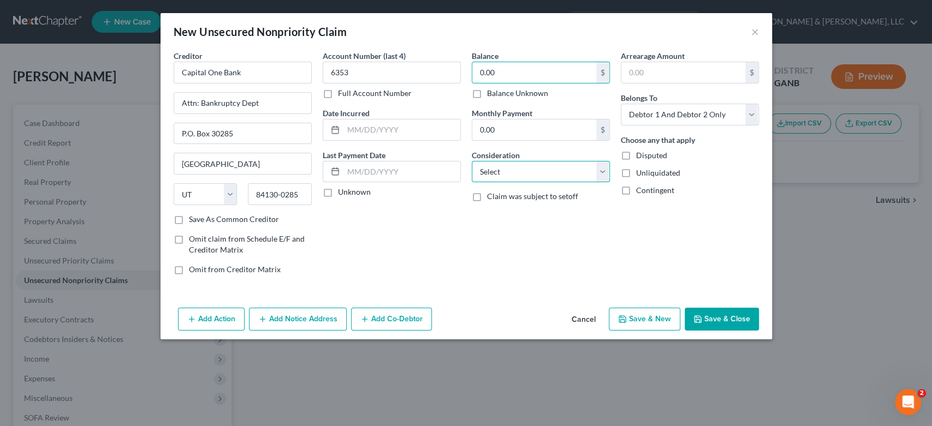
click at [602, 174] on select "Select Cable / Satellite Services Collection Agency Credit Card Debt Debt Couns…" at bounding box center [541, 172] width 138 height 22
select select "2"
click at [472, 161] on select "Select Cable / Satellite Services Collection Agency Credit Card Debt Debt Couns…" at bounding box center [541, 172] width 138 height 22
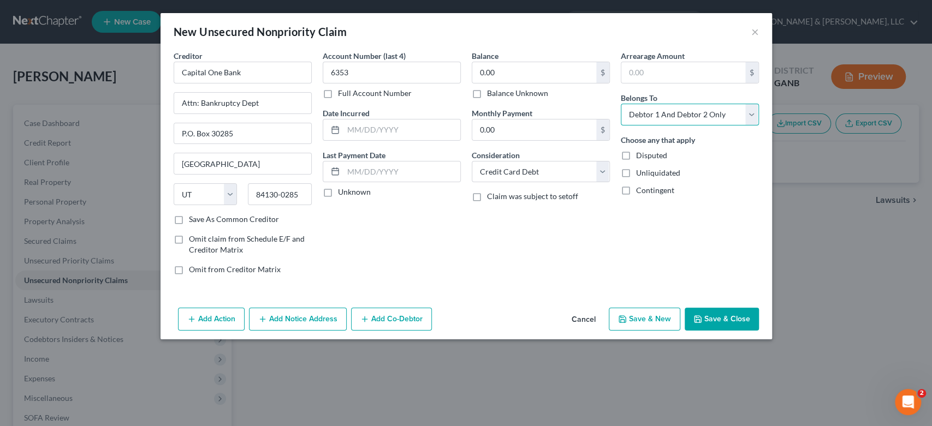
click at [753, 112] on select "Select Debtor 1 Only Debtor 2 Only Debtor 1 And Debtor 2 Only At Least One Of T…" at bounding box center [690, 115] width 138 height 22
select select "0"
click at [621, 104] on select "Select Debtor 1 Only Debtor 2 Only Debtor 1 And Debtor 2 Only At Least One Of T…" at bounding box center [690, 115] width 138 height 22
click at [655, 314] on button "Save & New" at bounding box center [645, 319] width 72 height 23
select select "2"
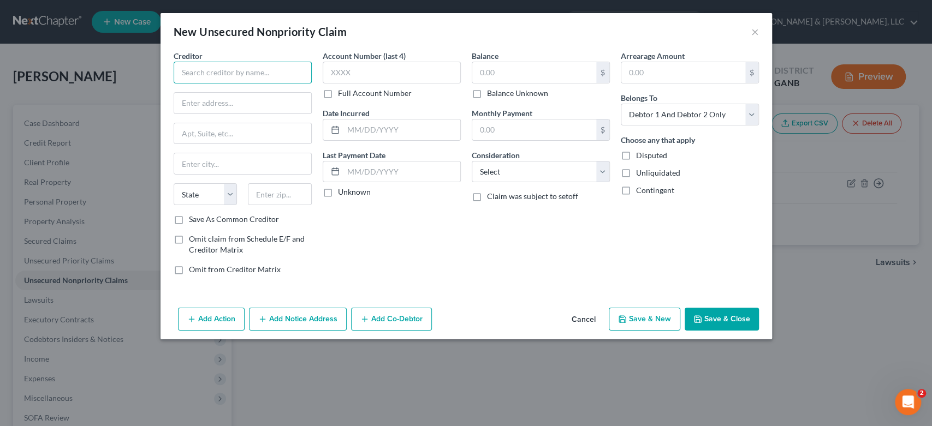
click at [218, 69] on input "text" at bounding box center [243, 73] width 138 height 22
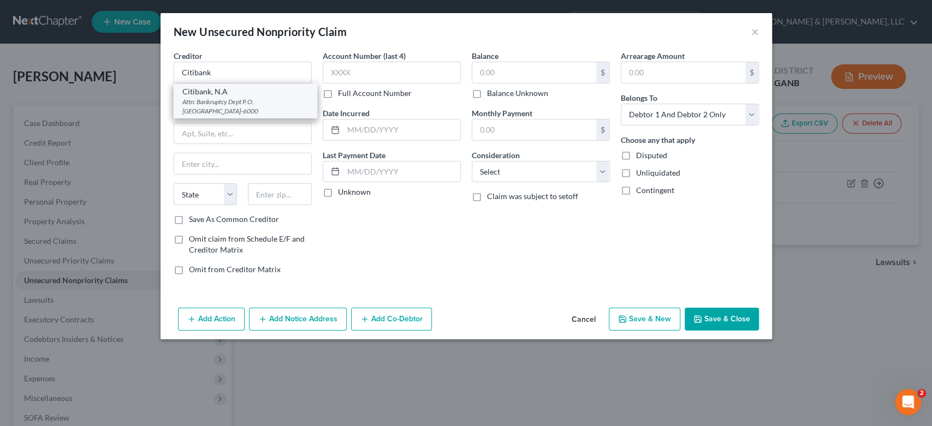
click at [234, 102] on div "Attn: Bankruptcy Dept P.O. [GEOGRAPHIC_DATA]-6000" at bounding box center [245, 106] width 126 height 19
type input "Citibank, N.A"
type input "Attn: Bankruptcy Dept"
type input "P.O. Box 6000"
type input "[GEOGRAPHIC_DATA]"
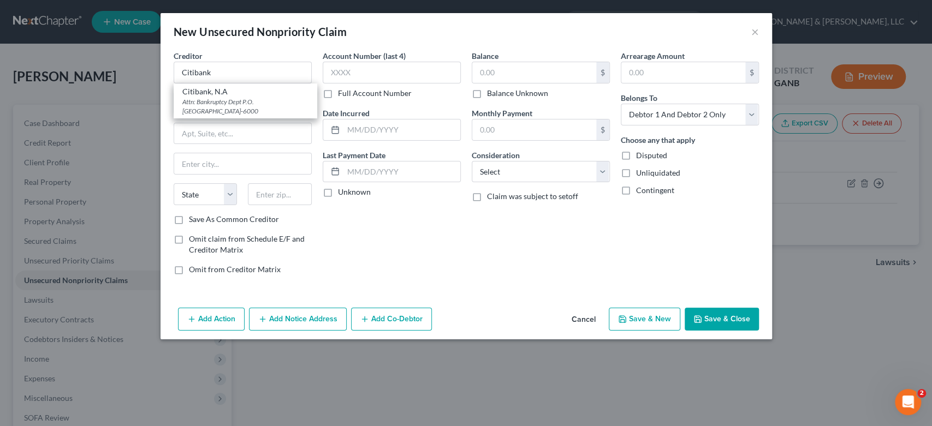
select select "43"
type input "57117-6000"
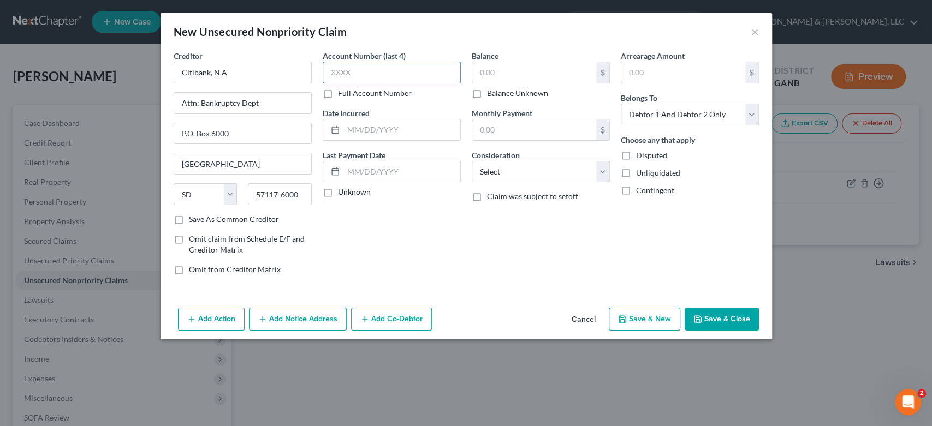
click at [389, 75] on input "text" at bounding box center [392, 73] width 138 height 22
type input "7554"
click at [512, 78] on input "text" at bounding box center [534, 72] width 124 height 21
type input "2,129.00"
drag, startPoint x: 598, startPoint y: 169, endPoint x: 584, endPoint y: 174, distance: 15.4
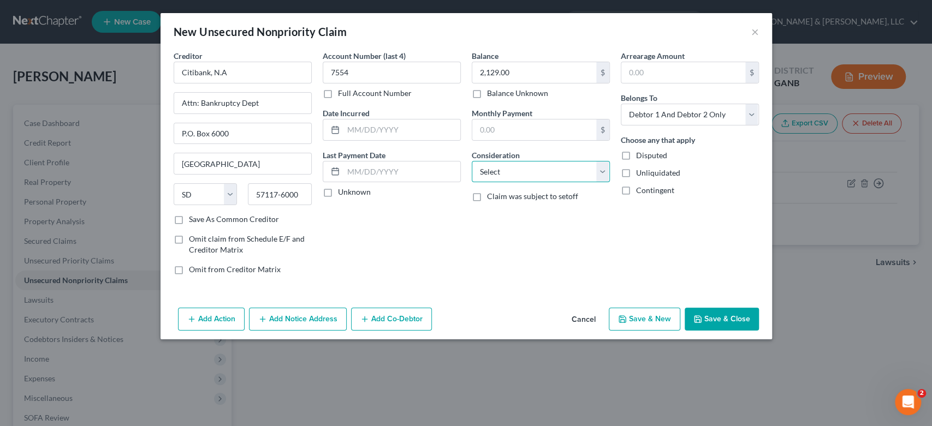
click at [598, 169] on select "Select Cable / Satellite Services Collection Agency Credit Card Debt Debt Couns…" at bounding box center [541, 172] width 138 height 22
select select "14"
click at [472, 161] on select "Select Cable / Satellite Services Collection Agency Credit Card Debt Debt Couns…" at bounding box center [541, 172] width 138 height 22
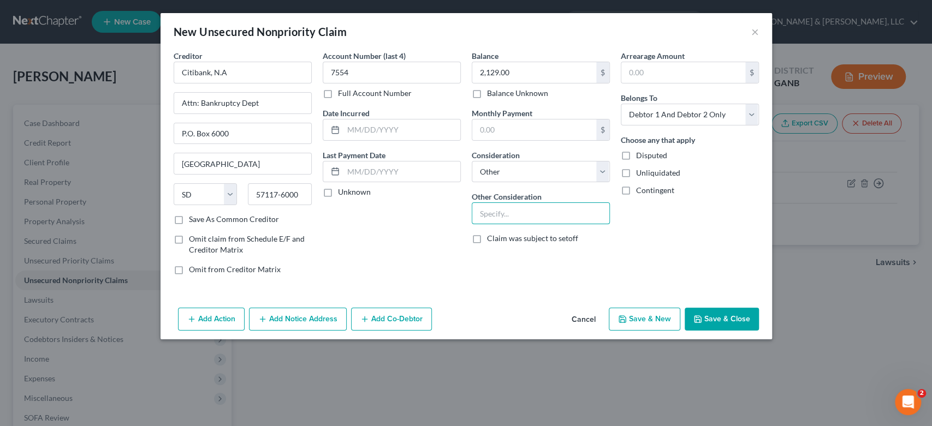
drag, startPoint x: 499, startPoint y: 209, endPoint x: 515, endPoint y: 191, distance: 23.6
click at [502, 206] on input "text" at bounding box center [540, 213] width 137 height 21
type input "Tractor Supply Company"
click at [753, 107] on select "Select Debtor 1 Only Debtor 2 Only Debtor 1 And Debtor 2 Only At Least One Of T…" at bounding box center [690, 115] width 138 height 22
click at [621, 104] on select "Select Debtor 1 Only Debtor 2 Only Debtor 1 And Debtor 2 Only At Least One Of T…" at bounding box center [690, 115] width 138 height 22
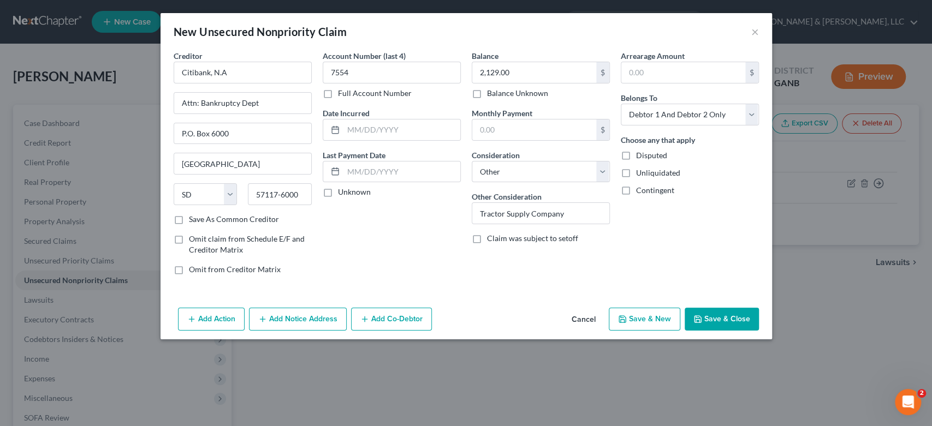
click at [655, 320] on button "Save & New" at bounding box center [645, 319] width 72 height 23
select select "2"
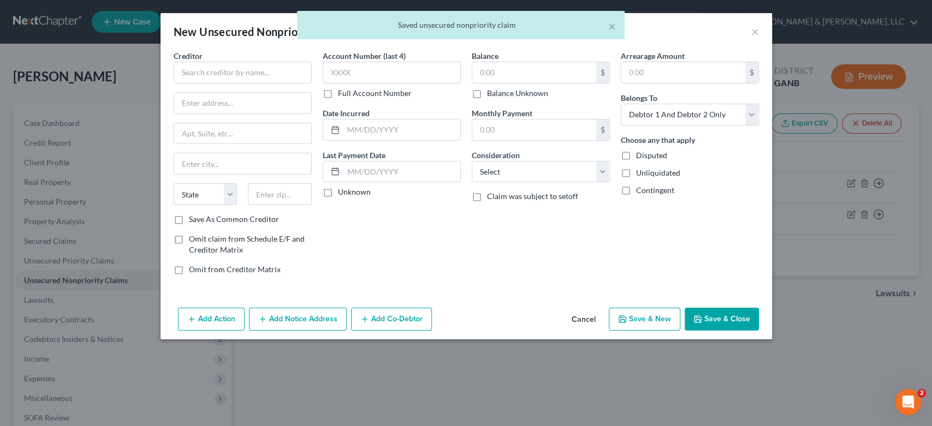
type input "0.00"
click at [228, 77] on input "text" at bounding box center [243, 73] width 138 height 22
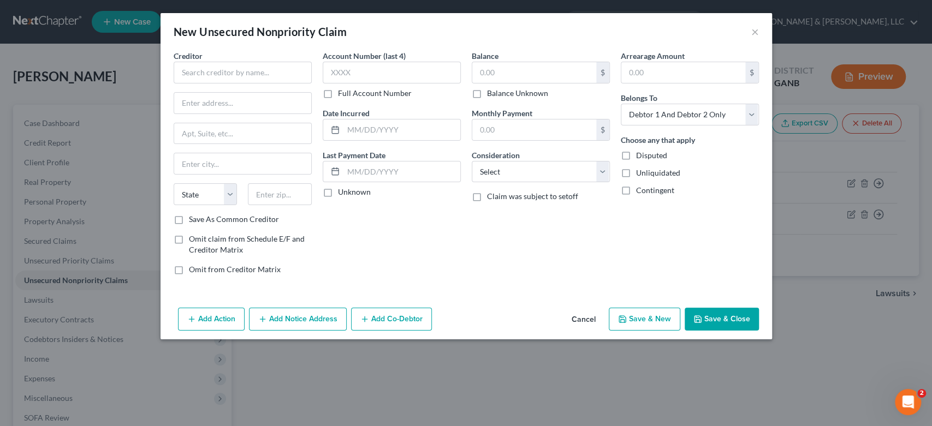
click at [215, 61] on div "Creditor *" at bounding box center [243, 66] width 138 height 33
click at [212, 73] on input "text" at bounding box center [243, 73] width 138 height 22
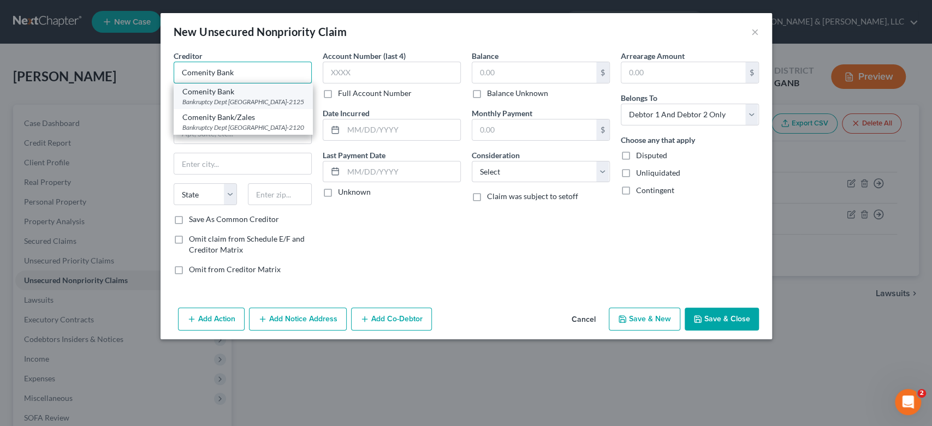
type input "Comenity Bank"
click at [271, 105] on div "Bankruptcy Dept [GEOGRAPHIC_DATA]-2125" at bounding box center [243, 101] width 122 height 9
type input "Bankruptcy Dept"
type input "PO Box 182125"
type input "Columbus"
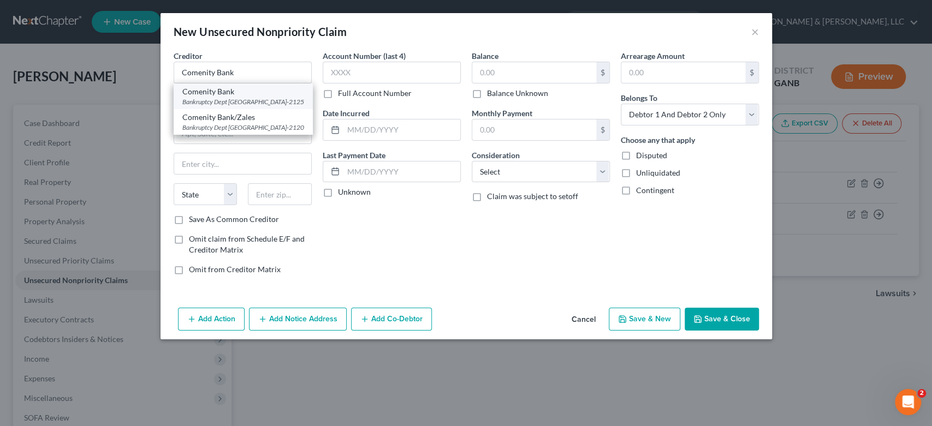
select select "36"
type input "43218-2125"
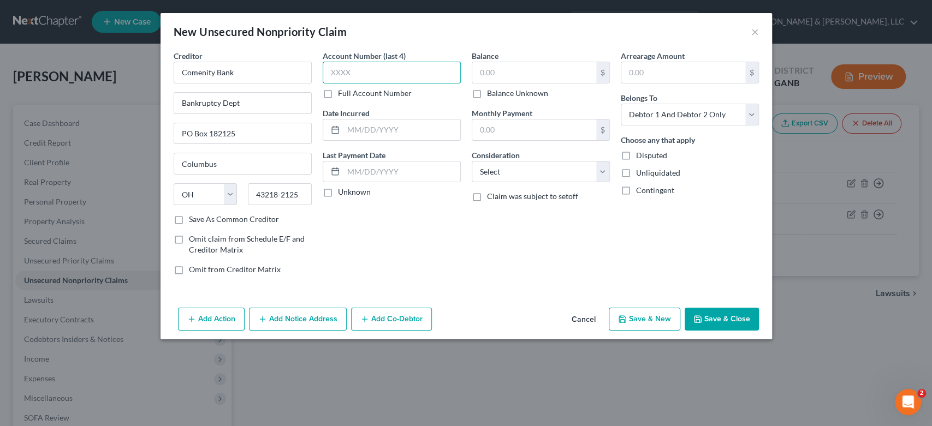
click at [393, 79] on input "text" at bounding box center [392, 73] width 138 height 22
type input "1720"
click at [520, 78] on input "text" at bounding box center [534, 72] width 124 height 21
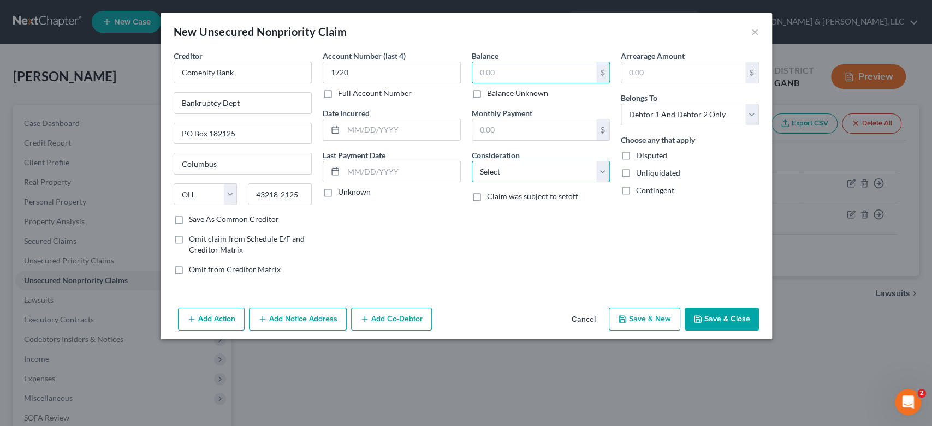
click at [604, 169] on select "Select Cable / Satellite Services Collection Agency Credit Card Debt Debt Couns…" at bounding box center [541, 172] width 138 height 22
drag, startPoint x: 607, startPoint y: 169, endPoint x: 598, endPoint y: 174, distance: 9.8
click at [605, 170] on select "Select Cable / Satellite Services Collection Agency Credit Card Debt Debt Couns…" at bounding box center [541, 172] width 138 height 22
select select "14"
click at [472, 161] on select "Select Cable / Satellite Services Collection Agency Credit Card Debt Debt Couns…" at bounding box center [541, 172] width 138 height 22
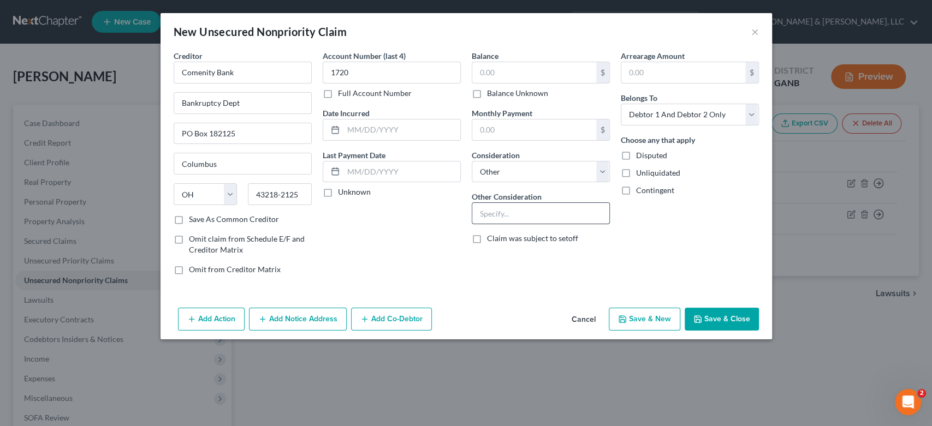
click at [486, 217] on input "text" at bounding box center [540, 213] width 137 height 21
type input "Credit Card-Kingsize"
click at [738, 112] on select "Select Debtor 1 Only Debtor 2 Only Debtor 1 And Debtor 2 Only At Least One Of T…" at bounding box center [690, 115] width 138 height 22
click at [752, 114] on select "Select Debtor 1 Only Debtor 2 Only Debtor 1 And Debtor 2 Only At Least One Of T…" at bounding box center [690, 115] width 138 height 22
click at [755, 113] on select "Select Debtor 1 Only Debtor 2 Only Debtor 1 And Debtor 2 Only At Least One Of T…" at bounding box center [690, 115] width 138 height 22
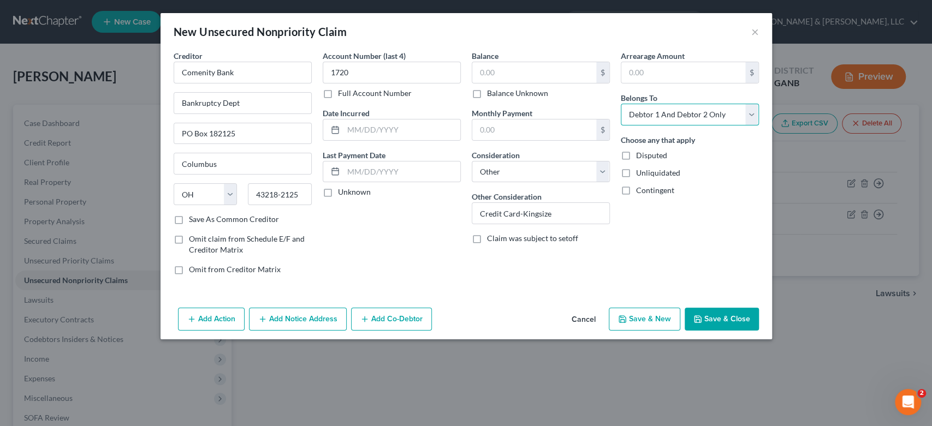
select select "0"
click at [621, 104] on select "Select Debtor 1 Only Debtor 2 Only Debtor 1 And Debtor 2 Only At Least One Of T…" at bounding box center [690, 115] width 138 height 22
click at [647, 317] on button "Save & New" at bounding box center [645, 319] width 72 height 23
select select "2"
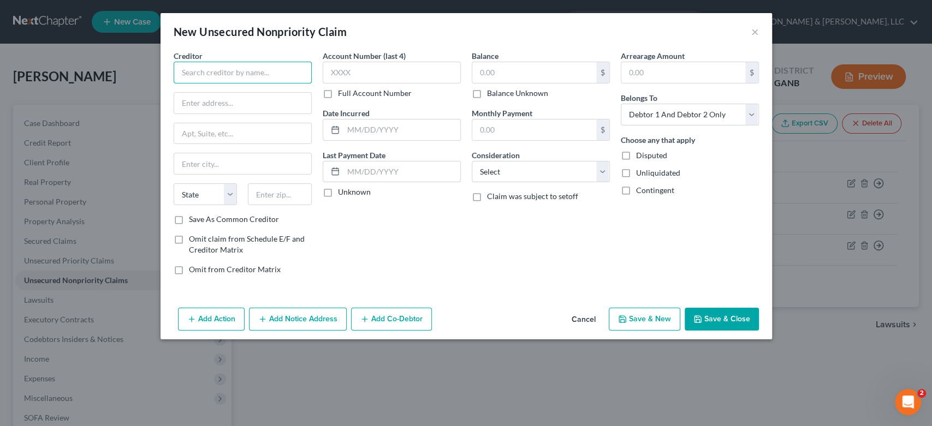
click at [201, 79] on input "text" at bounding box center [243, 73] width 138 height 22
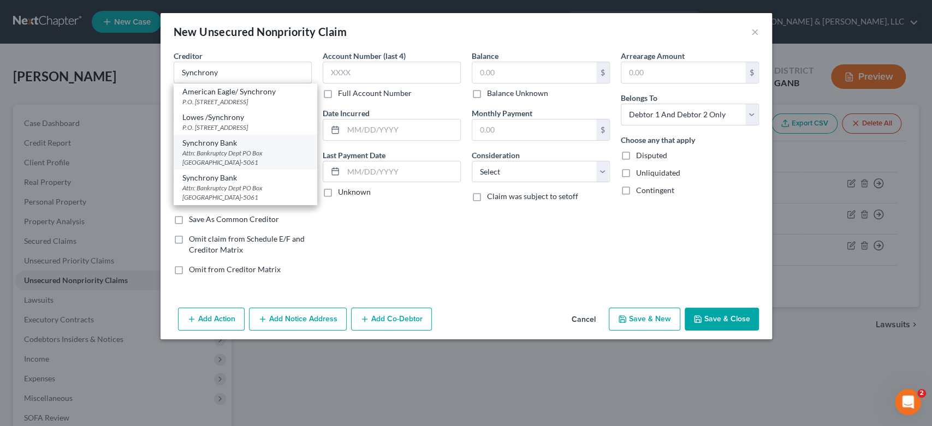
click at [216, 152] on div "Attn: Bankruptcy Dept PO Box [GEOGRAPHIC_DATA]-5061" at bounding box center [245, 157] width 126 height 19
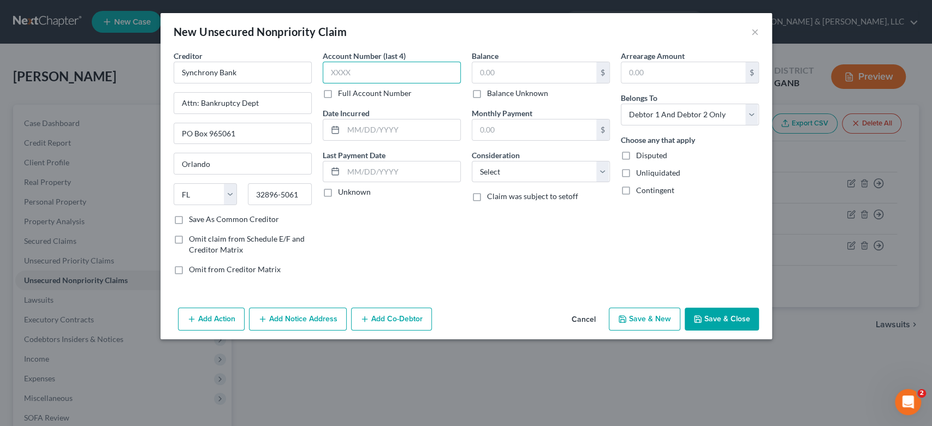
click at [361, 77] on input "text" at bounding box center [392, 73] width 138 height 22
drag, startPoint x: 536, startPoint y: 74, endPoint x: 542, endPoint y: 71, distance: 6.1
click at [537, 73] on input "text" at bounding box center [534, 72] width 124 height 21
click at [603, 170] on select "Select Cable / Satellite Services Collection Agency Credit Card Debt Debt Couns…" at bounding box center [541, 172] width 138 height 22
drag, startPoint x: 751, startPoint y: 113, endPoint x: 710, endPoint y: 121, distance: 41.8
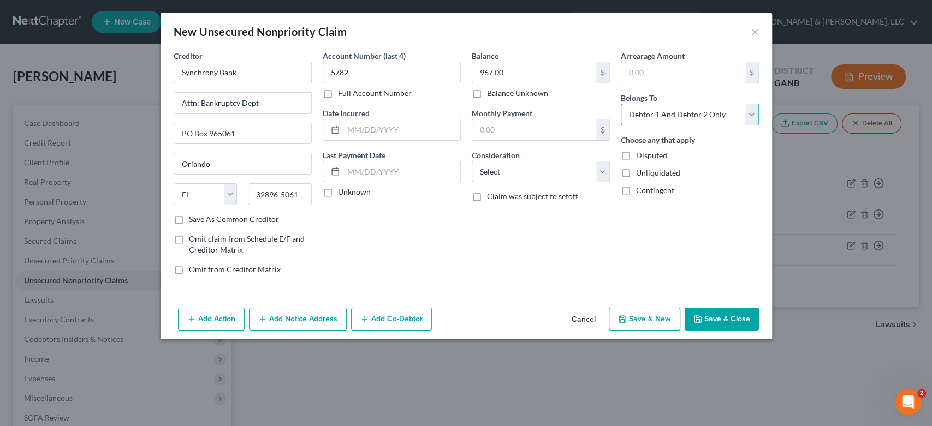
click at [751, 113] on select "Select Debtor 1 Only Debtor 2 Only Debtor 1 And Debtor 2 Only At Least One Of T…" at bounding box center [690, 115] width 138 height 22
click at [621, 104] on select "Select Debtor 1 Only Debtor 2 Only Debtor 1 And Debtor 2 Only At Least One Of T…" at bounding box center [690, 115] width 138 height 22
drag, startPoint x: 520, startPoint y: 171, endPoint x: 532, endPoint y: 179, distance: 14.7
click at [520, 171] on select "Select Cable / Satellite Services Collection Agency Credit Card Debt Debt Couns…" at bounding box center [541, 172] width 138 height 22
click at [472, 161] on select "Select Cable / Satellite Services Collection Agency Credit Card Debt Debt Couns…" at bounding box center [541, 172] width 138 height 22
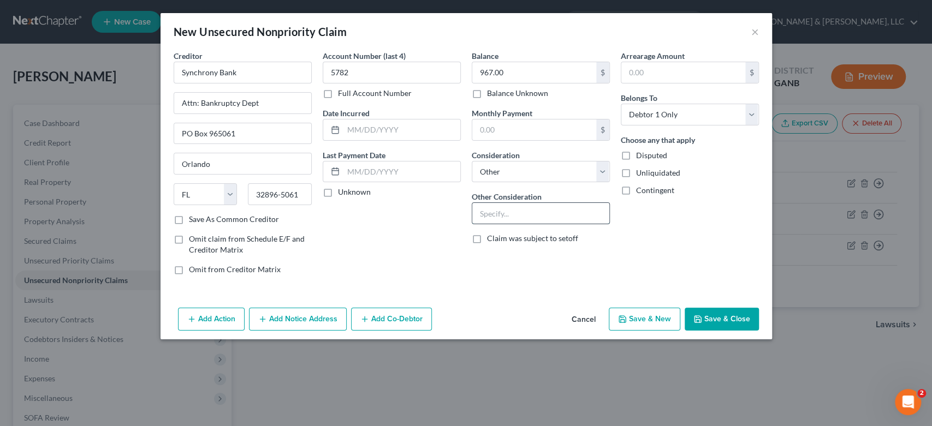
click at [506, 211] on input "text" at bounding box center [540, 213] width 137 height 21
click at [658, 320] on button "Save & New" at bounding box center [645, 319] width 72 height 23
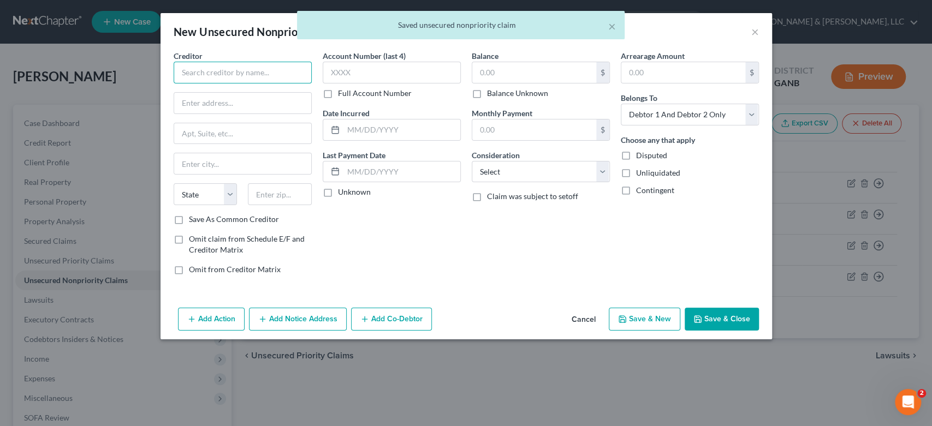
click at [232, 64] on input "text" at bounding box center [243, 73] width 138 height 22
click at [254, 82] on input "text" at bounding box center [243, 73] width 138 height 22
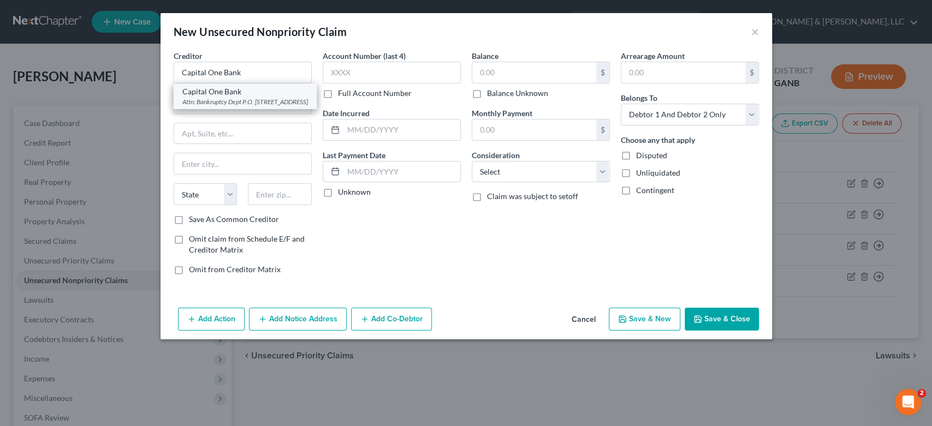
click at [251, 96] on div "Capital One Bank" at bounding box center [245, 91] width 126 height 11
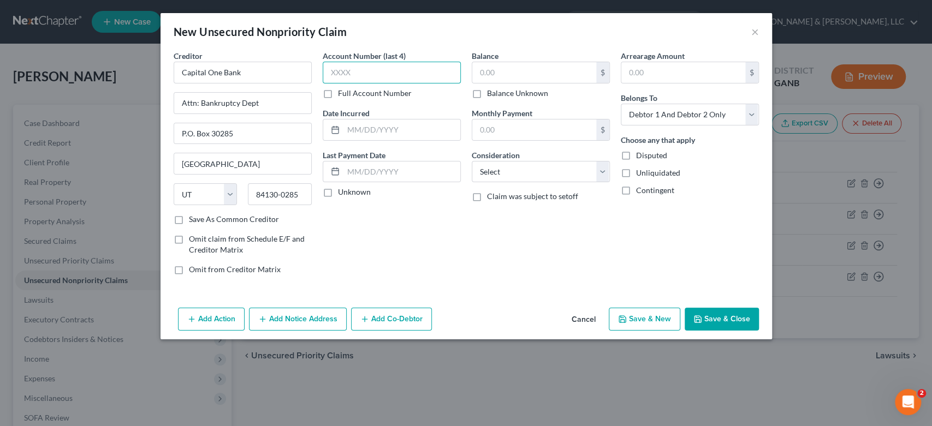
click at [367, 70] on input "text" at bounding box center [392, 73] width 138 height 22
drag, startPoint x: 522, startPoint y: 75, endPoint x: 549, endPoint y: 72, distance: 26.3
click at [524, 73] on input "text" at bounding box center [534, 72] width 124 height 21
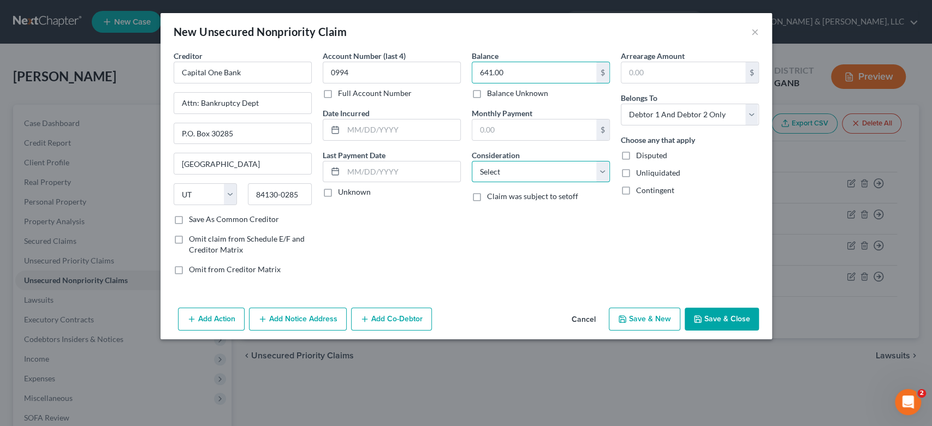
drag, startPoint x: 606, startPoint y: 163, endPoint x: 569, endPoint y: 174, distance: 38.2
click at [606, 163] on select "Select Cable / Satellite Services Collection Agency Credit Card Debt Debt Couns…" at bounding box center [541, 172] width 138 height 22
click at [472, 161] on select "Select Cable / Satellite Services Collection Agency Credit Card Debt Debt Couns…" at bounding box center [541, 172] width 138 height 22
click at [605, 171] on select "Select Cable / Satellite Services Collection Agency Credit Card Debt Debt Couns…" at bounding box center [541, 172] width 138 height 22
click at [472, 161] on select "Select Cable / Satellite Services Collection Agency Credit Card Debt Debt Couns…" at bounding box center [541, 172] width 138 height 22
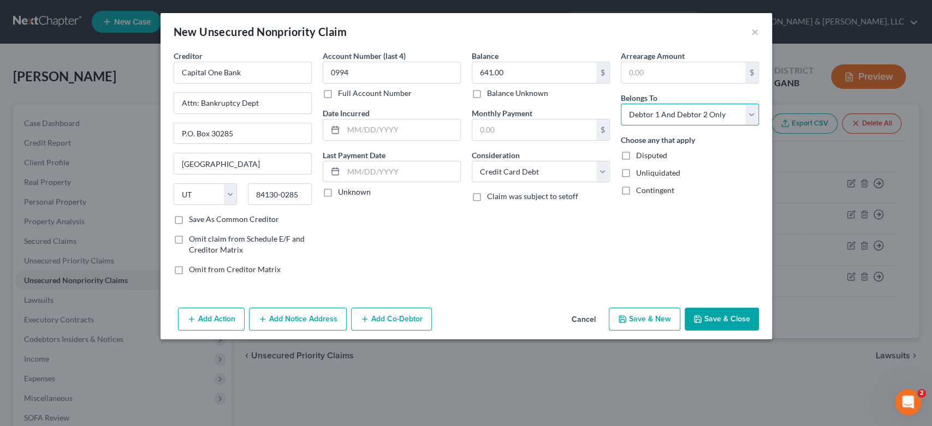
drag, startPoint x: 747, startPoint y: 115, endPoint x: 726, endPoint y: 123, distance: 22.1
click at [746, 116] on select "Select Debtor 1 Only Debtor 2 Only Debtor 1 And Debtor 2 Only At Least One Of T…" at bounding box center [690, 115] width 138 height 22
click at [621, 104] on select "Select Debtor 1 Only Debtor 2 Only Debtor 1 And Debtor 2 Only At Least One Of T…" at bounding box center [690, 115] width 138 height 22
click at [650, 318] on button "Save & New" at bounding box center [645, 319] width 72 height 23
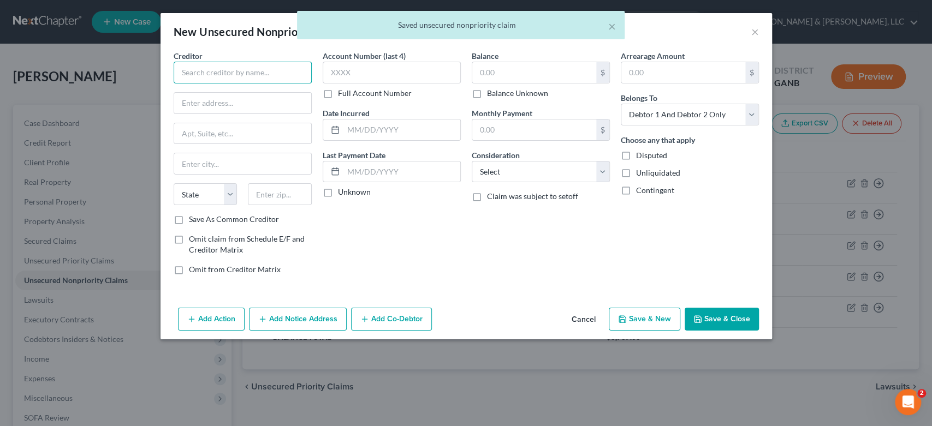
drag, startPoint x: 195, startPoint y: 71, endPoint x: 201, endPoint y: 69, distance: 5.9
click at [196, 73] on input "text" at bounding box center [243, 73] width 138 height 22
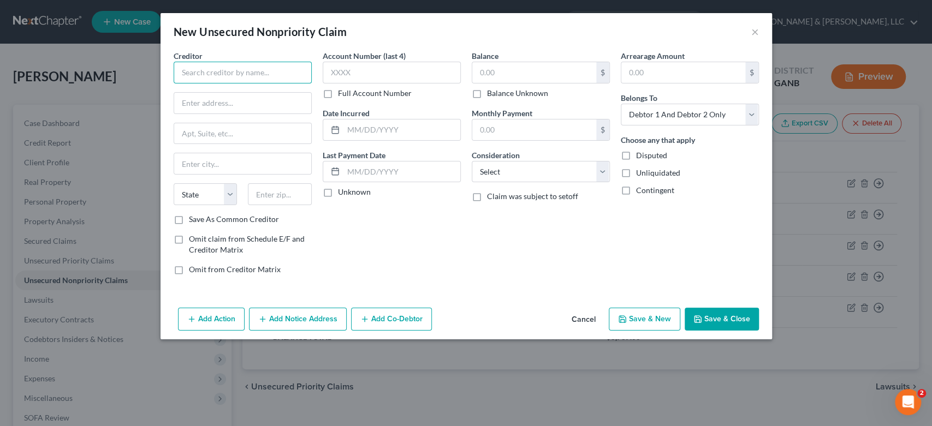
click at [234, 67] on input "text" at bounding box center [243, 73] width 138 height 22
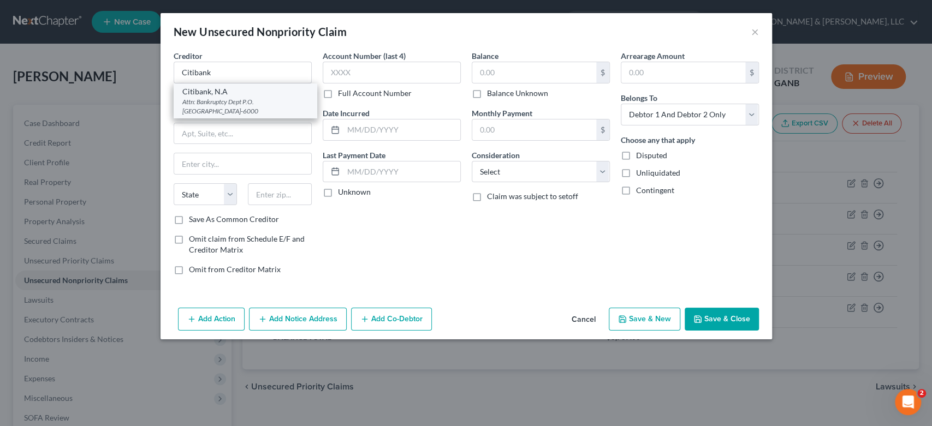
click at [224, 104] on div "Attn: Bankruptcy Dept P.O. [GEOGRAPHIC_DATA]-6000" at bounding box center [245, 106] width 126 height 19
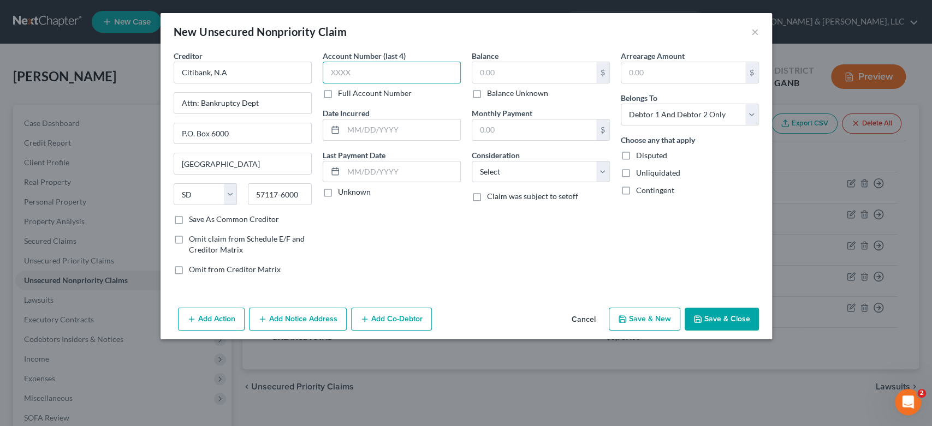
click at [365, 73] on input "text" at bounding box center [392, 73] width 138 height 22
click at [498, 71] on input "text" at bounding box center [534, 72] width 124 height 21
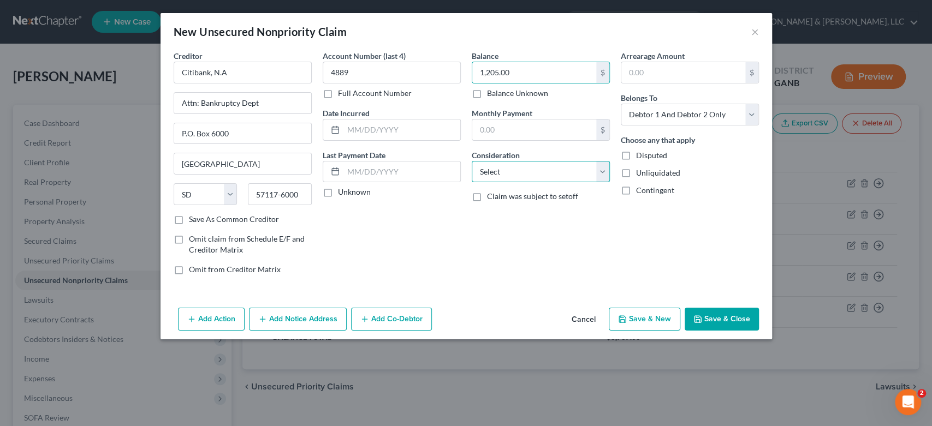
click at [601, 170] on select "Select Cable / Satellite Services Collection Agency Credit Card Debt Debt Couns…" at bounding box center [541, 172] width 138 height 22
click at [472, 161] on select "Select Cable / Satellite Services Collection Agency Credit Card Debt Debt Couns…" at bounding box center [541, 172] width 138 height 22
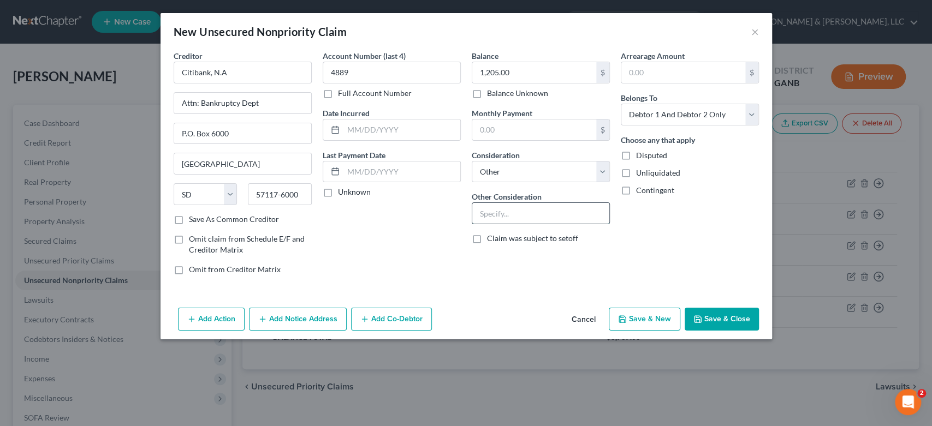
click at [507, 222] on input "text" at bounding box center [540, 213] width 137 height 21
click at [750, 117] on select "Select Debtor 1 Only Debtor 2 Only Debtor 1 And Debtor 2 Only At Least One Of T…" at bounding box center [690, 115] width 138 height 22
click at [621, 104] on select "Select Debtor 1 Only Debtor 2 Only Debtor 1 And Debtor 2 Only At Least One Of T…" at bounding box center [690, 115] width 138 height 22
click at [656, 316] on button "Save & New" at bounding box center [645, 319] width 72 height 23
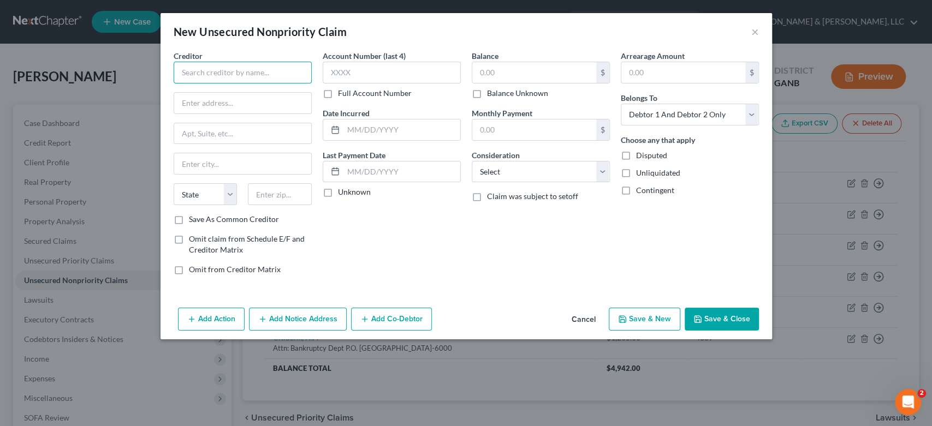
click at [205, 67] on input "text" at bounding box center [243, 73] width 138 height 22
click at [220, 77] on input "text" at bounding box center [243, 73] width 138 height 22
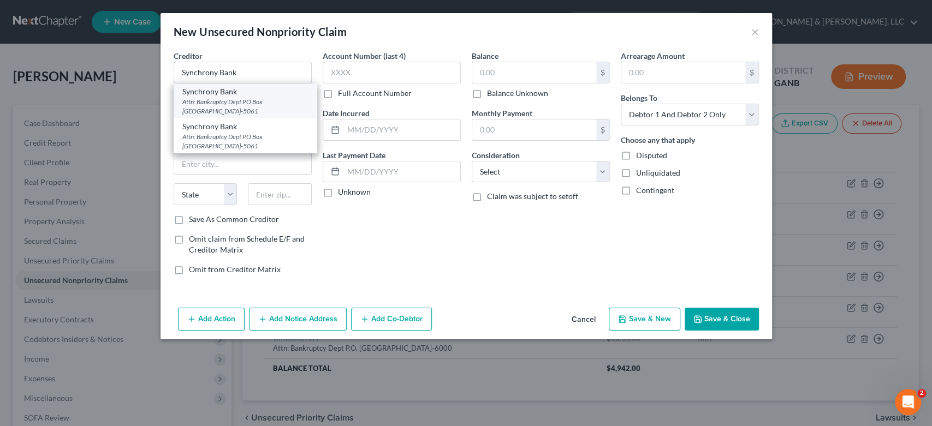
click at [237, 106] on div "Attn: Bankruptcy Dept PO Box [GEOGRAPHIC_DATA]-5061" at bounding box center [245, 106] width 126 height 19
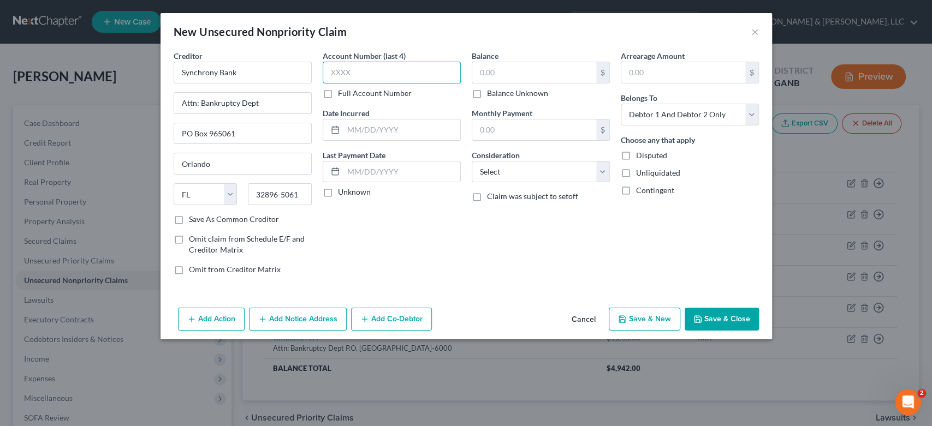
click at [394, 75] on input "text" at bounding box center [392, 73] width 138 height 22
click at [504, 72] on input "text" at bounding box center [534, 72] width 124 height 21
drag, startPoint x: 601, startPoint y: 170, endPoint x: 572, endPoint y: 174, distance: 29.7
click at [601, 170] on select "Select Cable / Satellite Services Collection Agency Credit Card Debt Debt Couns…" at bounding box center [541, 172] width 138 height 22
click at [472, 161] on select "Select Cable / Satellite Services Collection Agency Credit Card Debt Debt Couns…" at bounding box center [541, 172] width 138 height 22
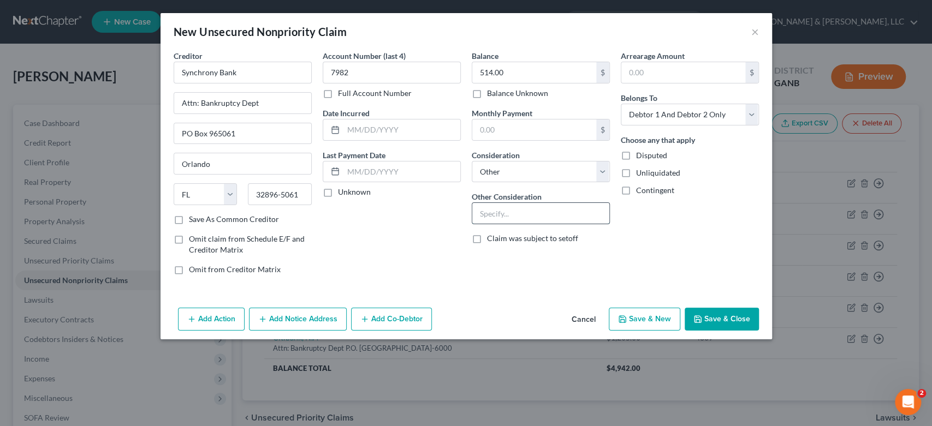
click at [516, 215] on input "text" at bounding box center [540, 213] width 137 height 21
drag, startPoint x: 754, startPoint y: 114, endPoint x: 711, endPoint y: 123, distance: 44.6
click at [753, 114] on select "Select Debtor 1 Only Debtor 2 Only Debtor 1 And Debtor 2 Only At Least One Of T…" at bounding box center [690, 115] width 138 height 22
click at [621, 104] on select "Select Debtor 1 Only Debtor 2 Only Debtor 1 And Debtor 2 Only At Least One Of T…" at bounding box center [690, 115] width 138 height 22
click at [647, 319] on button "Save & New" at bounding box center [645, 319] width 72 height 23
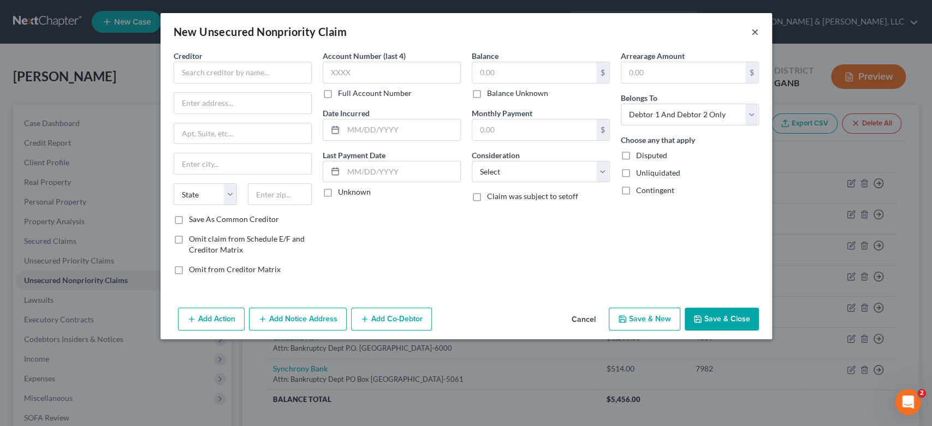
click at [754, 34] on button "×" at bounding box center [755, 31] width 8 height 13
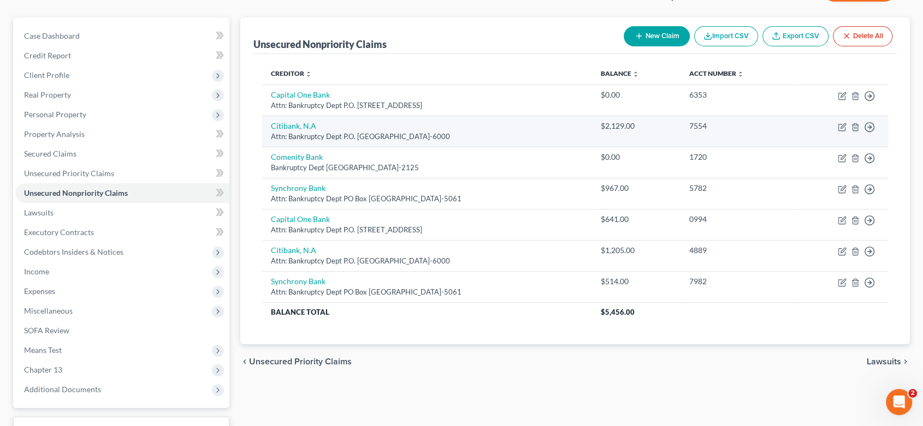
scroll to position [121, 0]
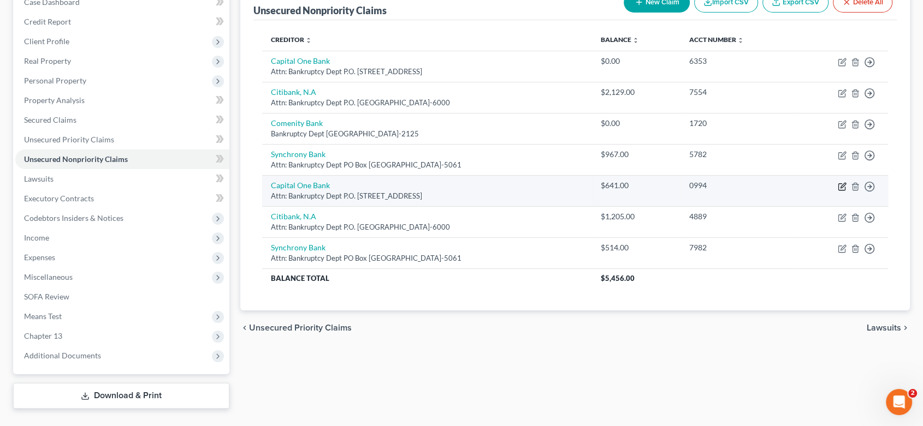
click at [841, 185] on icon "button" at bounding box center [841, 186] width 9 height 9
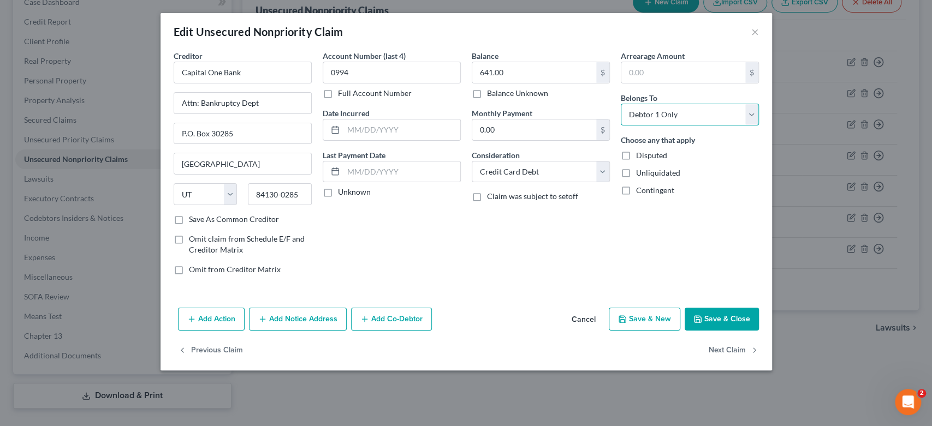
click at [753, 114] on select "Select Debtor 1 Only Debtor 2 Only Debtor 1 And Debtor 2 Only At Least One Of T…" at bounding box center [690, 115] width 138 height 22
click at [621, 104] on select "Select Debtor 1 Only Debtor 2 Only Debtor 1 And Debtor 2 Only At Least One Of T…" at bounding box center [690, 115] width 138 height 22
click at [721, 312] on button "Save & Close" at bounding box center [722, 319] width 74 height 23
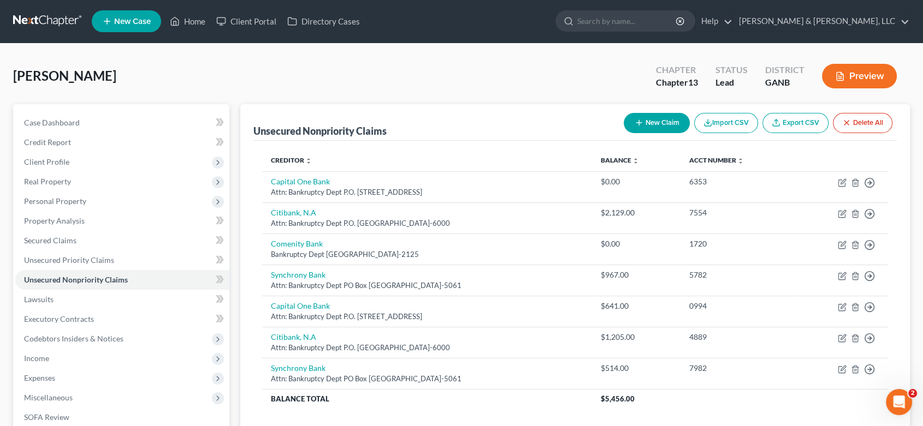
scroll to position [0, 0]
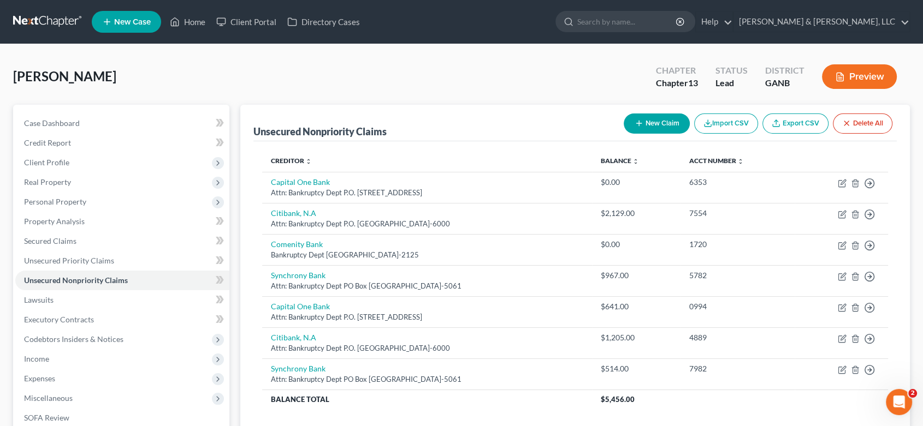
click at [664, 121] on button "New Claim" at bounding box center [656, 124] width 66 height 20
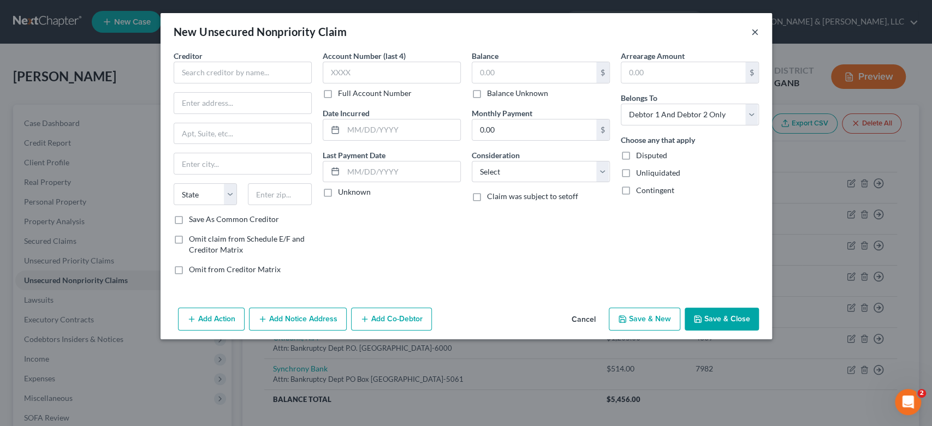
click at [753, 33] on button "×" at bounding box center [755, 31] width 8 height 13
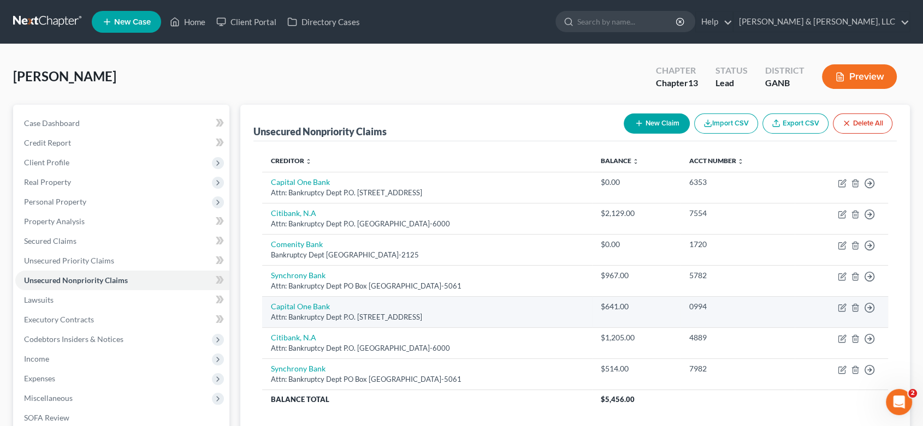
click at [573, 313] on div "Attn: Bankruptcy Dept P.O. [STREET_ADDRESS]" at bounding box center [427, 317] width 312 height 10
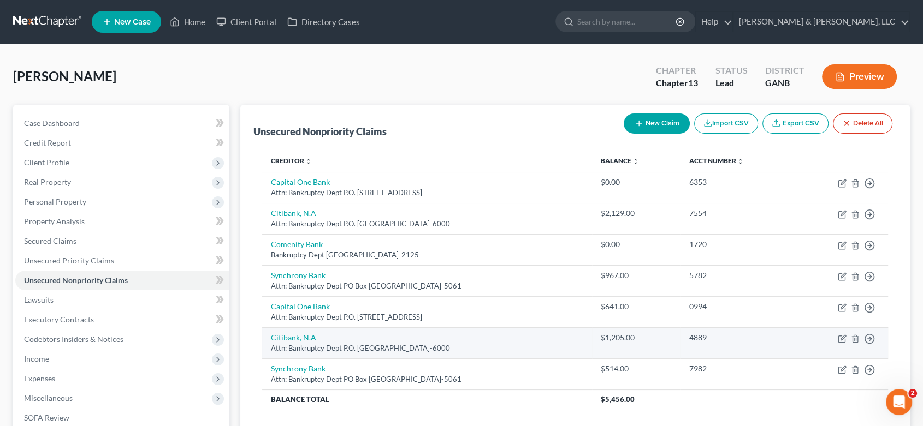
click at [643, 344] on td "$1,205.00" at bounding box center [636, 343] width 88 height 31
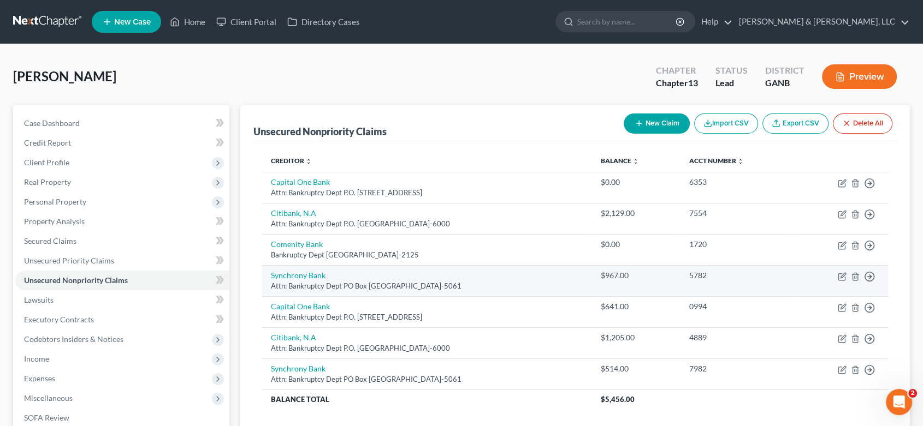
click at [643, 283] on td "$967.00" at bounding box center [636, 280] width 88 height 31
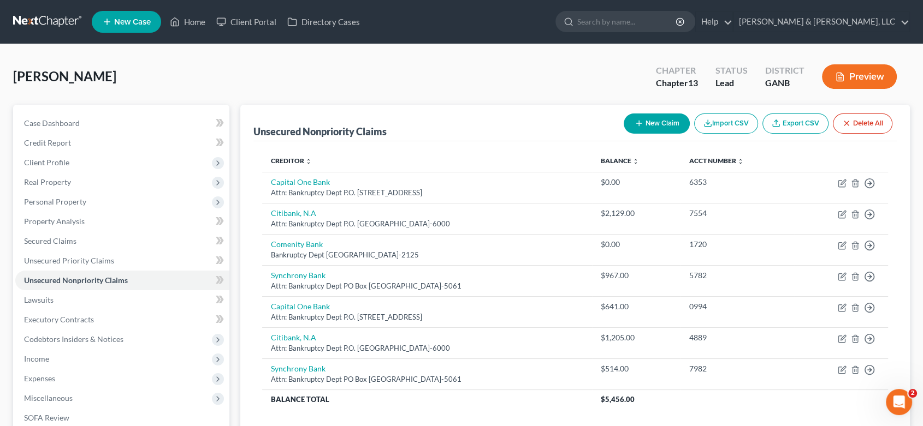
click at [652, 126] on button "New Claim" at bounding box center [656, 124] width 66 height 20
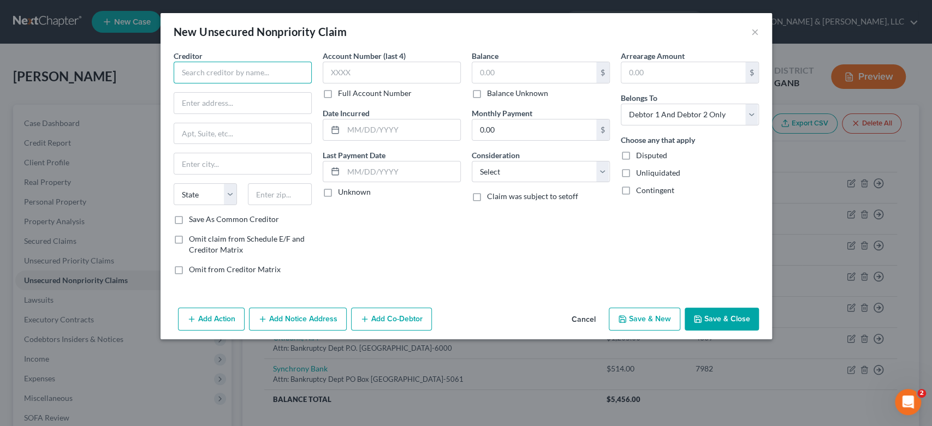
click at [224, 73] on input "text" at bounding box center [243, 73] width 138 height 22
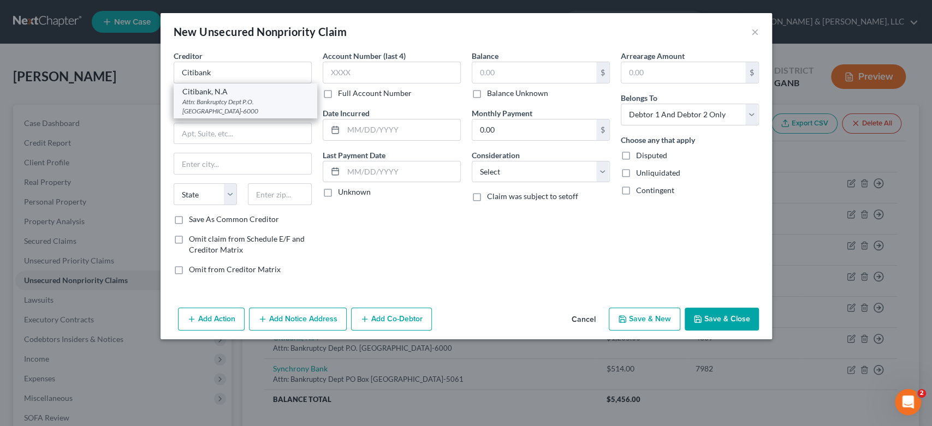
click at [240, 104] on div "Attn: Bankruptcy Dept P.O. [GEOGRAPHIC_DATA]-6000" at bounding box center [245, 106] width 126 height 19
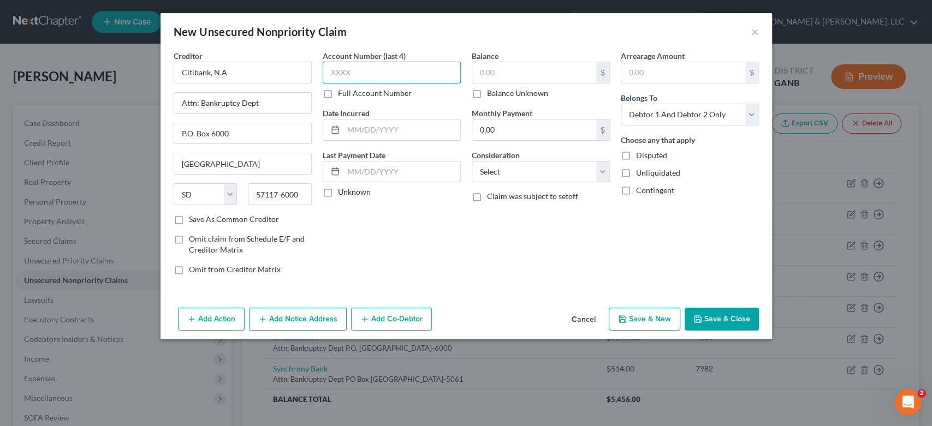
drag, startPoint x: 356, startPoint y: 76, endPoint x: 423, endPoint y: 48, distance: 71.9
click at [360, 73] on input "text" at bounding box center [392, 73] width 138 height 22
click at [513, 79] on input "text" at bounding box center [534, 72] width 124 height 21
click at [756, 32] on button "×" at bounding box center [755, 31] width 8 height 13
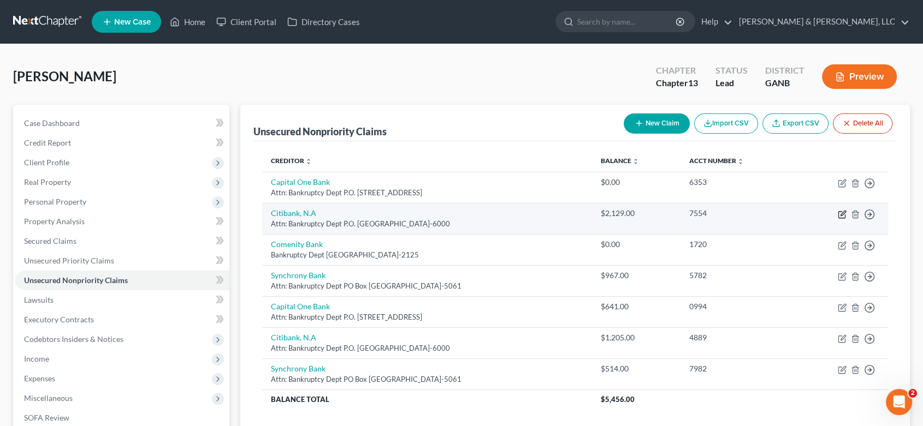
click at [843, 213] on icon "button" at bounding box center [841, 214] width 9 height 9
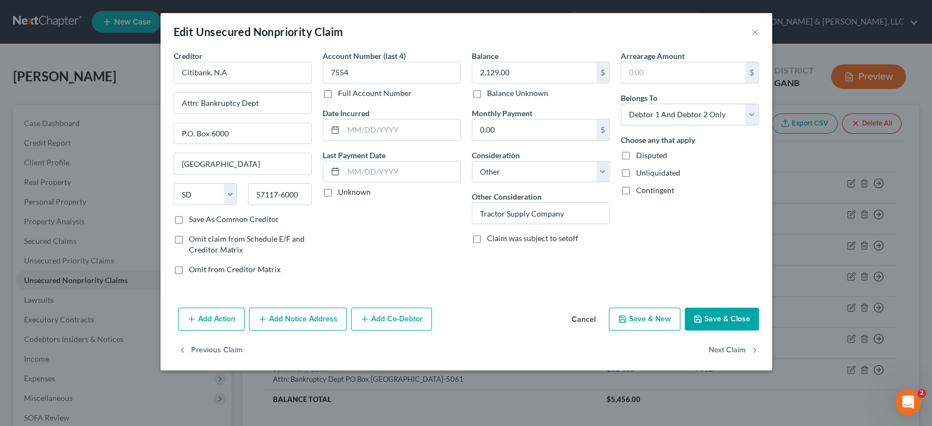
drag, startPoint x: 662, startPoint y: 322, endPoint x: 659, endPoint y: 42, distance: 279.5
click at [662, 322] on button "Save & New" at bounding box center [645, 319] width 72 height 23
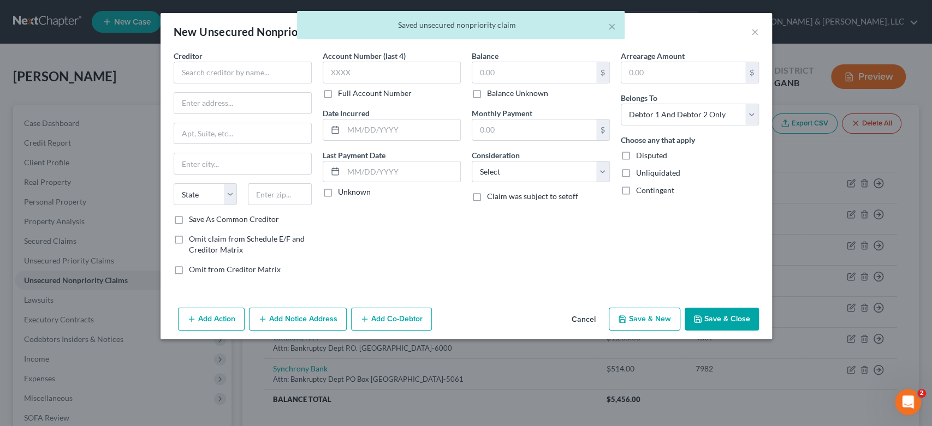
drag, startPoint x: 754, startPoint y: 31, endPoint x: 704, endPoint y: 21, distance: 51.3
click at [754, 31] on div "× Saved unsecured nonpriority claim" at bounding box center [461, 28] width 932 height 34
drag, startPoint x: 610, startPoint y: 26, endPoint x: 645, endPoint y: 33, distance: 35.5
click at [611, 26] on button "×" at bounding box center [612, 26] width 8 height 13
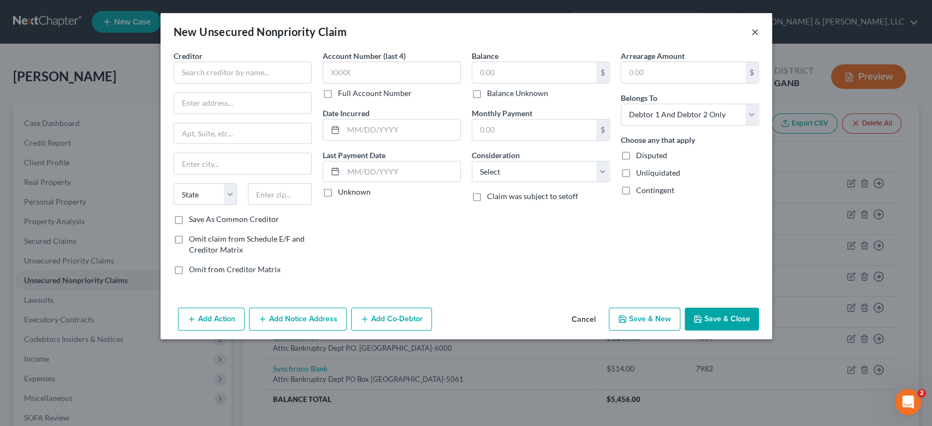
click at [753, 32] on button "×" at bounding box center [755, 31] width 8 height 13
